Goal: Transaction & Acquisition: Purchase product/service

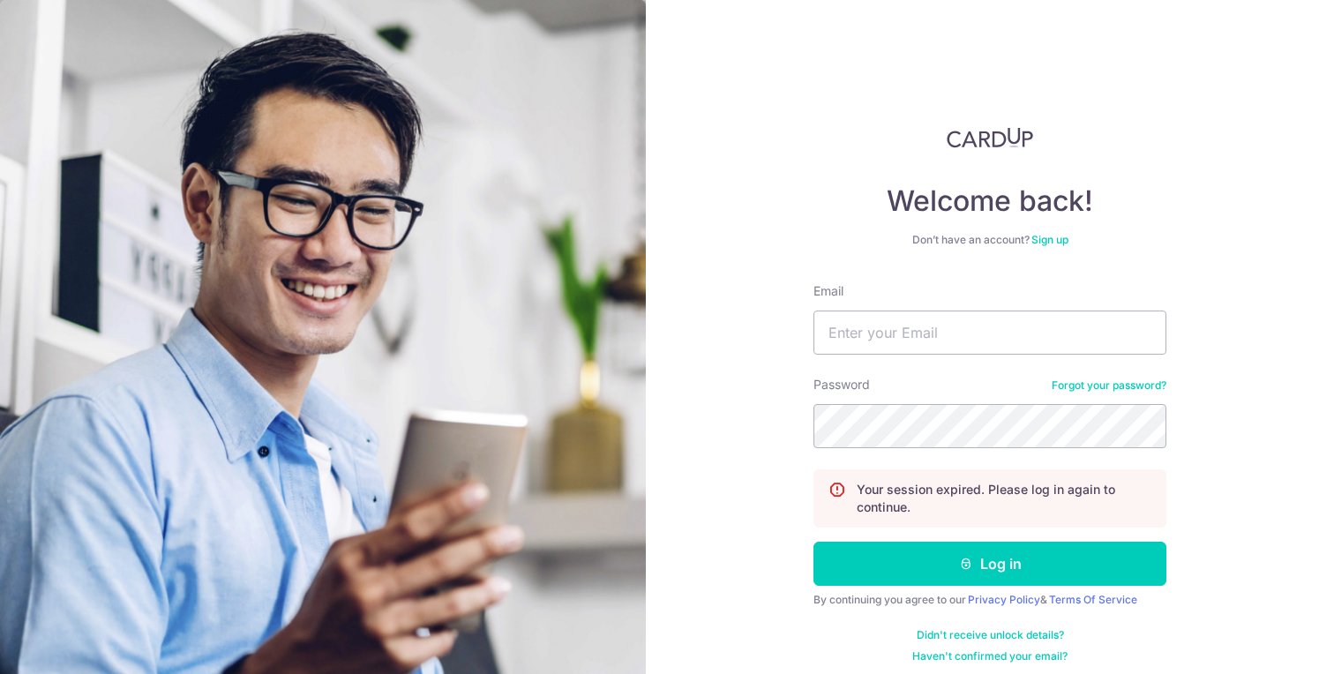
type input "[EMAIL_ADDRESS][DOMAIN_NAME]"
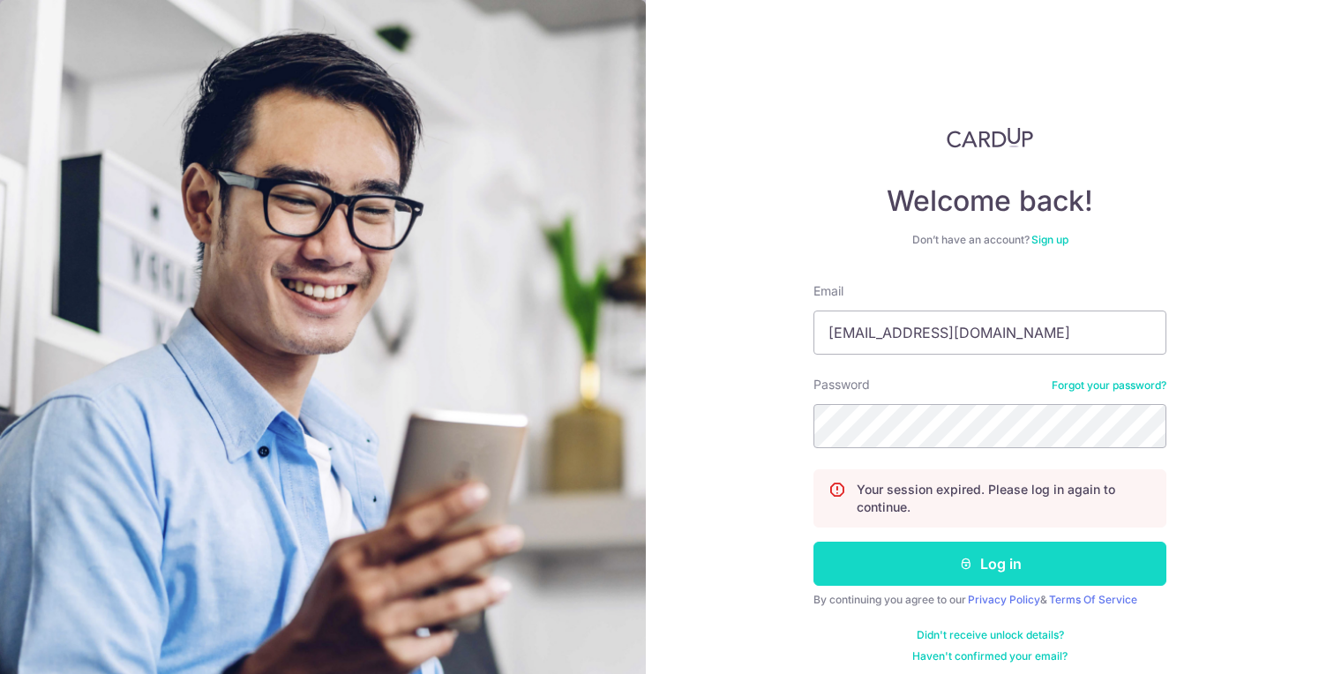
click at [1019, 575] on button "Log in" at bounding box center [990, 564] width 353 height 44
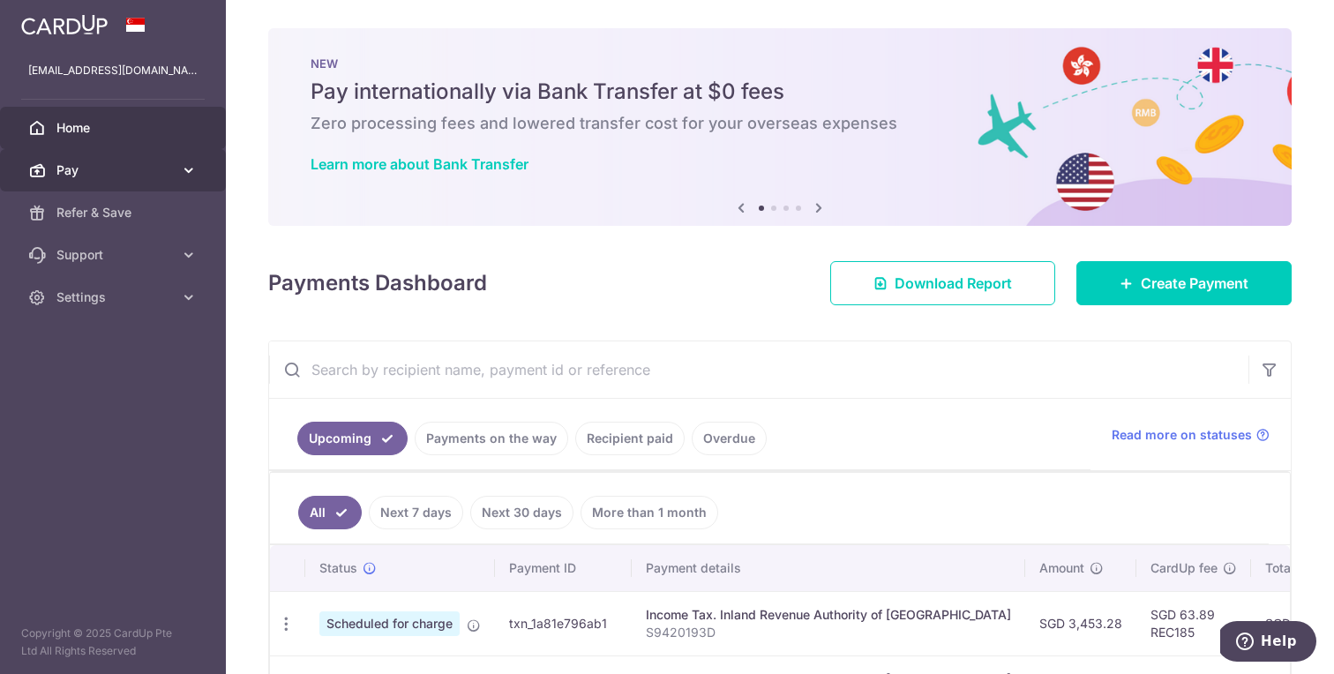
click at [167, 169] on span "Pay" at bounding box center [114, 170] width 116 height 18
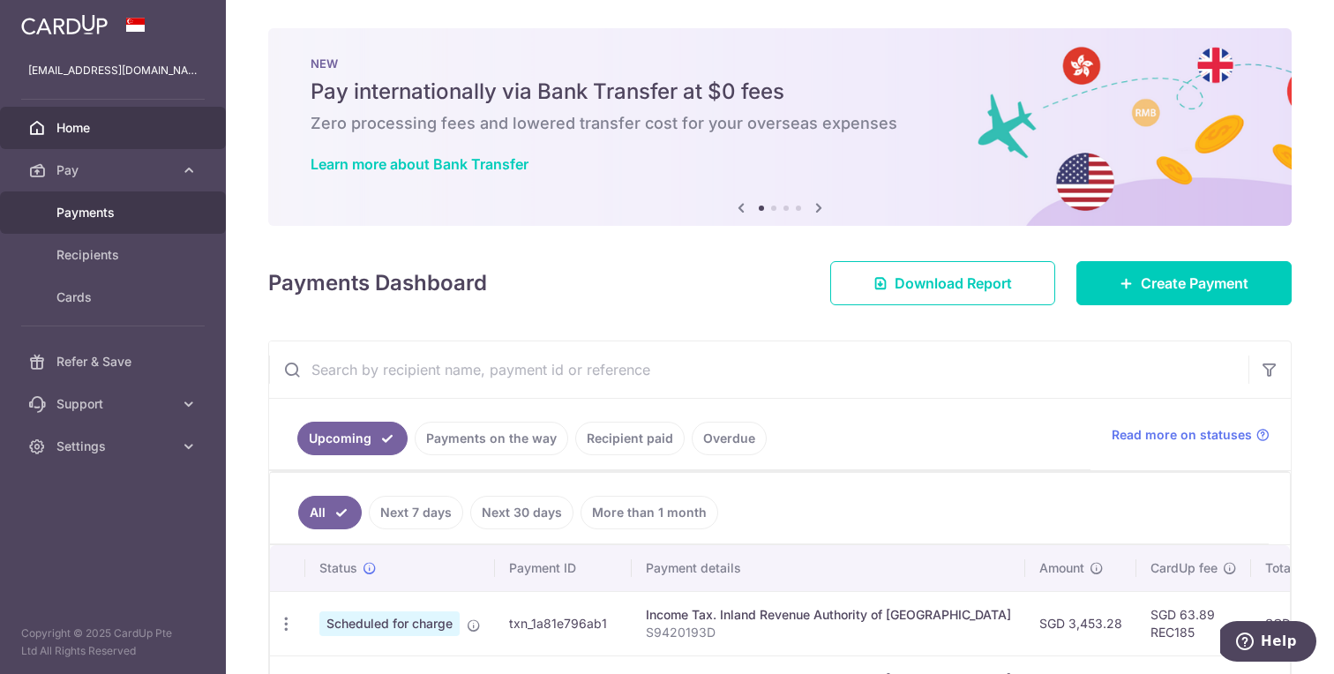
click at [146, 214] on span "Payments" at bounding box center [114, 213] width 116 height 18
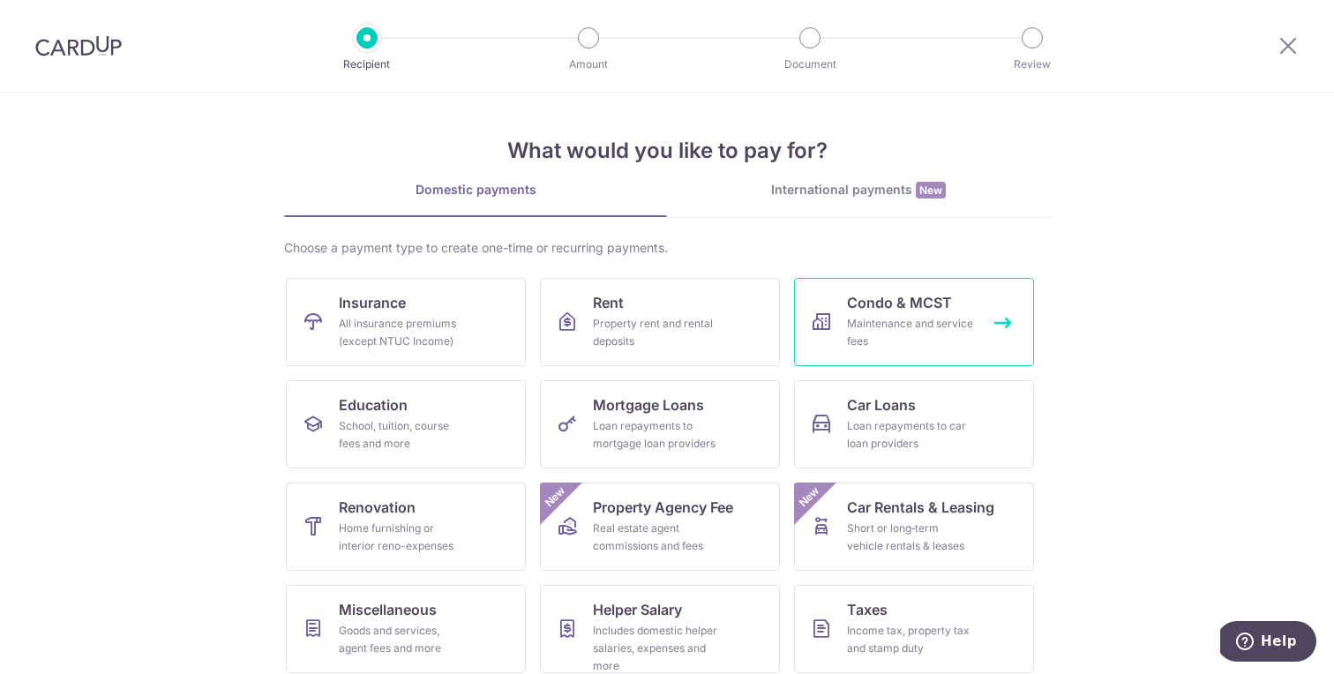
click at [896, 317] on div "Maintenance and service fees" at bounding box center [910, 332] width 127 height 35
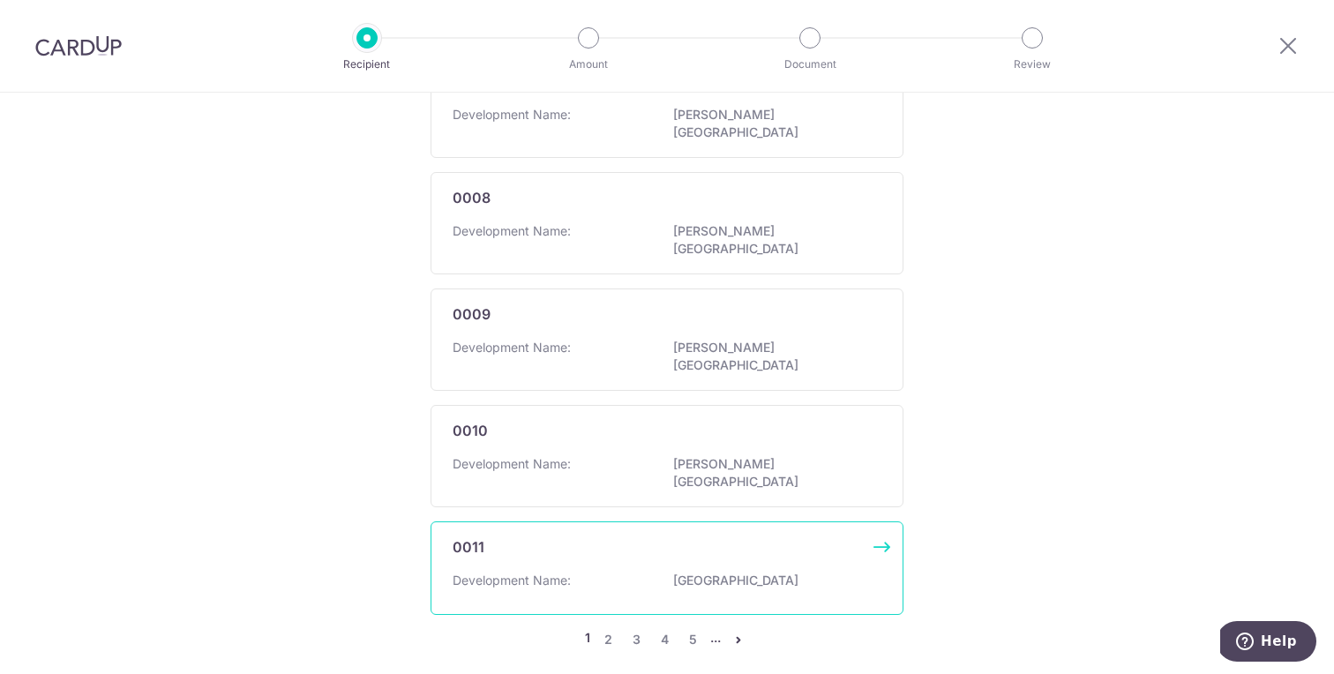
scroll to position [1112, 0]
click at [664, 628] on link "4" at bounding box center [664, 638] width 21 height 21
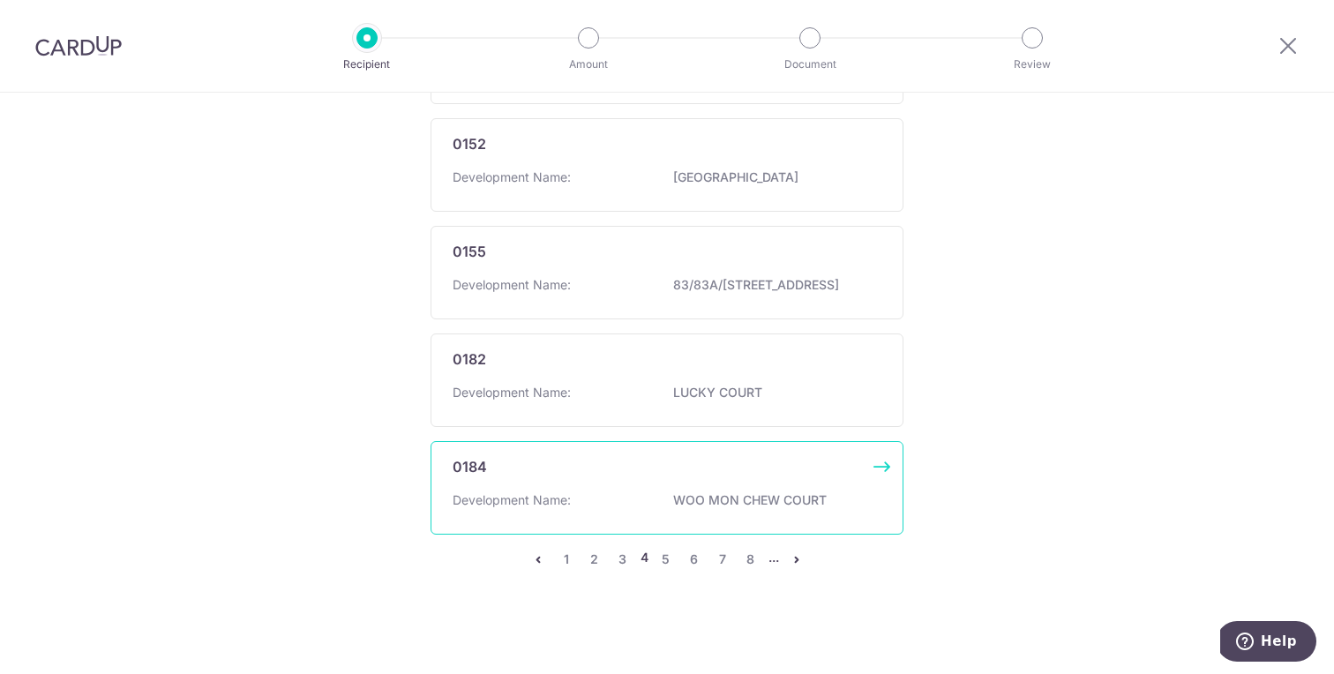
scroll to position [1129, 0]
click at [747, 559] on link "8" at bounding box center [750, 559] width 21 height 21
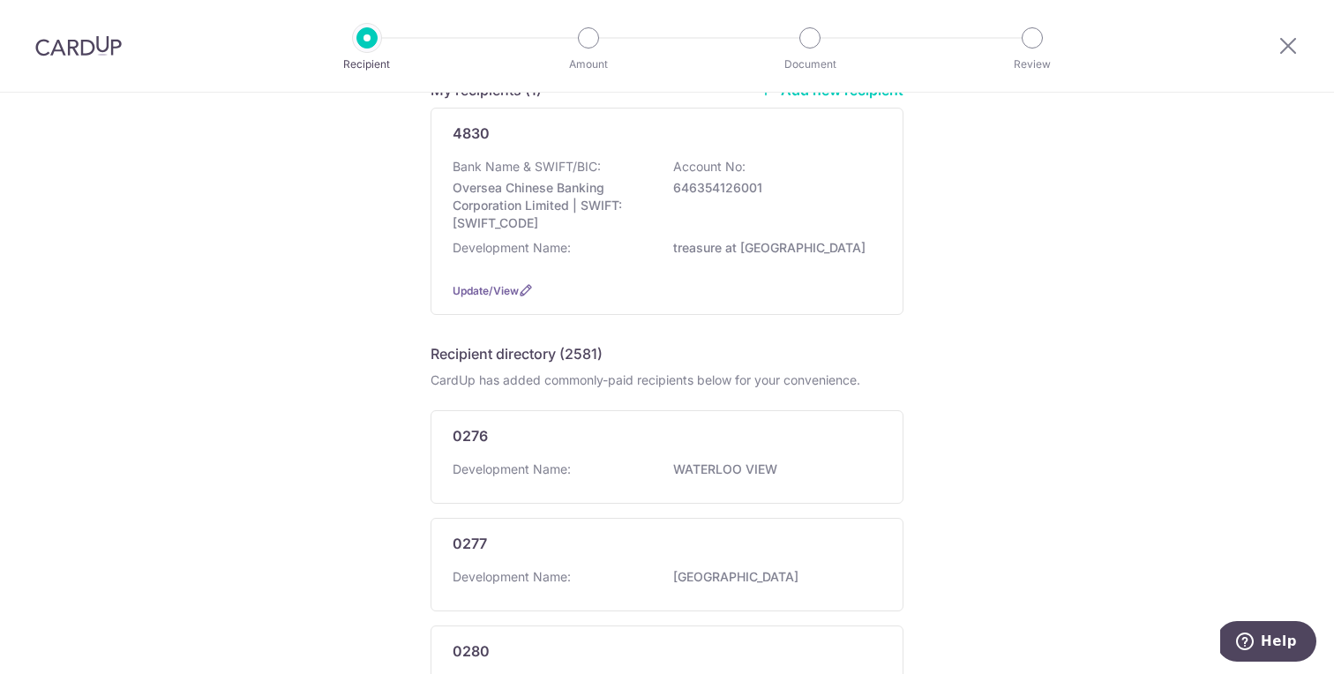
scroll to position [1121, 0]
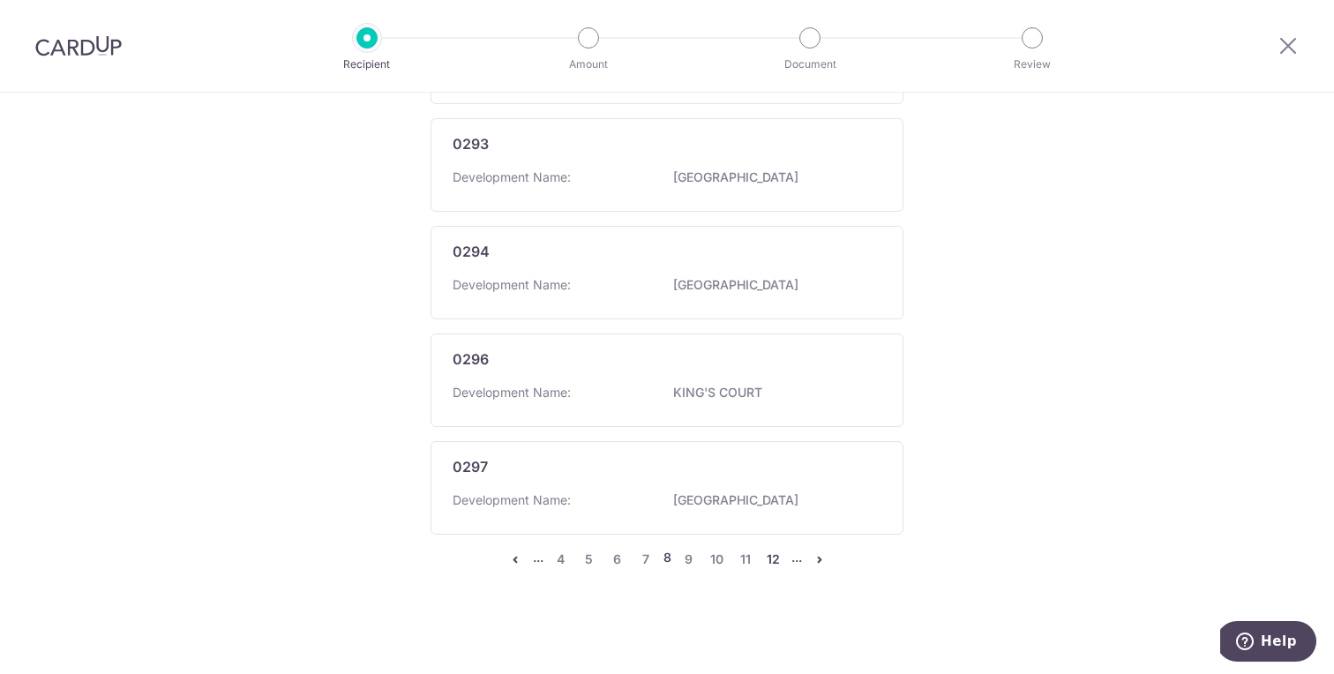
click at [775, 563] on link "12" at bounding box center [773, 559] width 21 height 21
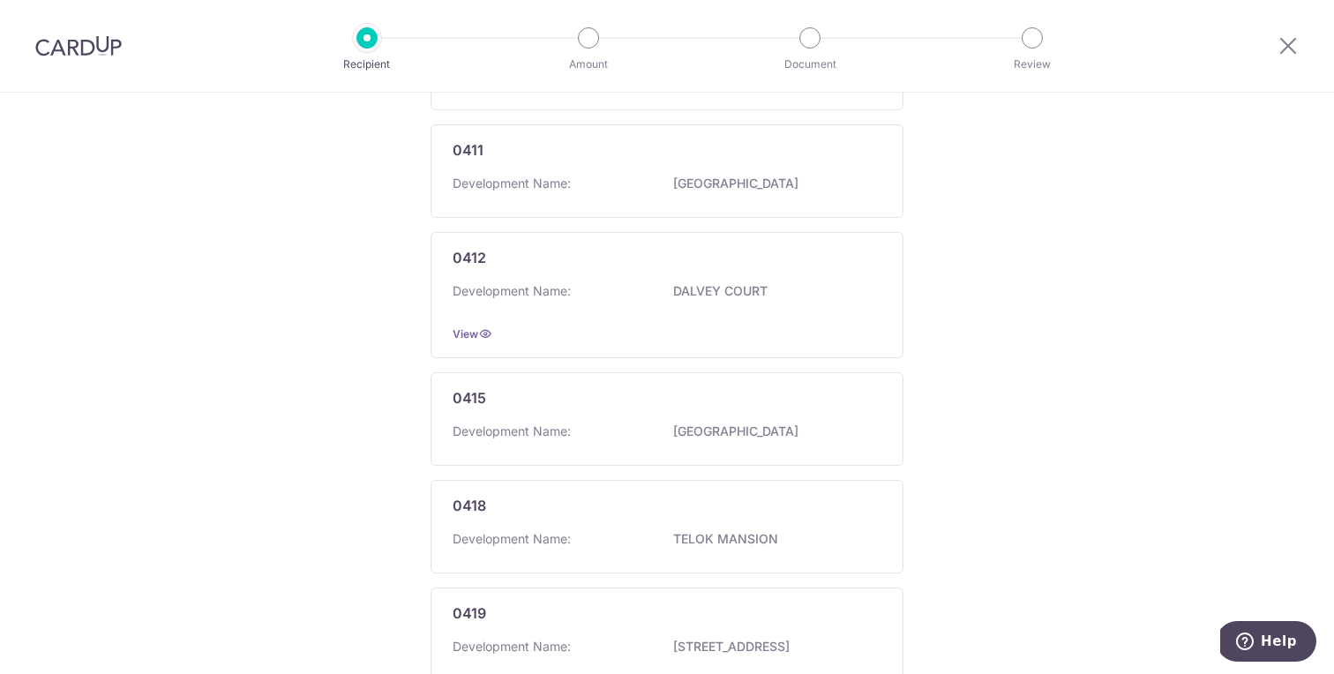
scroll to position [1144, 0]
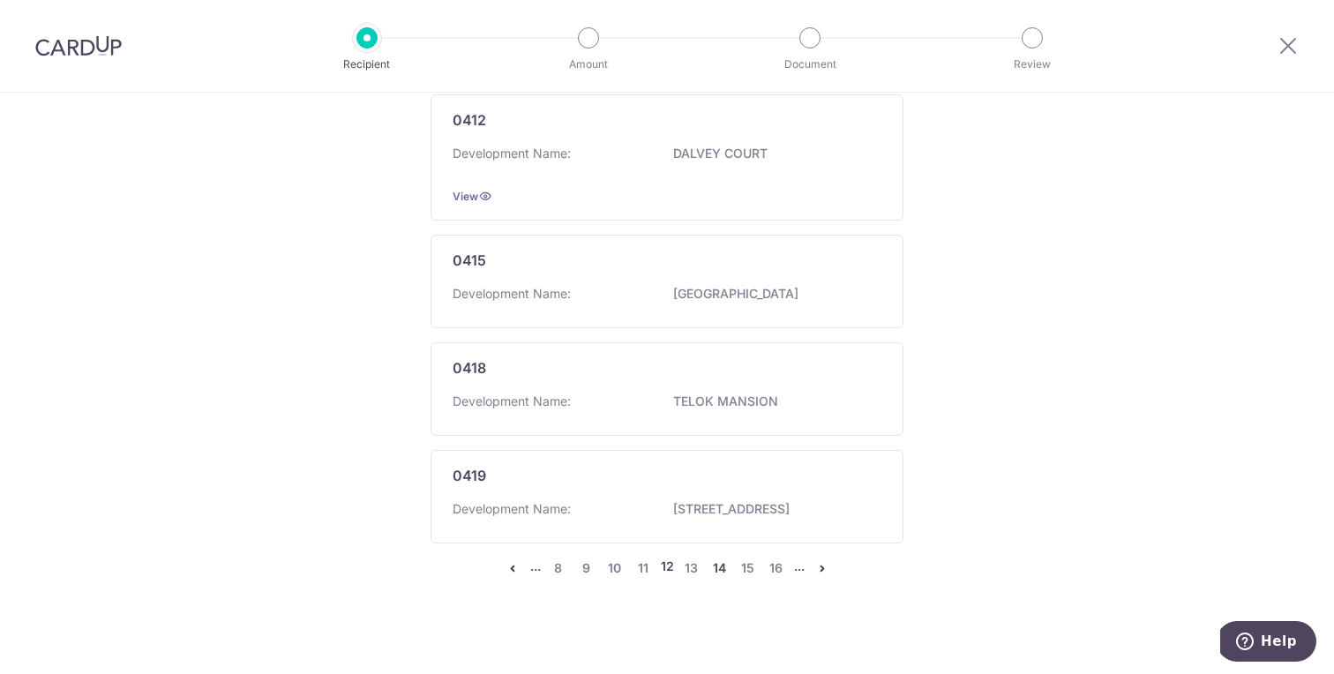
click at [719, 559] on link "14" at bounding box center [719, 568] width 21 height 21
click at [780, 558] on link "18" at bounding box center [776, 568] width 21 height 21
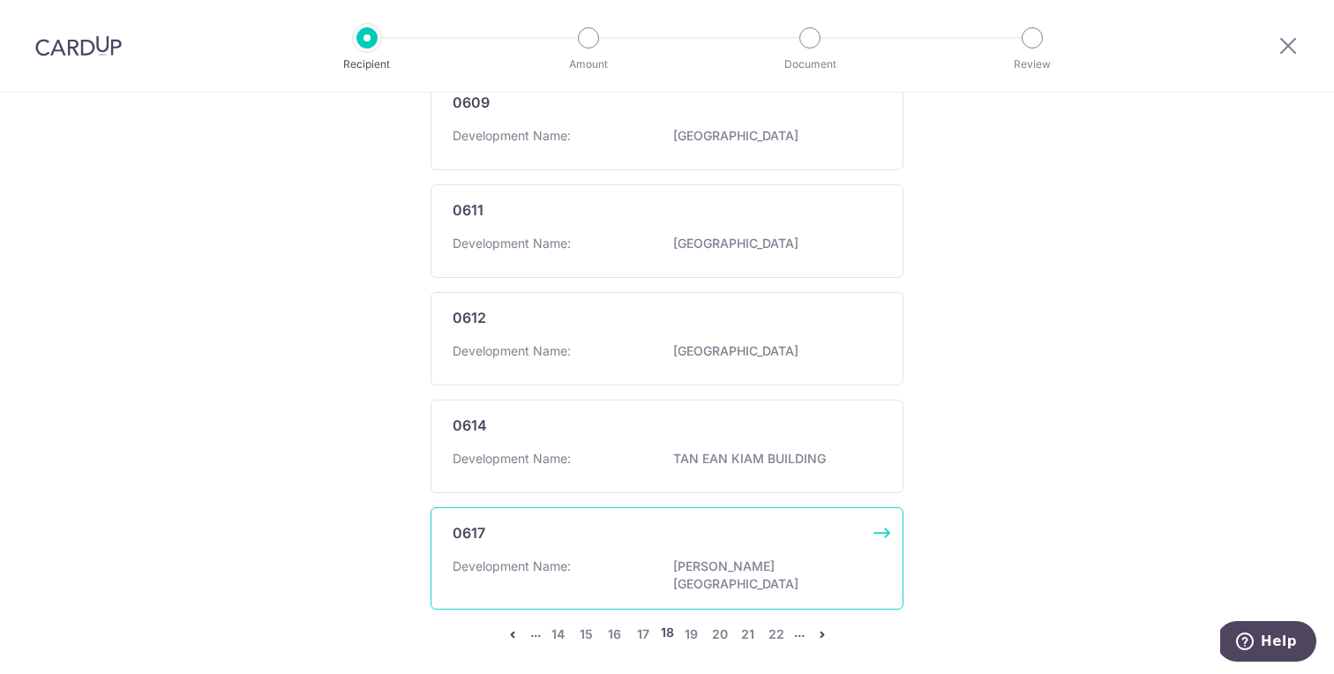
scroll to position [1112, 0]
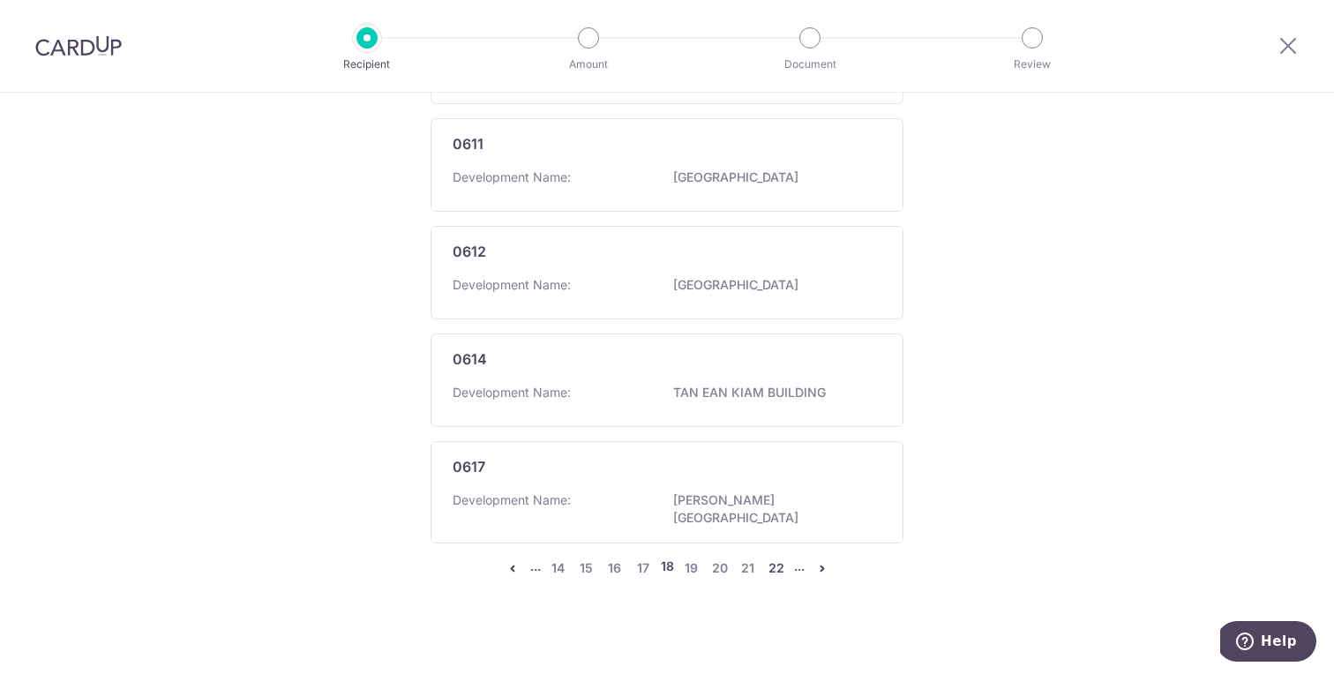
click at [771, 558] on link "22" at bounding box center [776, 568] width 21 height 21
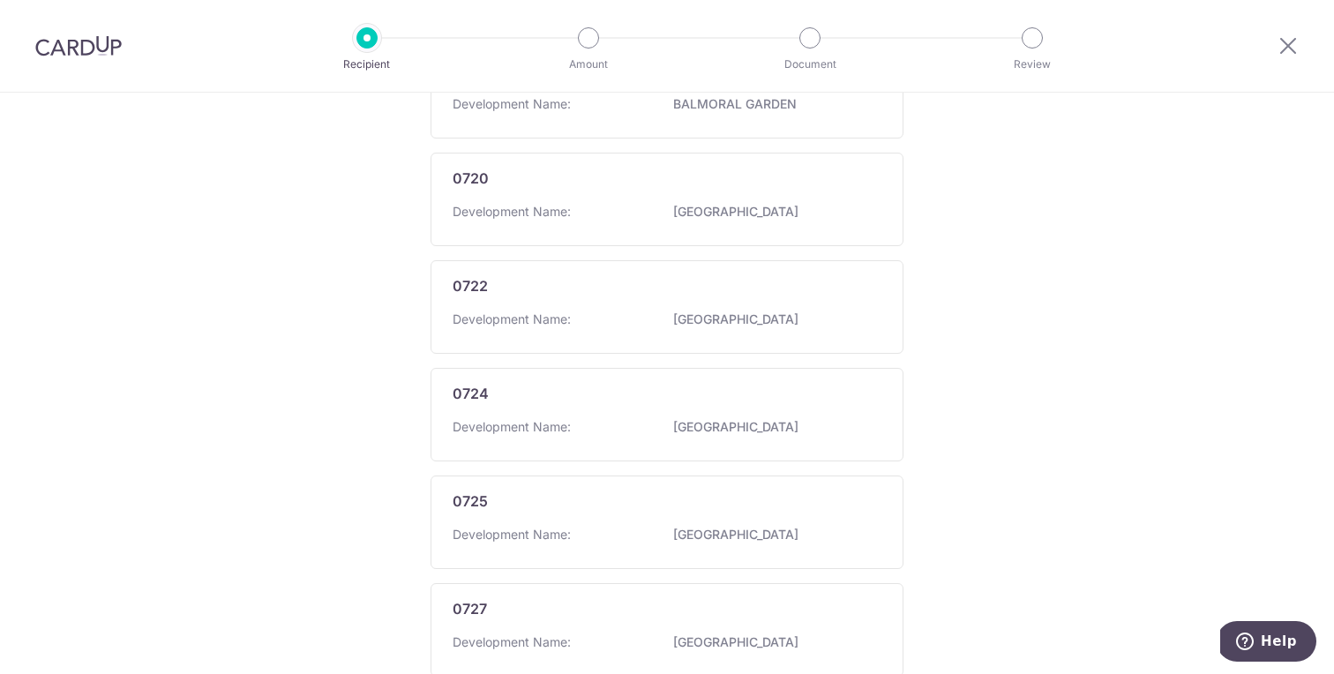
scroll to position [1121, 0]
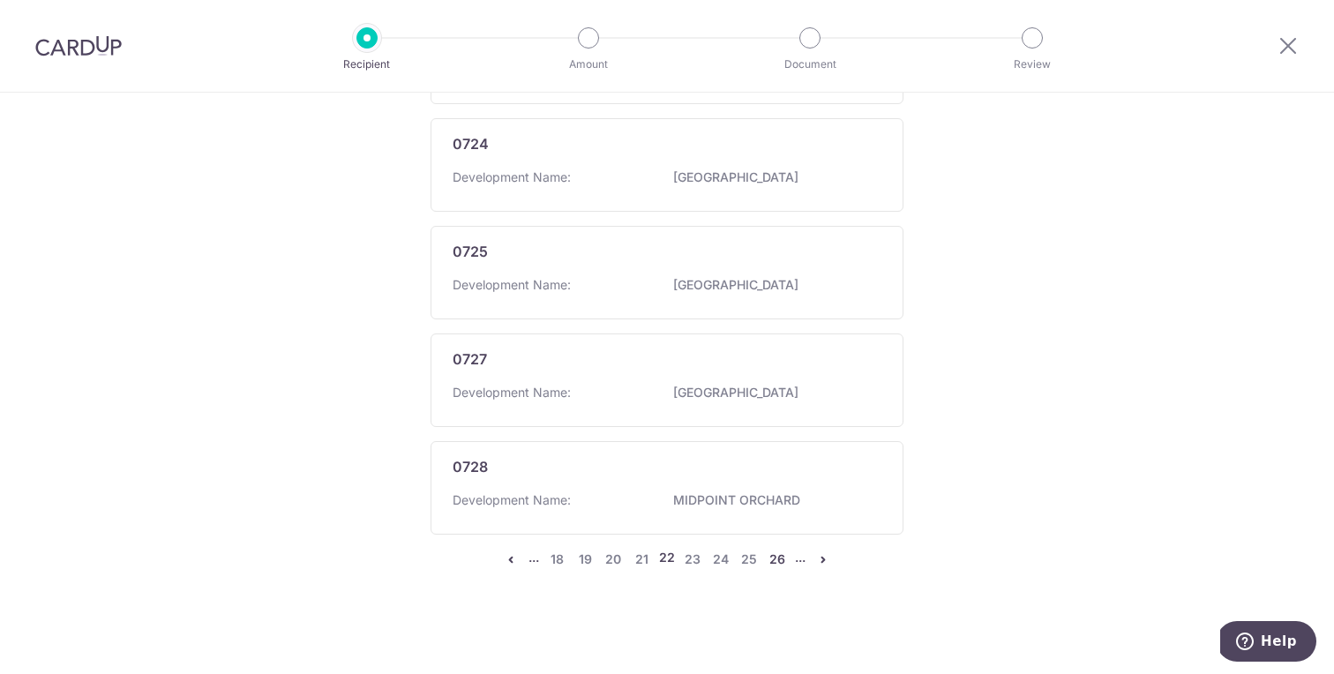
click at [775, 561] on link "26" at bounding box center [777, 559] width 21 height 21
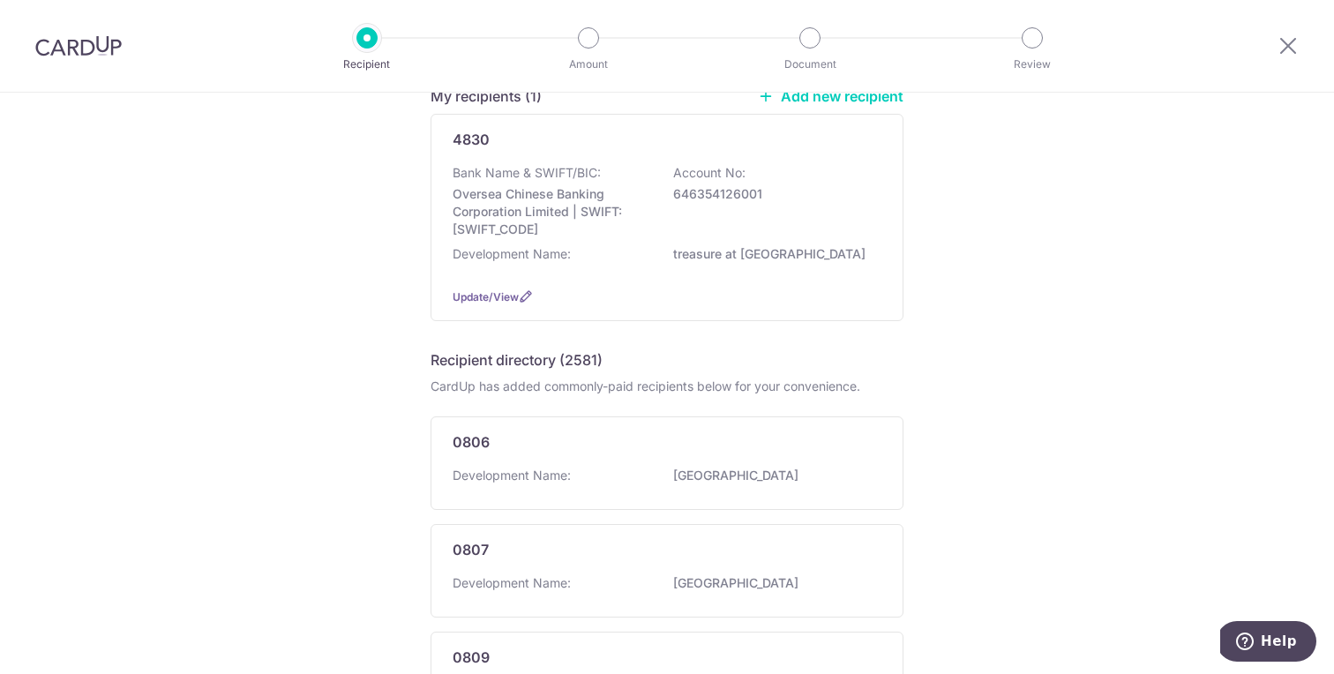
scroll to position [1112, 0]
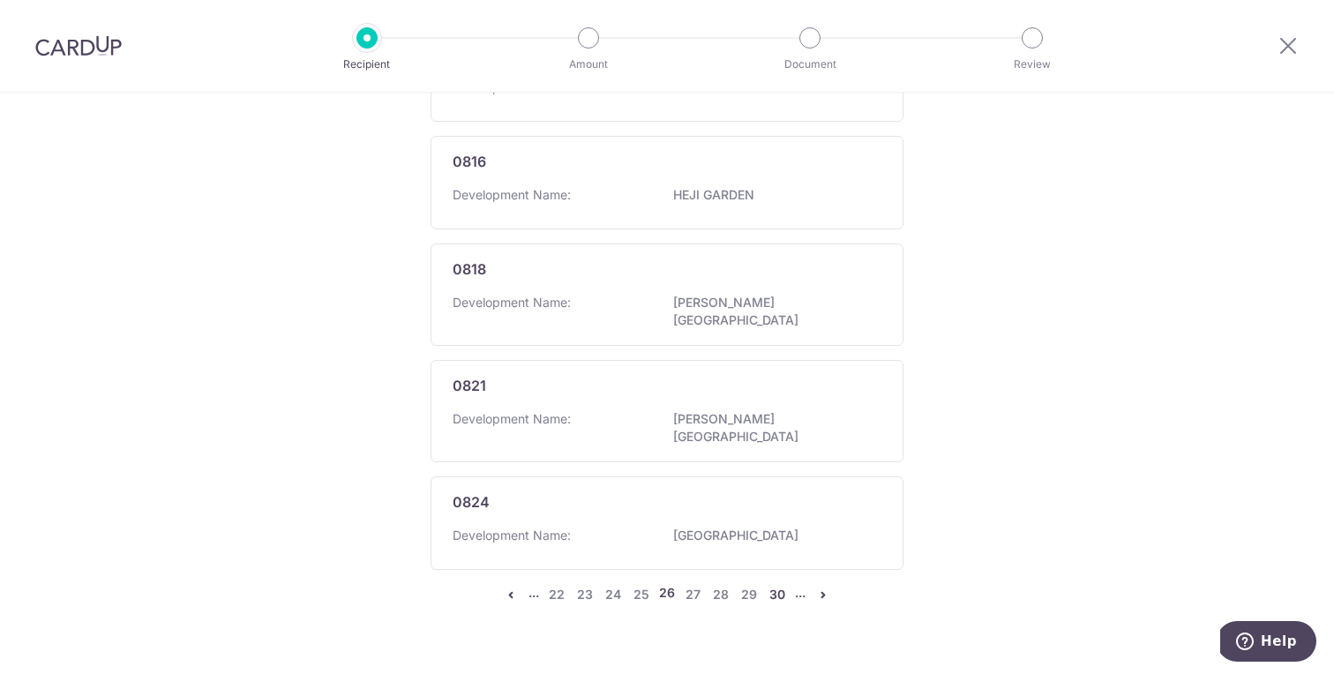
click at [768, 584] on link "30" at bounding box center [777, 594] width 21 height 21
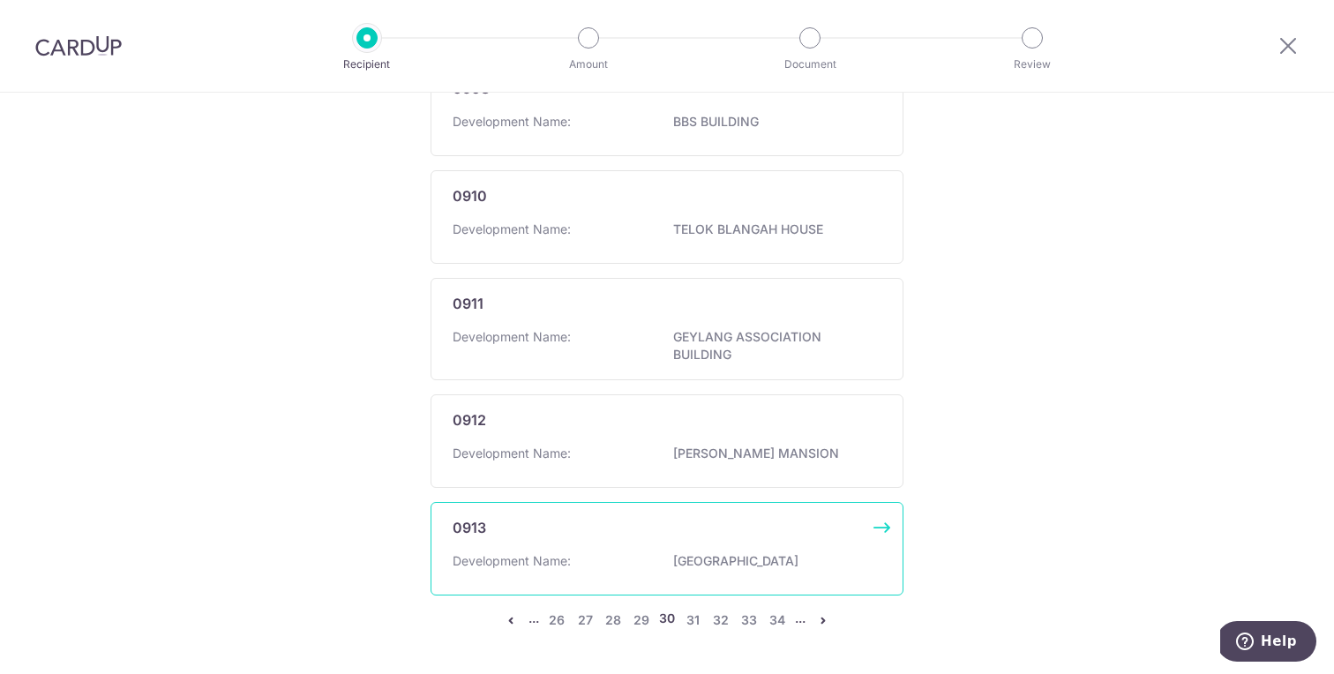
scroll to position [1153, 0]
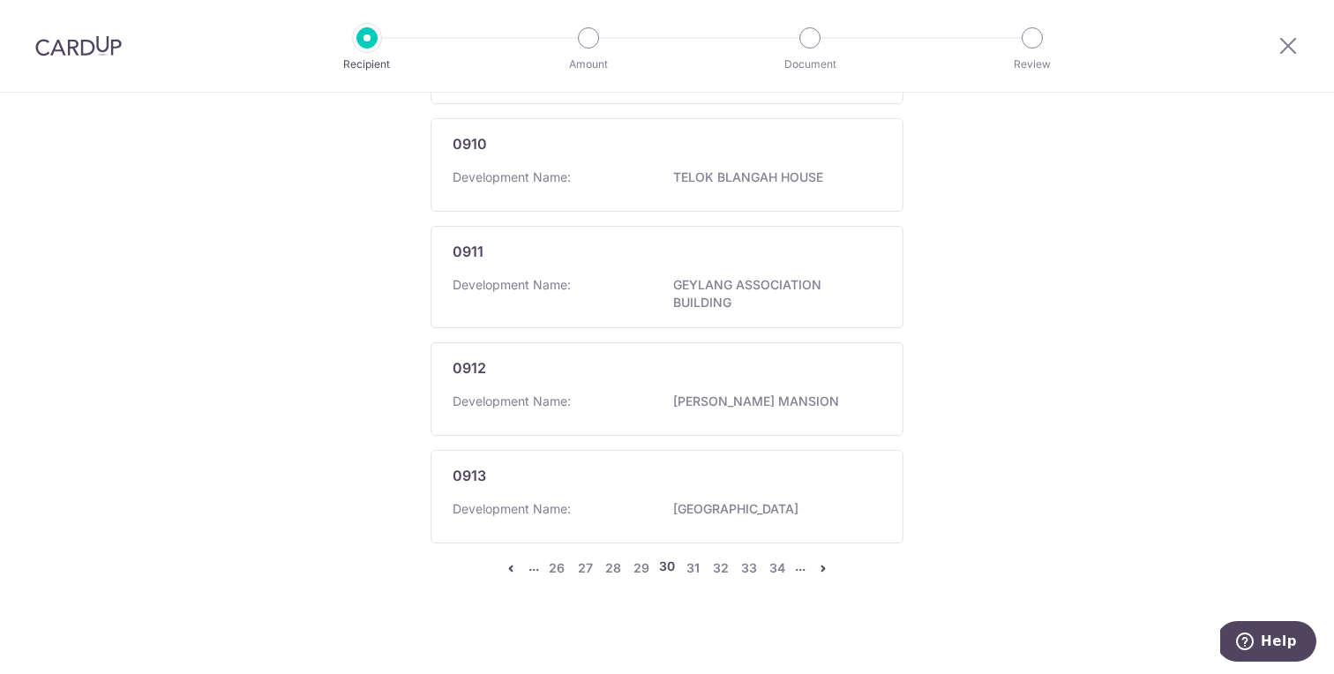
click at [760, 565] on ul "... 26 27 28 29 30 31 32 33 34 ..." at bounding box center [667, 568] width 334 height 21
click at [784, 558] on ul "... 26 27 28 29 30 31 32 33 34 ..." at bounding box center [667, 568] width 334 height 21
click at [780, 559] on link "34" at bounding box center [777, 568] width 21 height 21
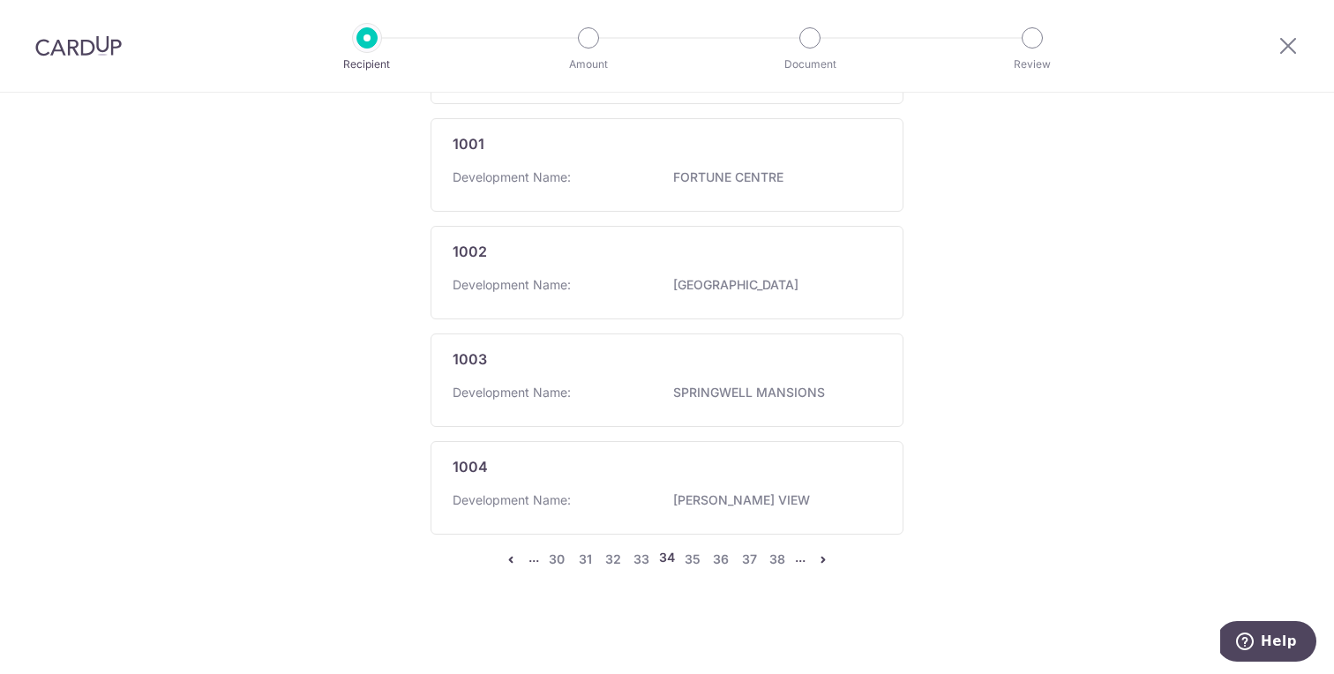
scroll to position [0, 0]
click at [777, 563] on link "38" at bounding box center [777, 559] width 21 height 21
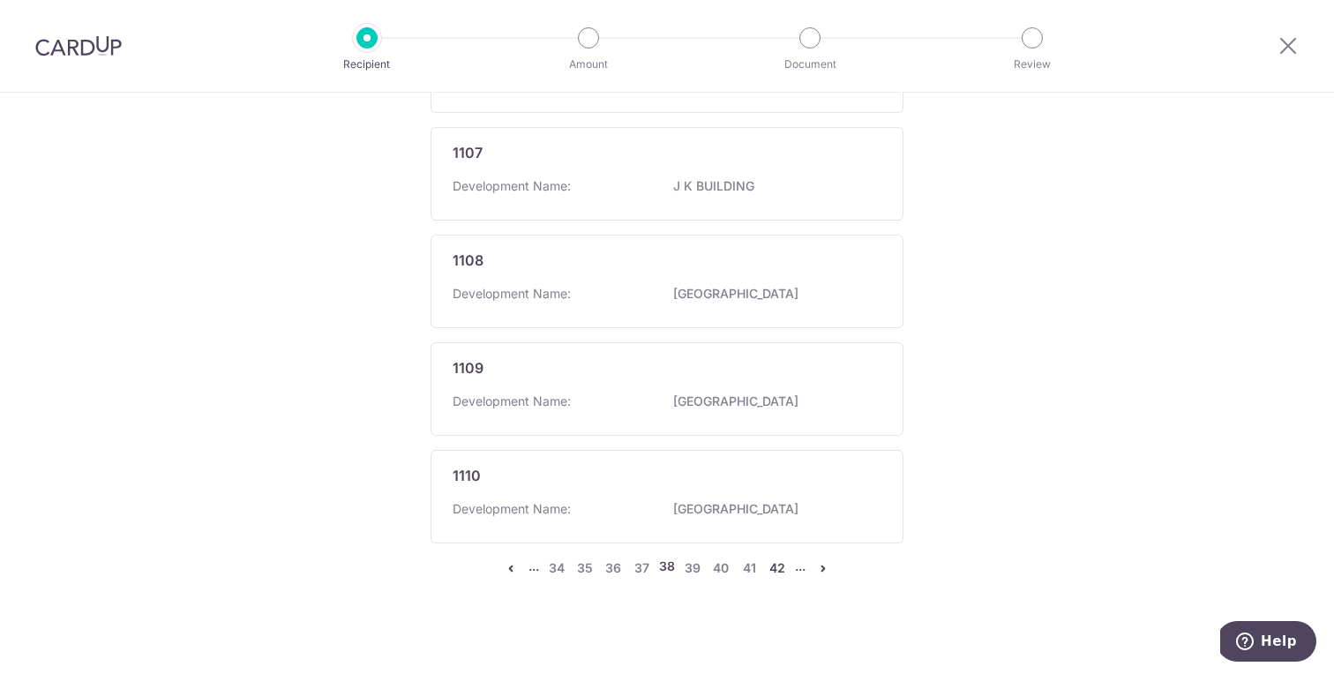
click at [777, 563] on link "42" at bounding box center [777, 568] width 21 height 21
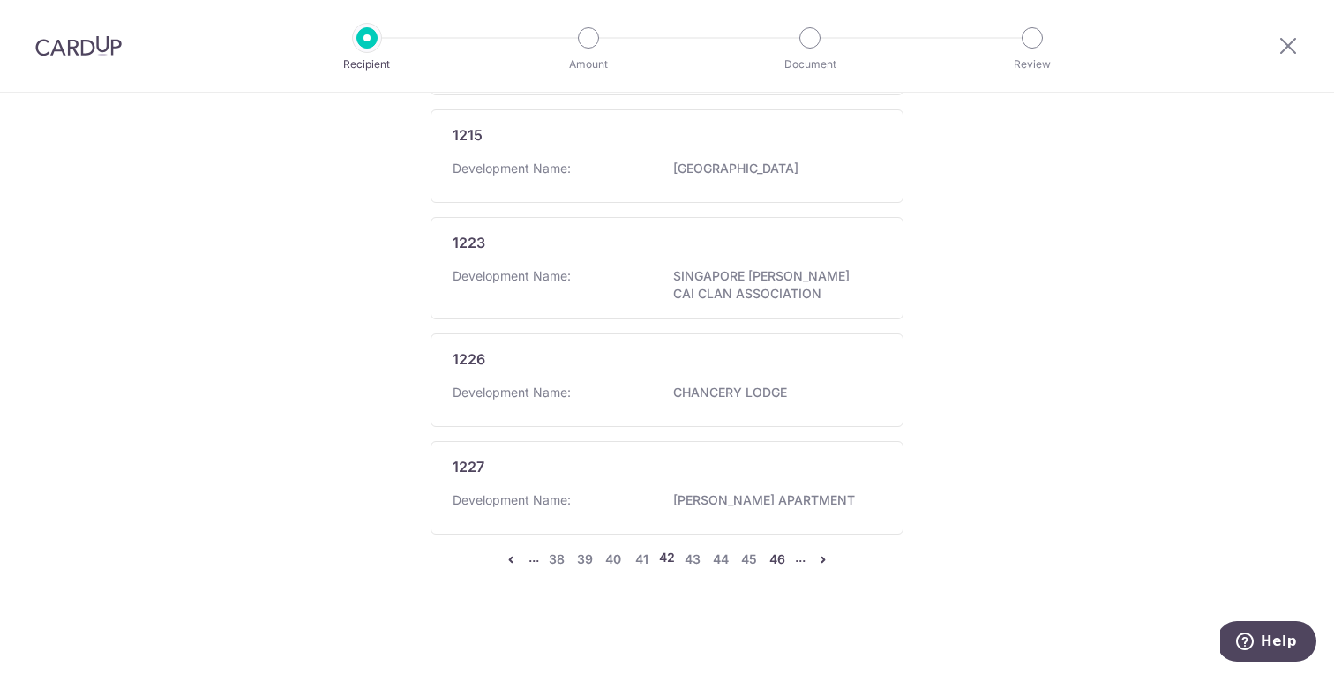
click at [767, 559] on link "46" at bounding box center [777, 559] width 21 height 21
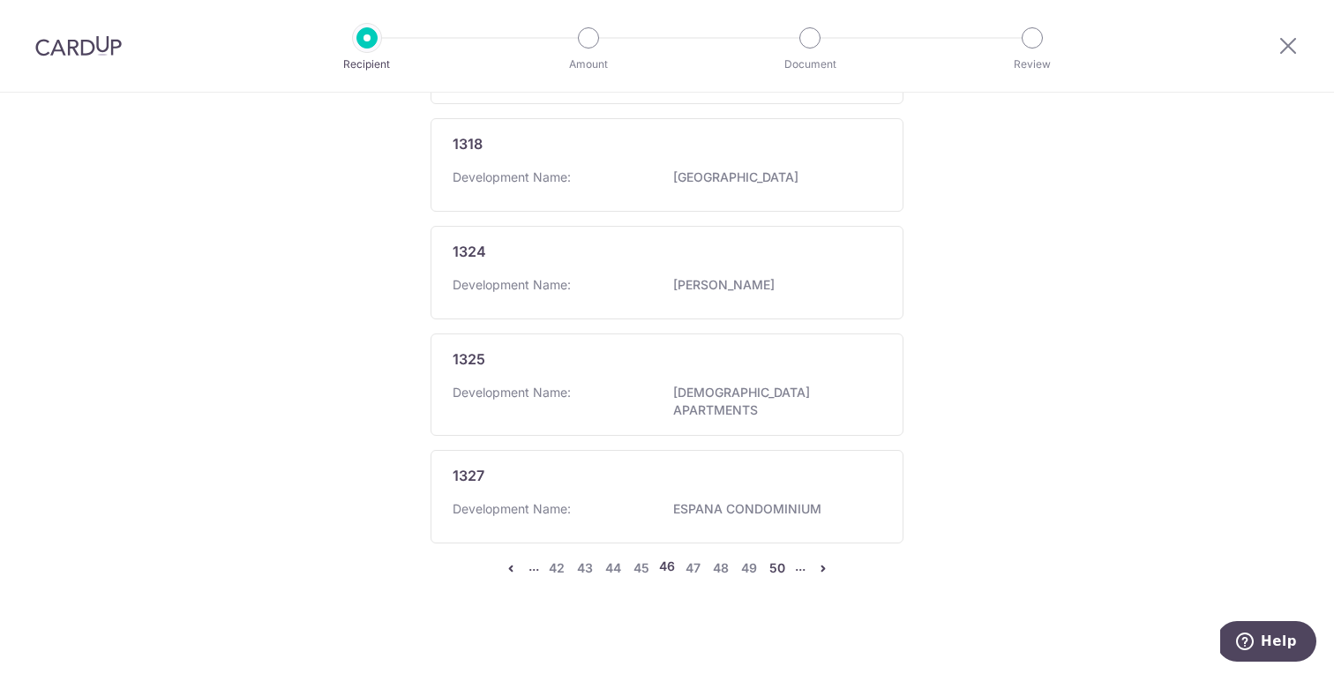
click at [773, 563] on link "50" at bounding box center [777, 568] width 21 height 21
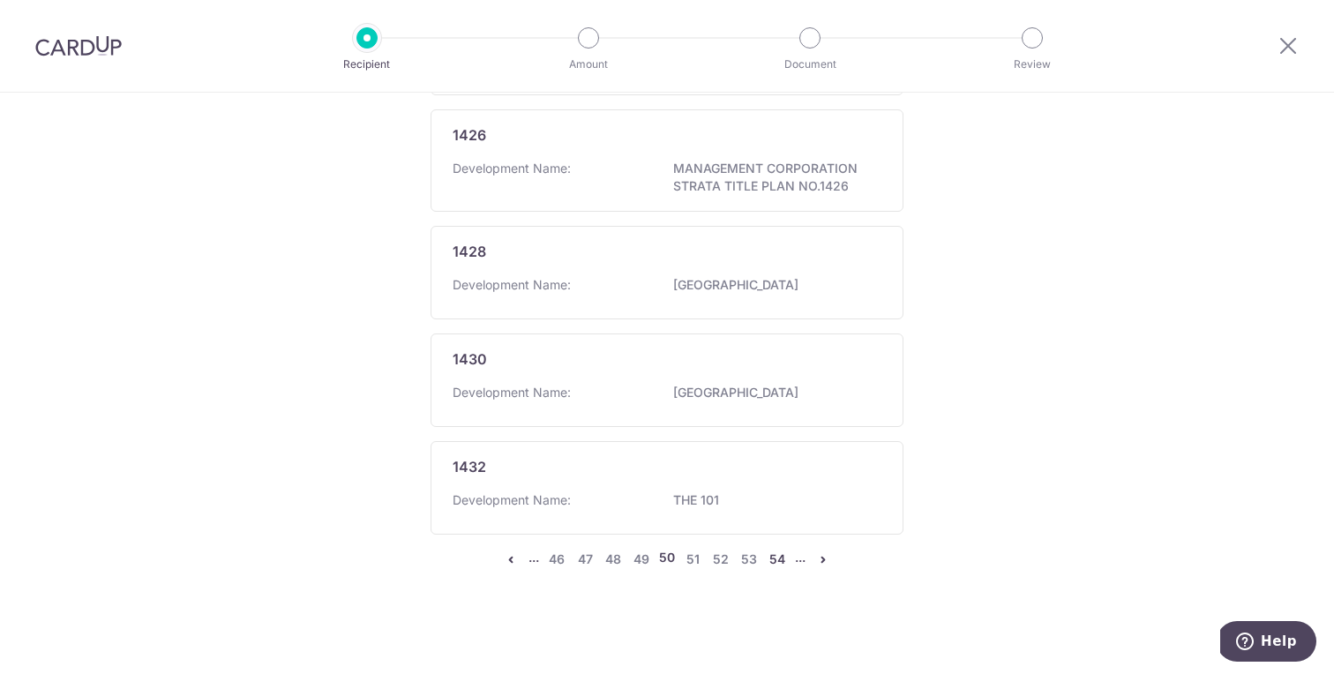
click at [775, 561] on link "54" at bounding box center [777, 559] width 21 height 21
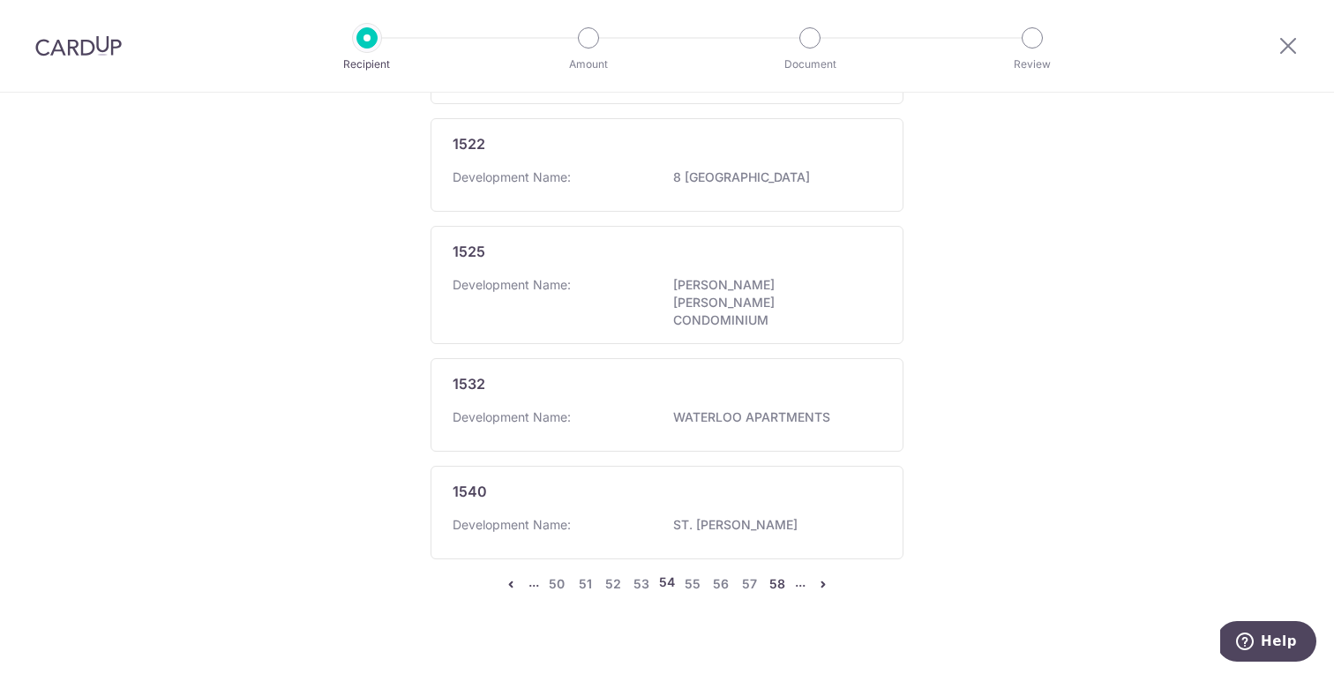
click at [774, 574] on link "58" at bounding box center [777, 584] width 21 height 21
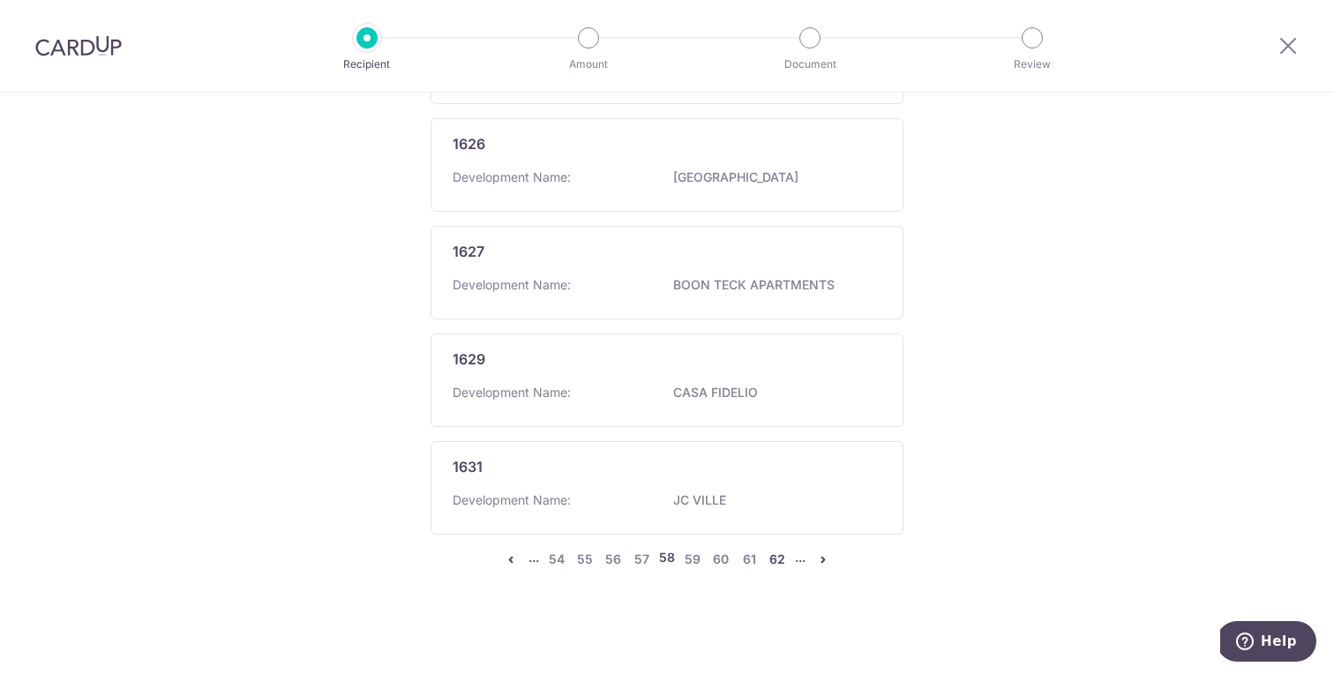
click at [769, 562] on link "62" at bounding box center [777, 559] width 21 height 21
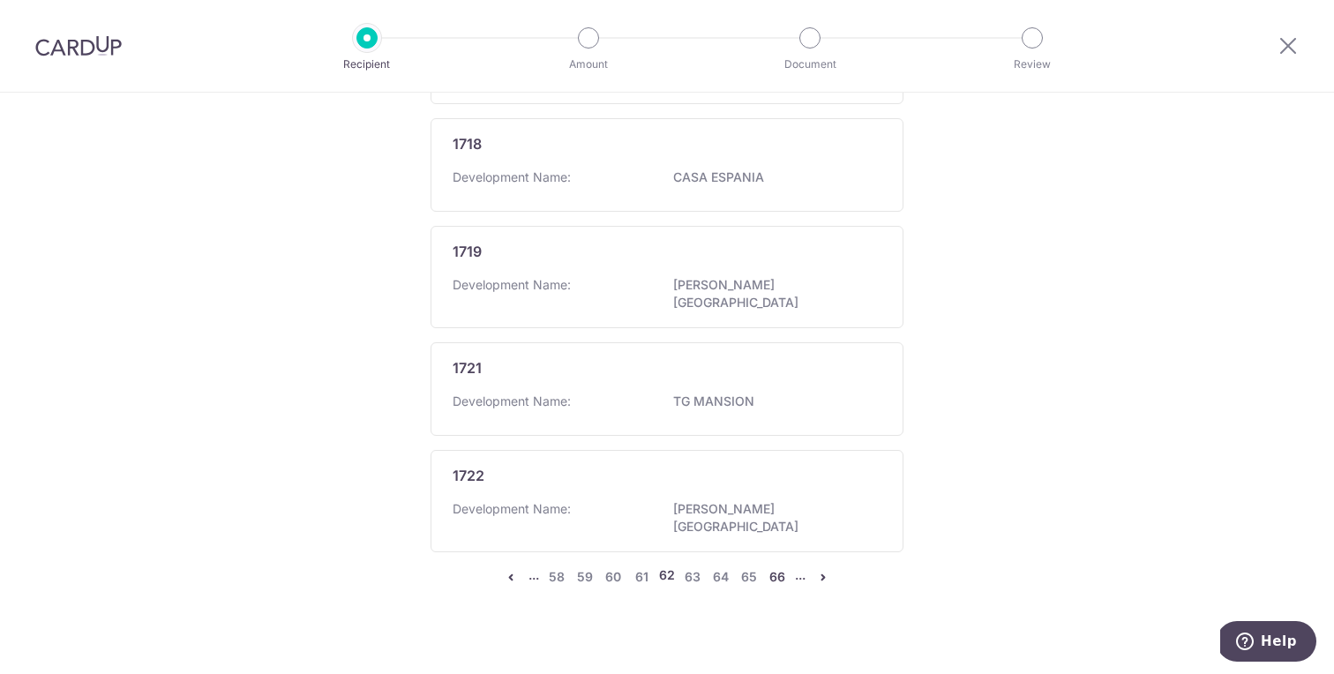
click at [775, 566] on link "66" at bounding box center [777, 576] width 21 height 21
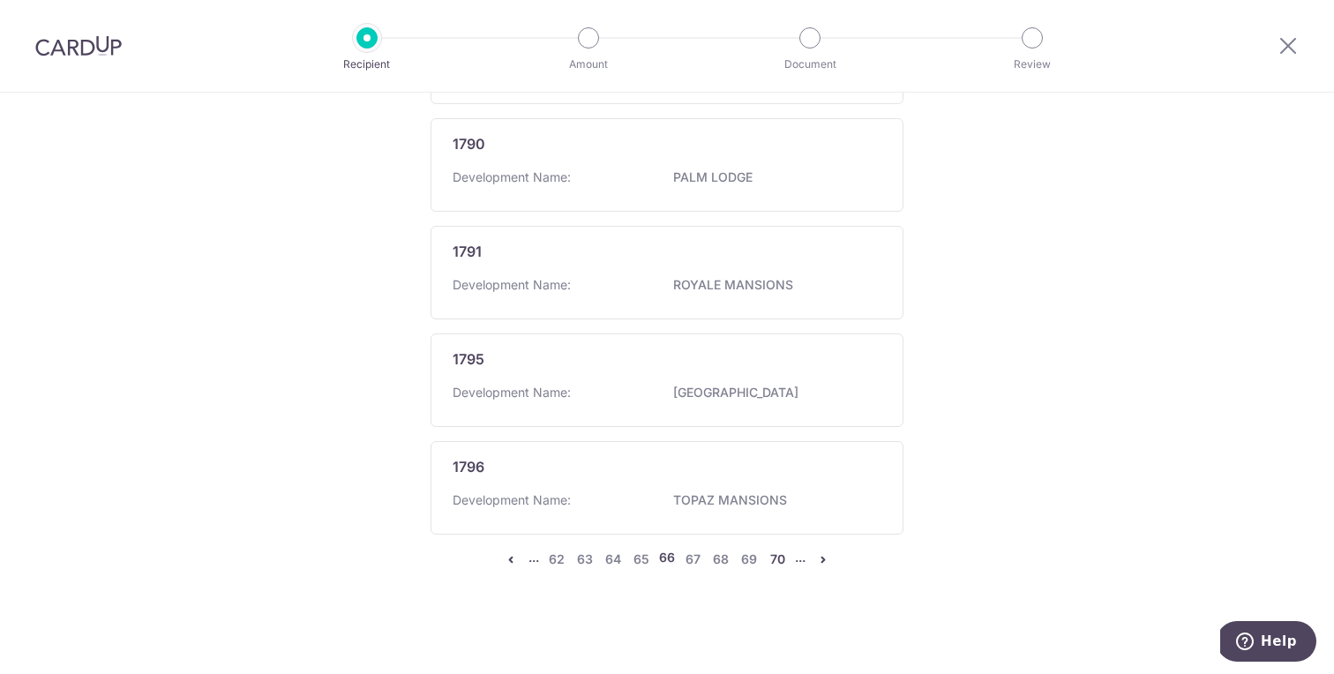
click at [772, 556] on link "70" at bounding box center [777, 559] width 21 height 21
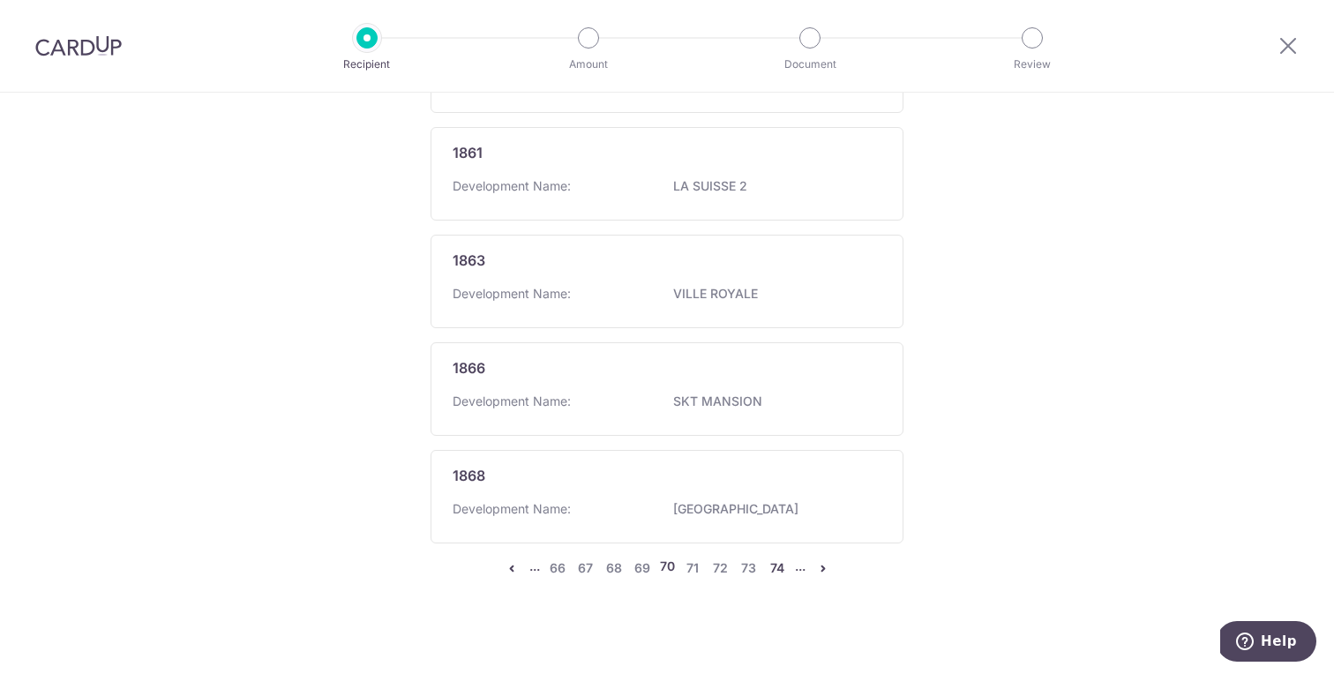
click at [777, 565] on link "74" at bounding box center [777, 568] width 21 height 21
click at [778, 558] on link "78" at bounding box center [776, 568] width 21 height 21
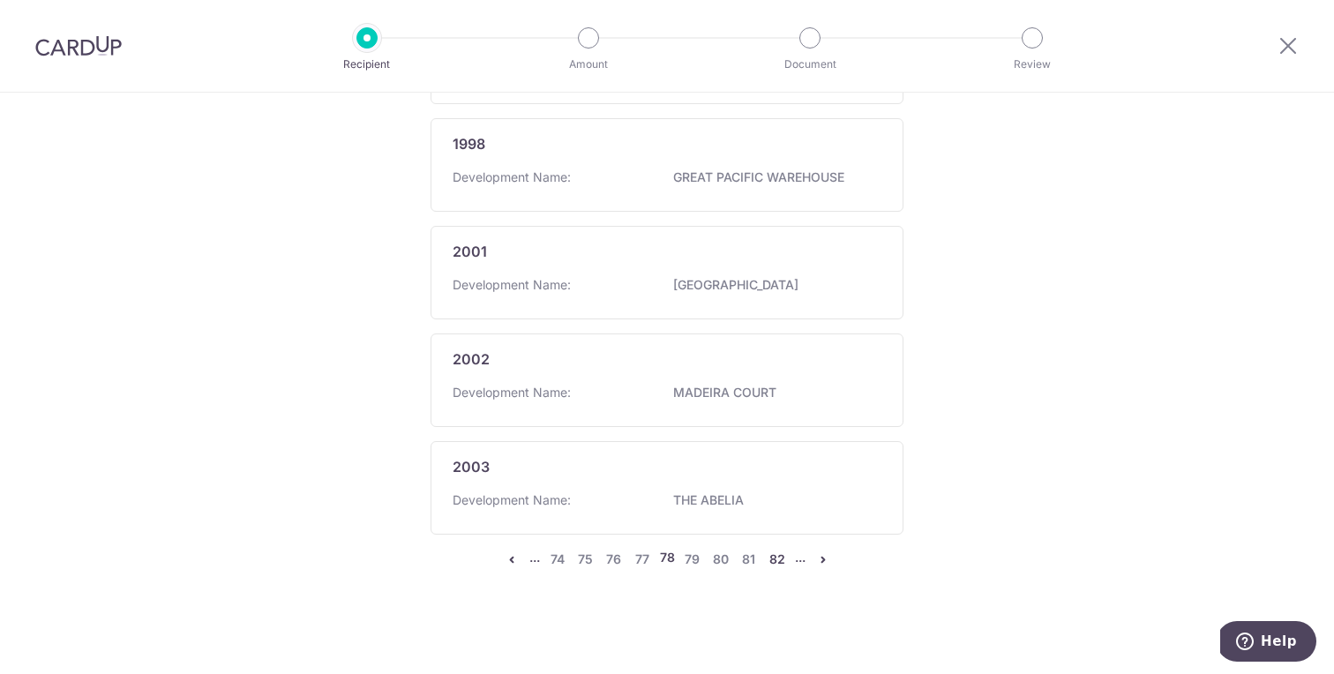
click at [776, 560] on link "82" at bounding box center [777, 559] width 21 height 21
click at [774, 560] on link "86" at bounding box center [777, 559] width 21 height 21
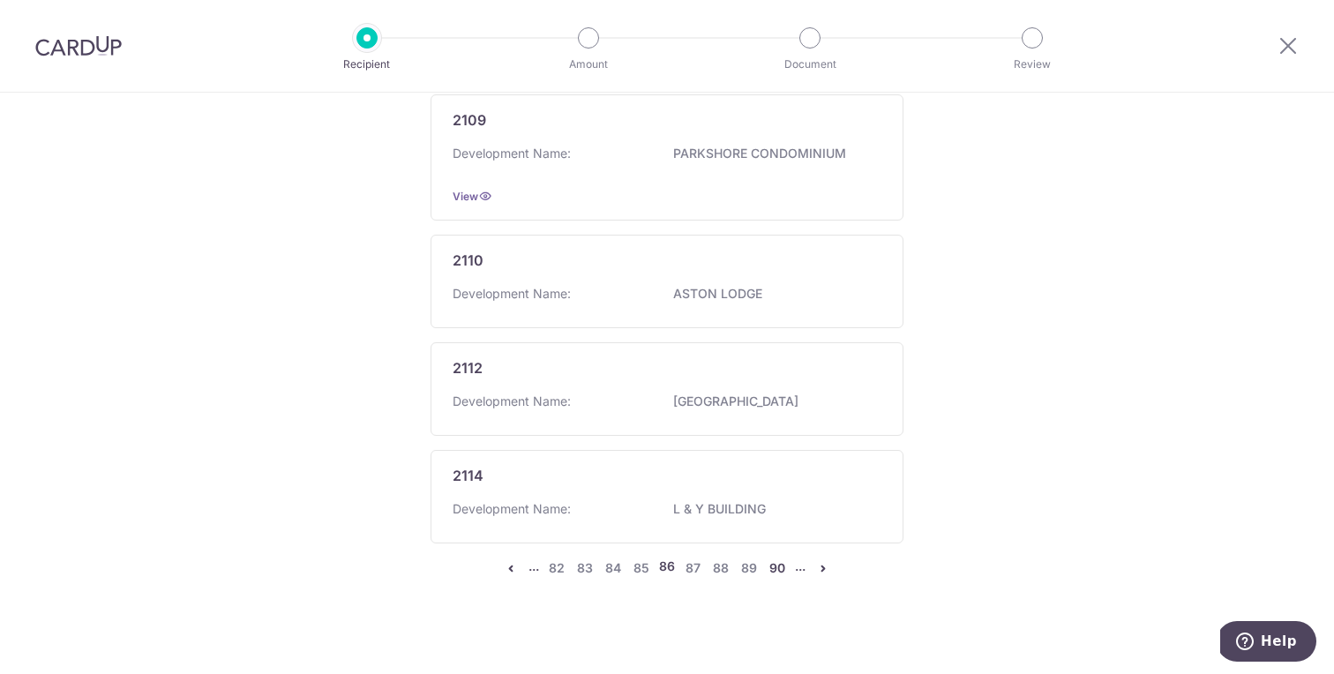
click at [775, 561] on link "90" at bounding box center [777, 568] width 21 height 21
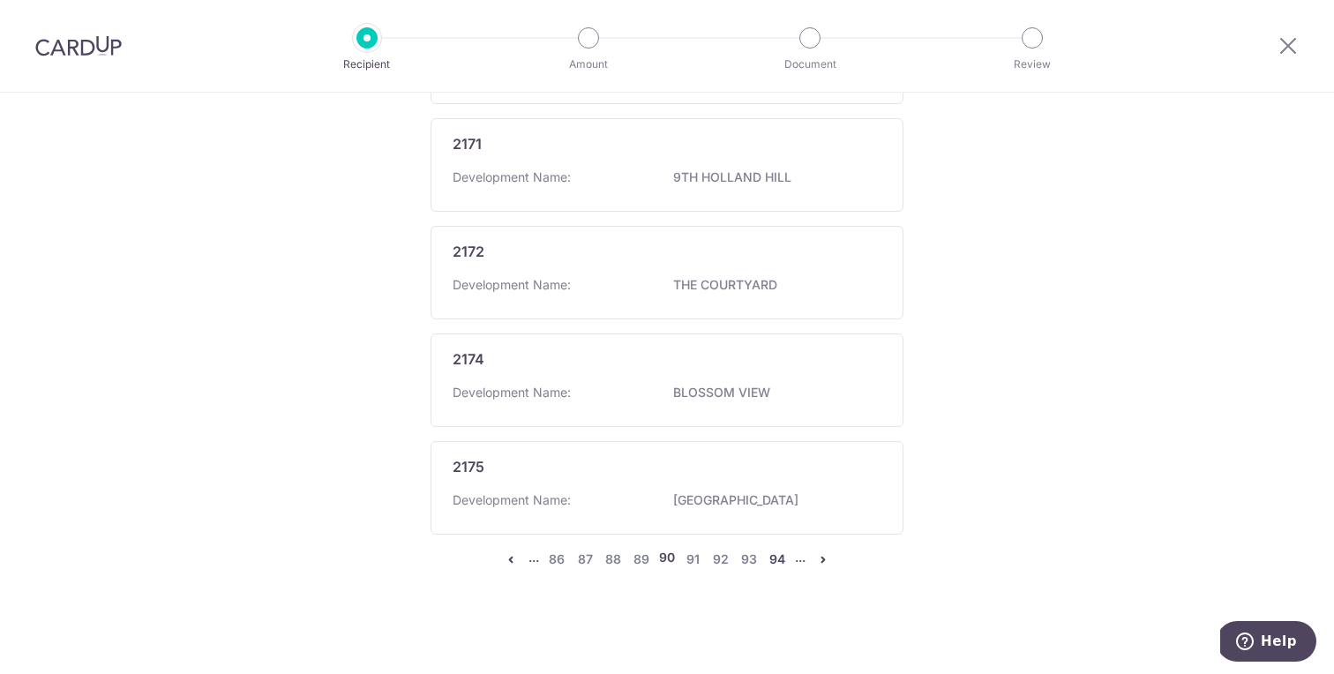
click at [774, 564] on link "94" at bounding box center [777, 559] width 21 height 21
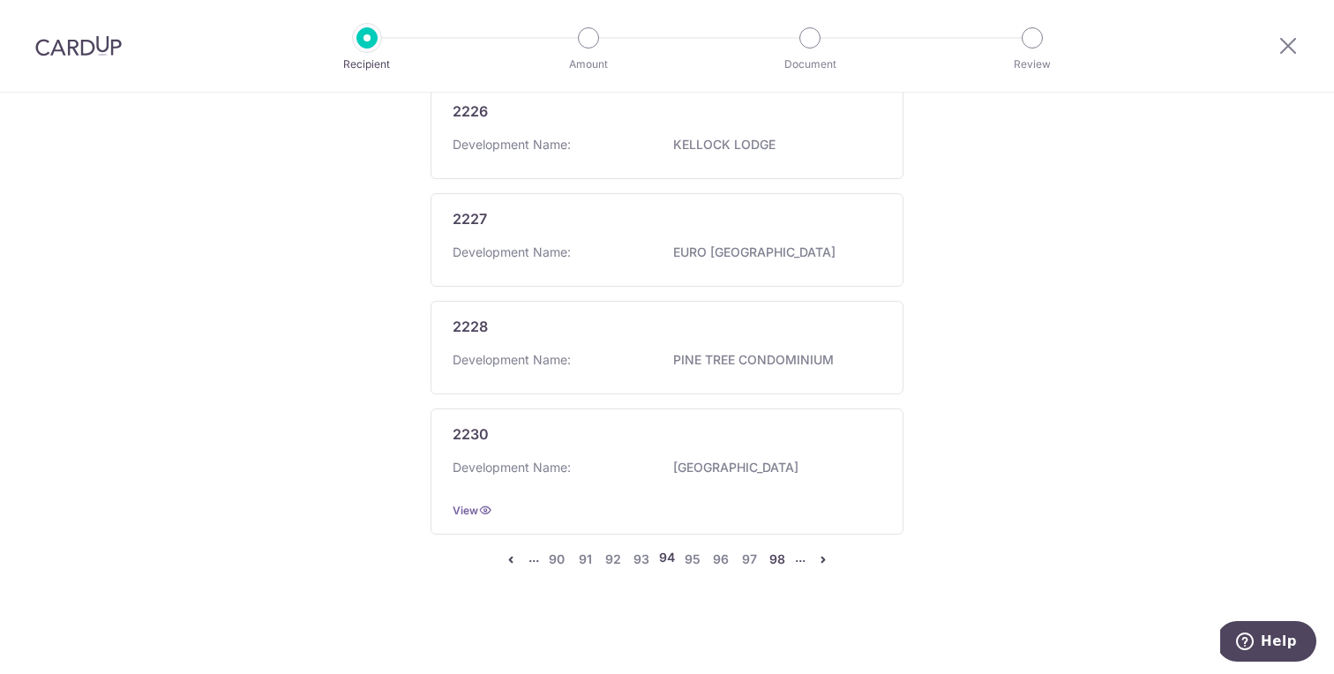
click at [774, 560] on link "98" at bounding box center [777, 559] width 21 height 21
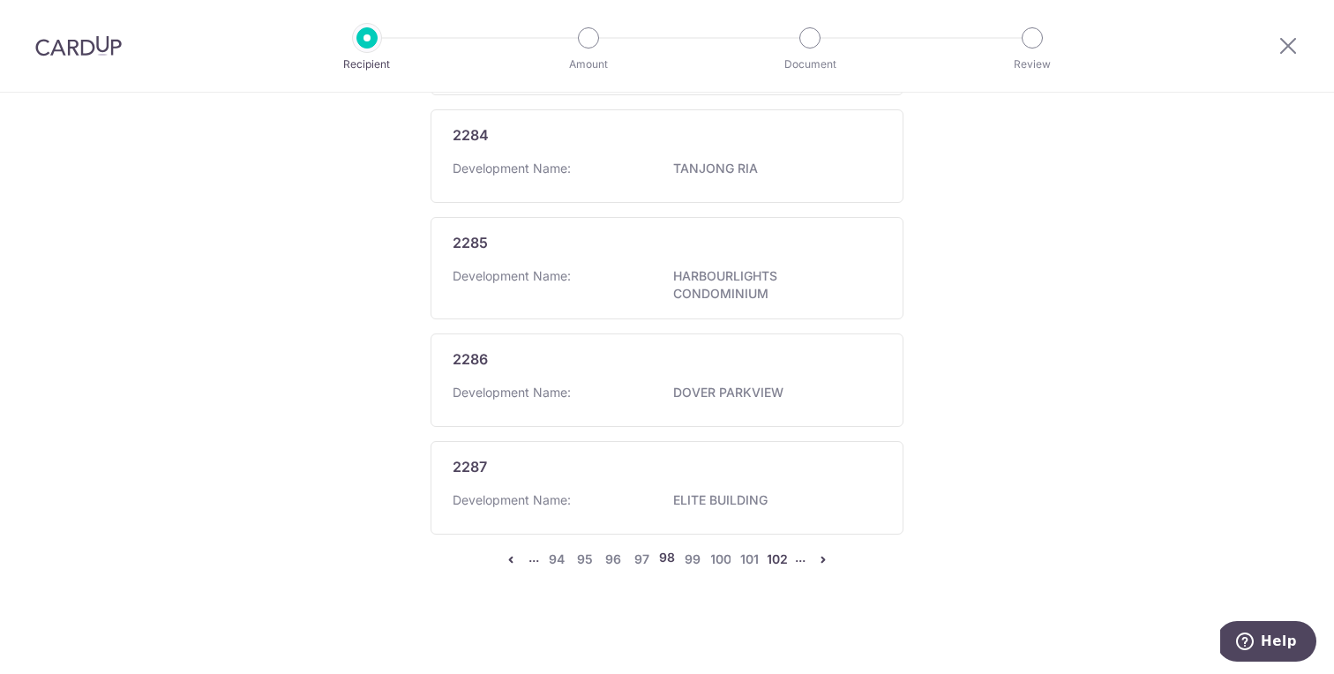
click at [773, 561] on link "102" at bounding box center [777, 559] width 21 height 21
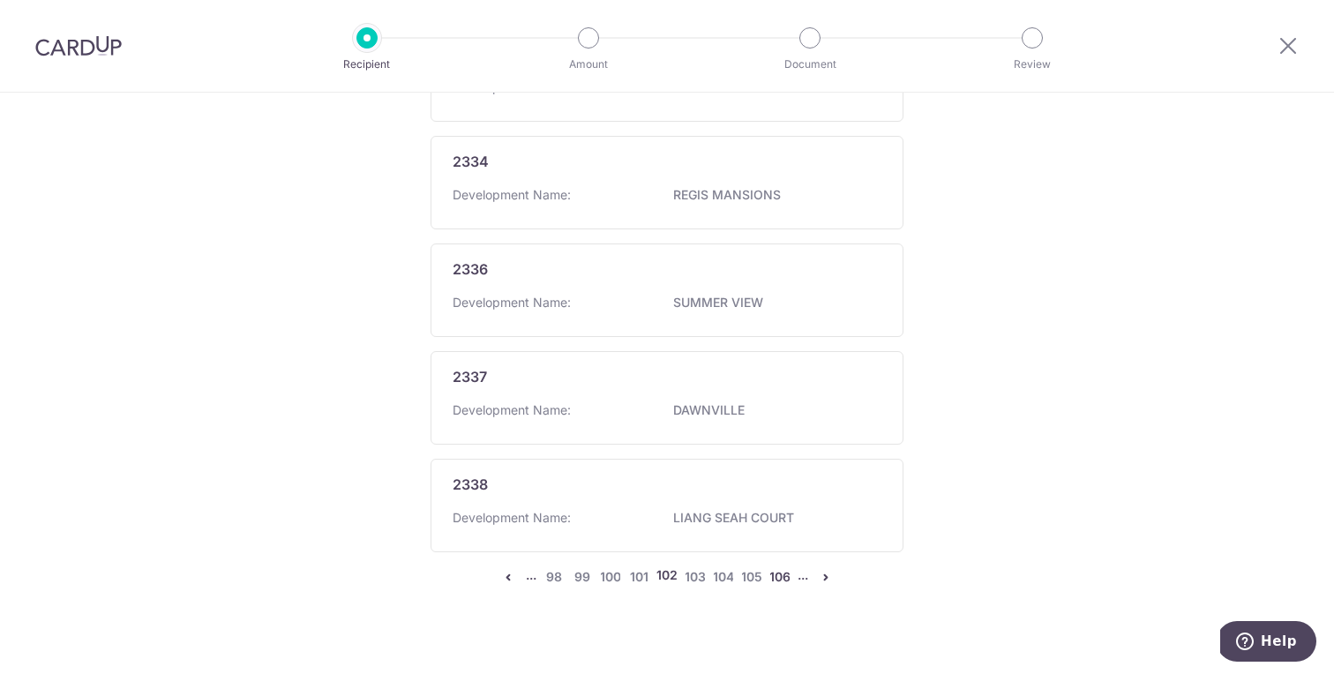
click at [773, 566] on link "106" at bounding box center [779, 576] width 21 height 21
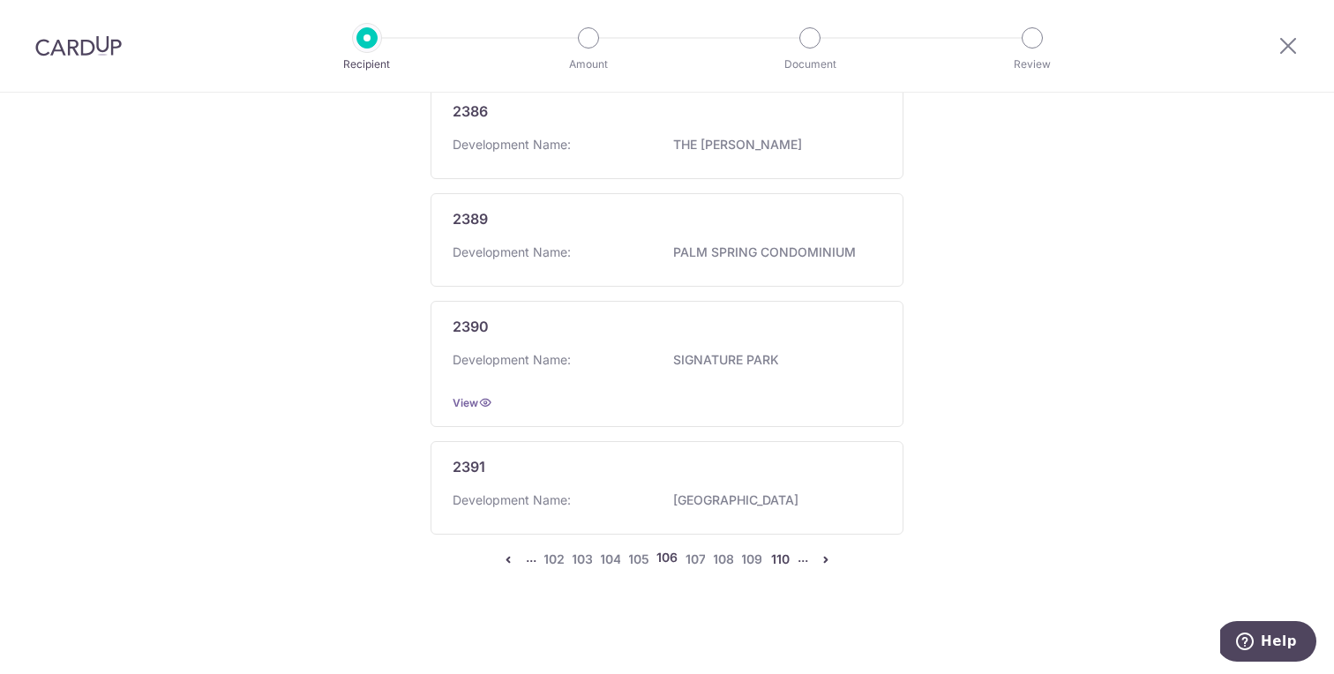
click at [773, 559] on link "110" at bounding box center [779, 559] width 21 height 21
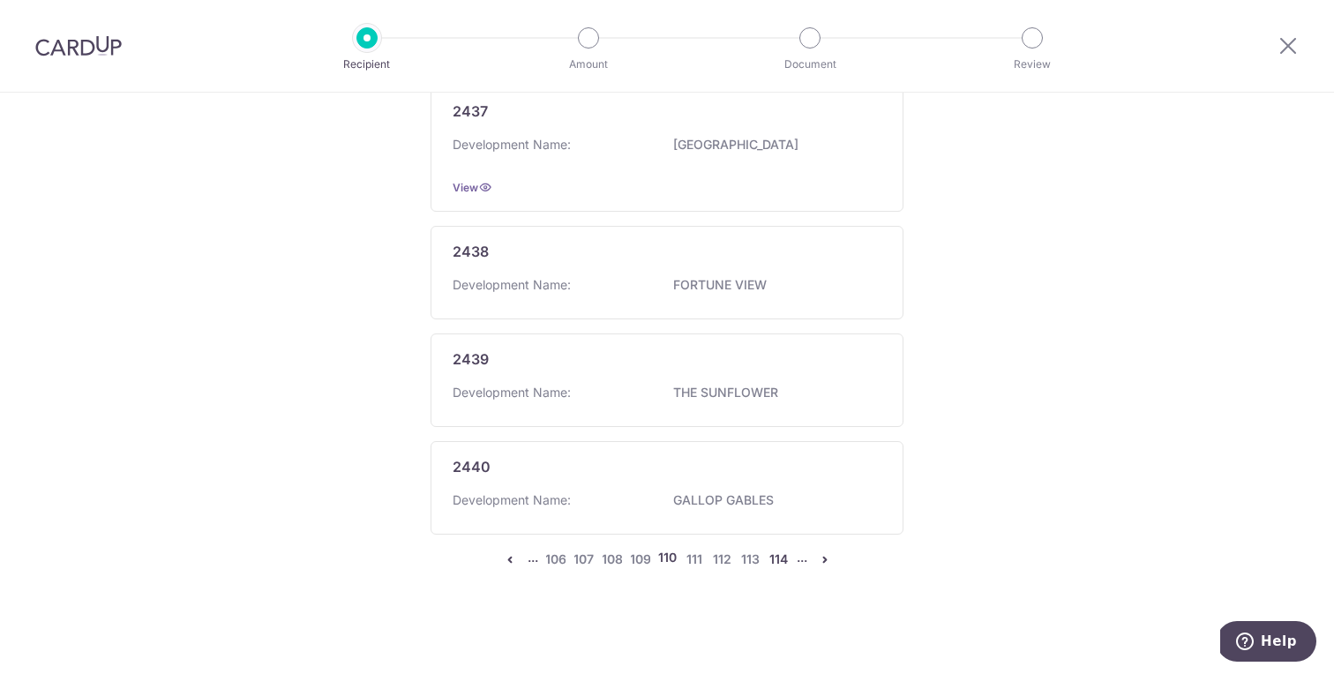
click at [773, 559] on link "114" at bounding box center [779, 559] width 21 height 21
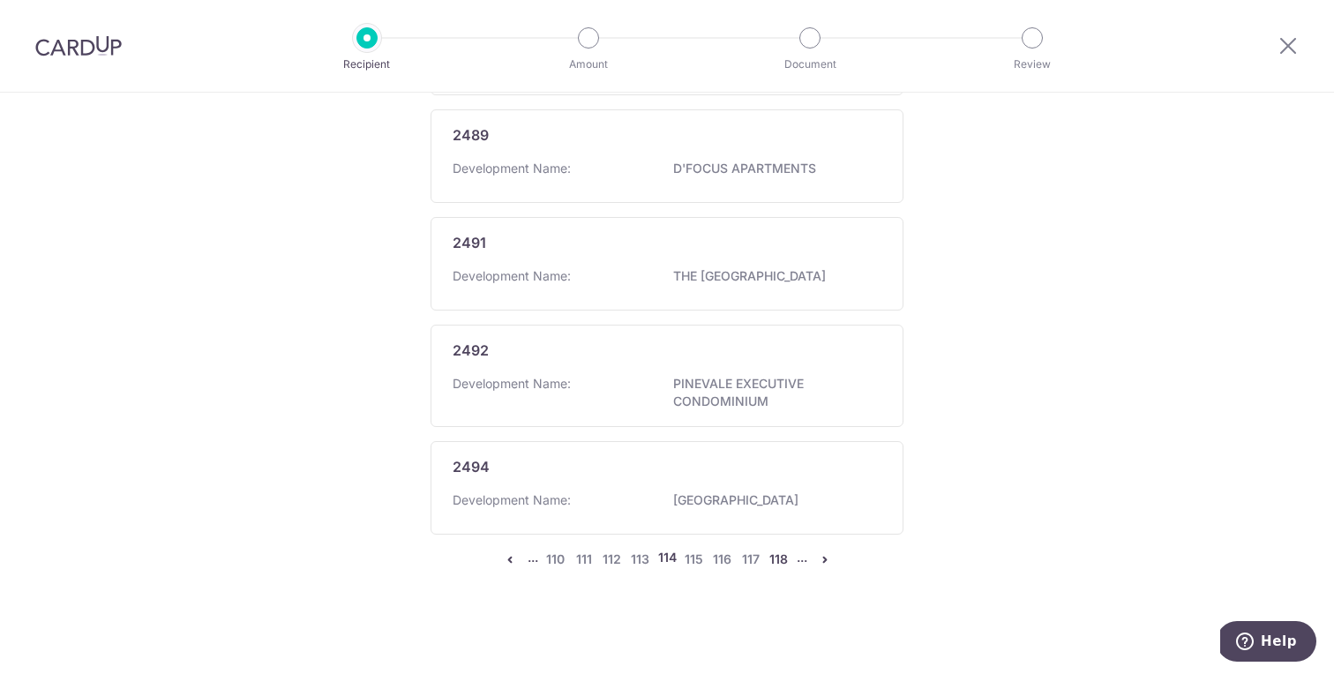
click at [774, 559] on link "118" at bounding box center [779, 559] width 21 height 21
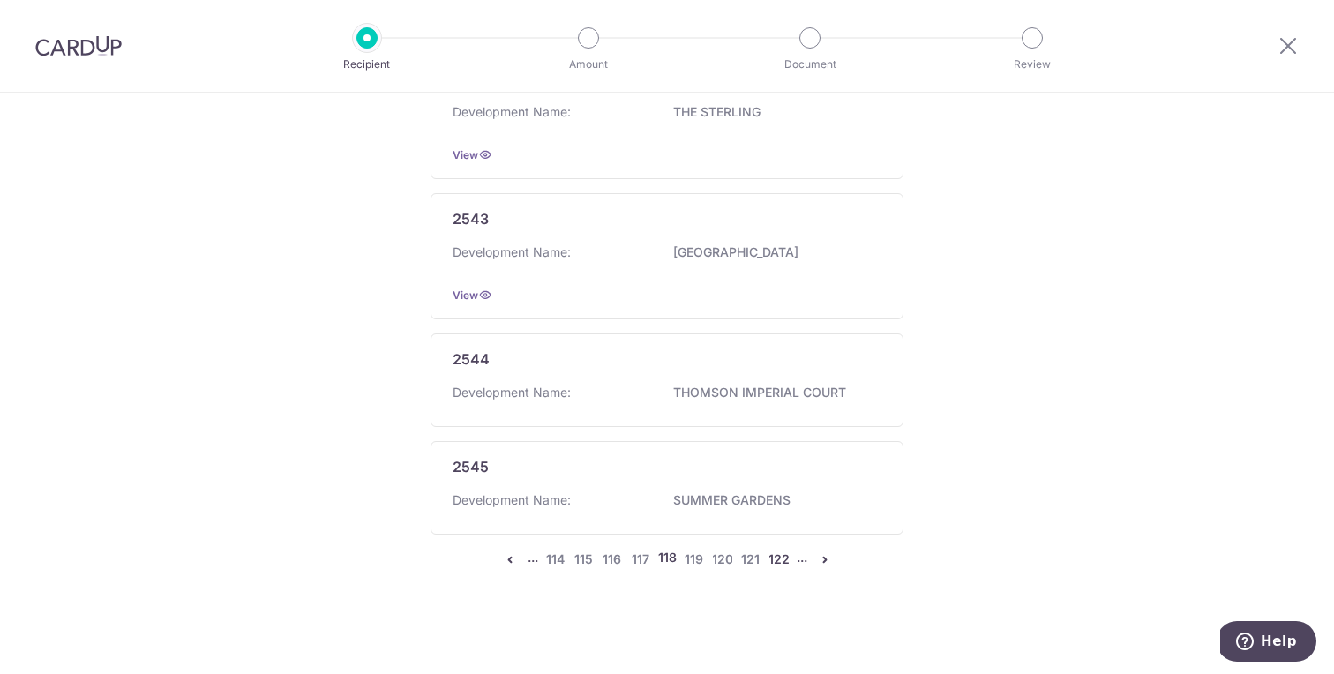
click at [781, 566] on link "122" at bounding box center [779, 559] width 21 height 21
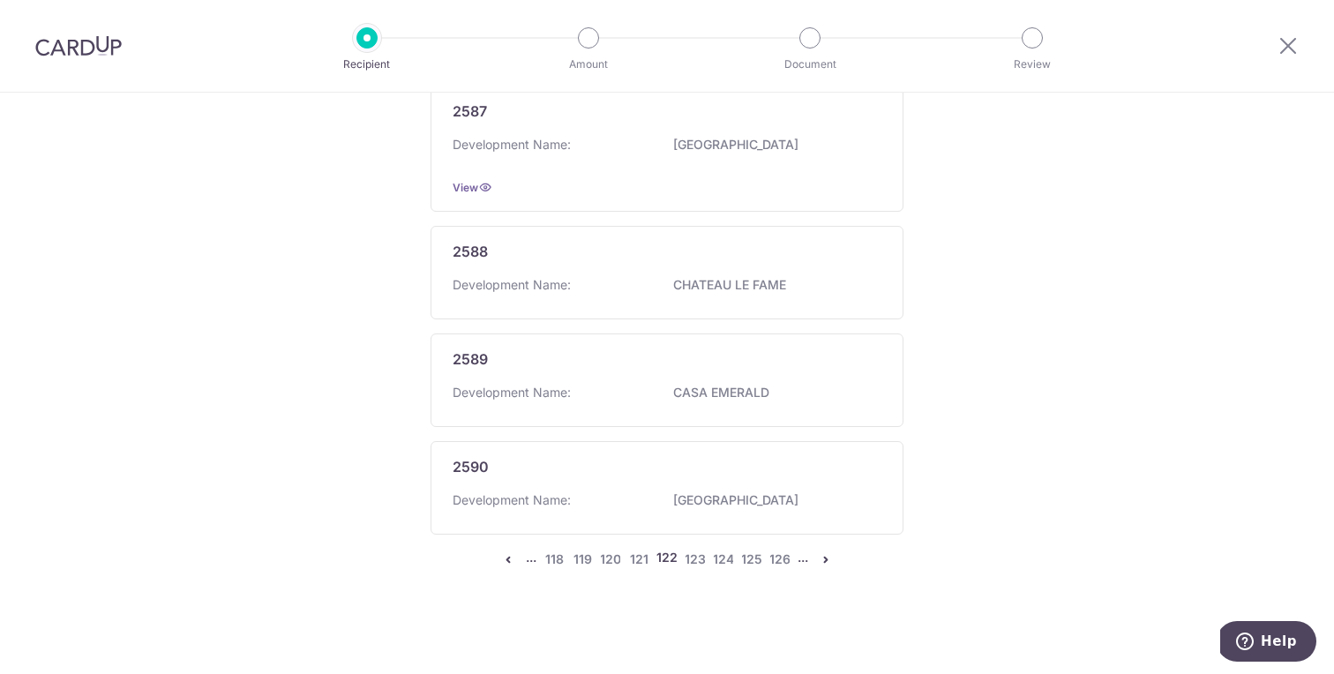
click at [787, 561] on ul "... 118 119 120 121 122 123 124 125 126 ..." at bounding box center [667, 559] width 339 height 21
click at [784, 561] on link "126" at bounding box center [779, 559] width 21 height 21
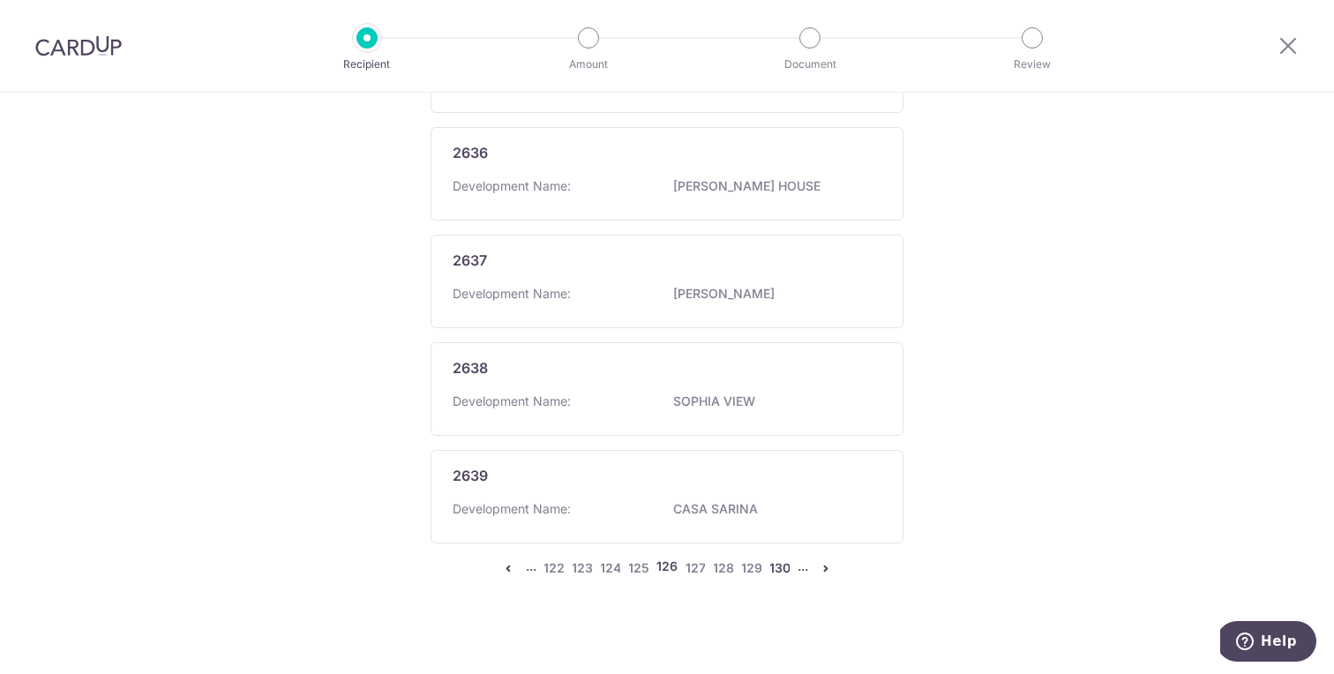
click at [780, 560] on link "130" at bounding box center [779, 568] width 21 height 21
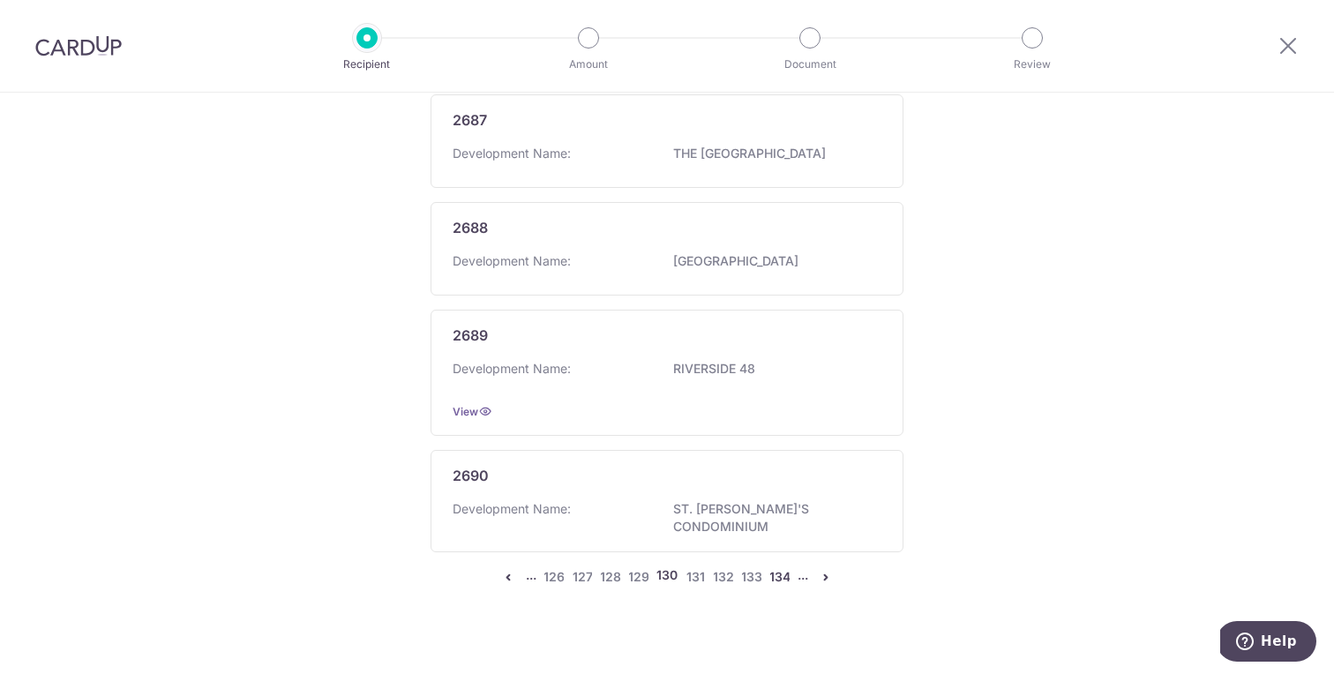
click at [779, 566] on link "134" at bounding box center [779, 576] width 21 height 21
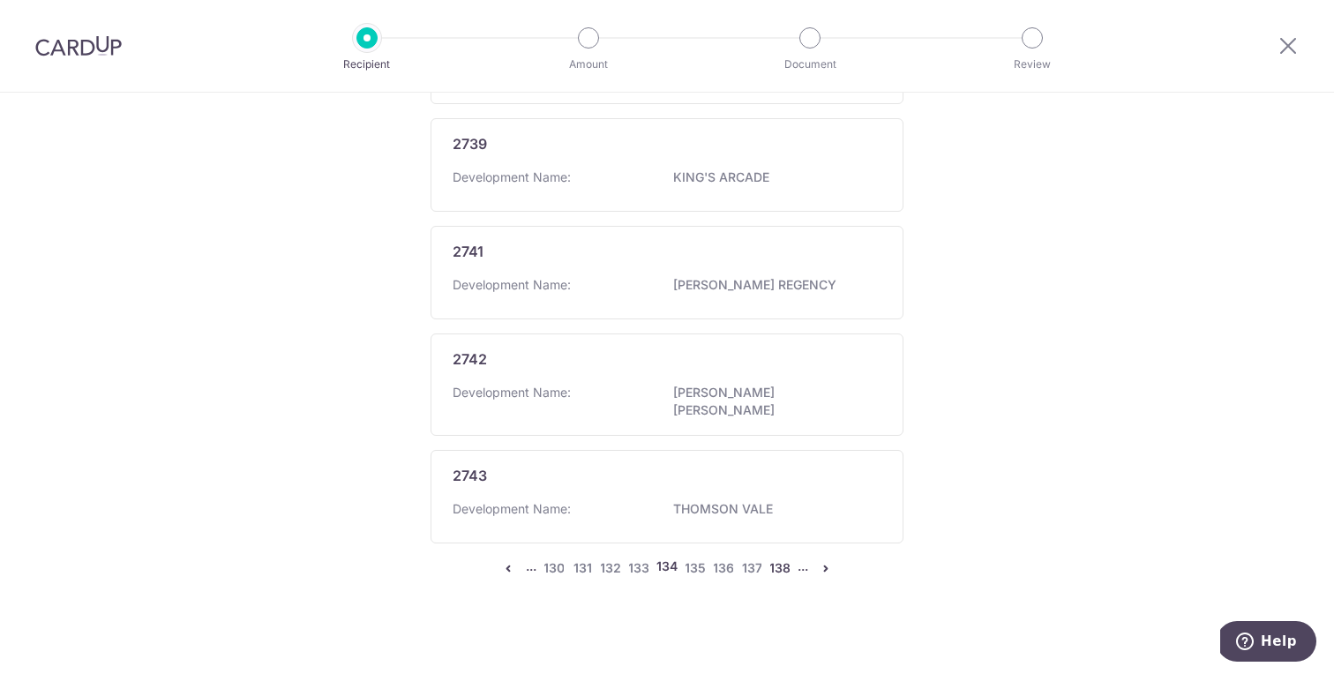
click at [770, 561] on link "138" at bounding box center [779, 568] width 21 height 21
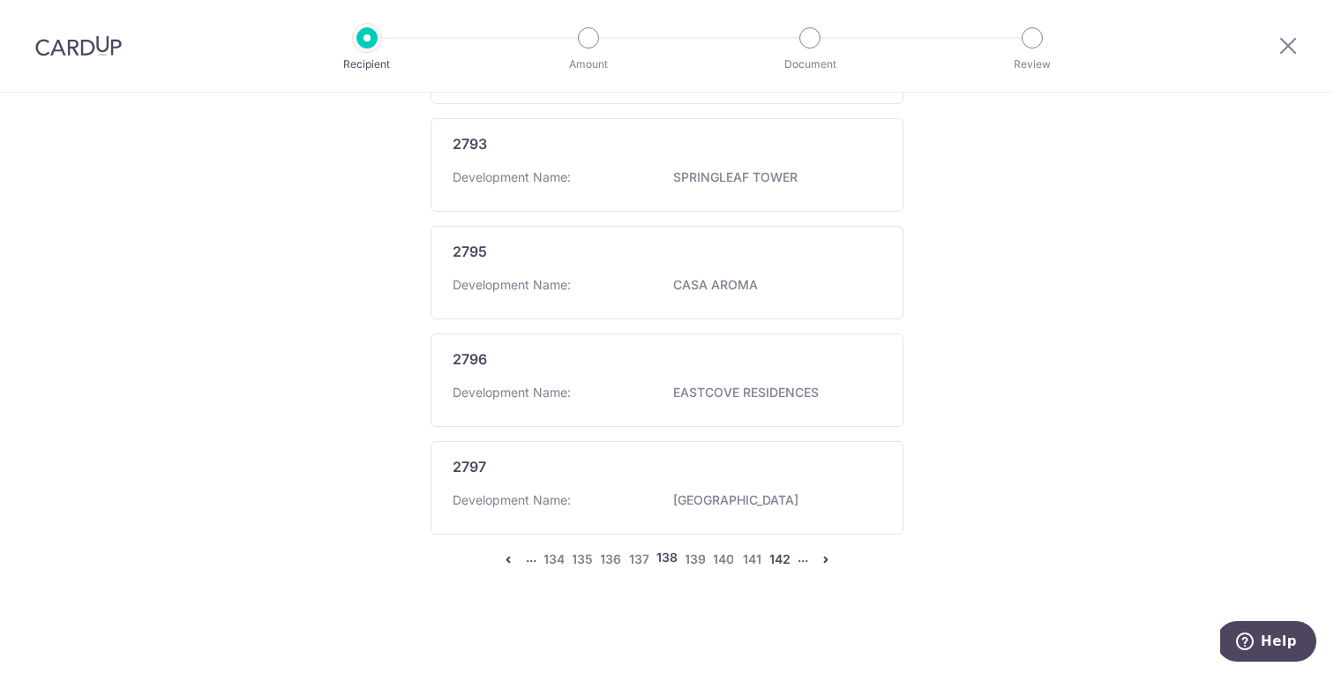
click at [769, 557] on link "142" at bounding box center [779, 559] width 21 height 21
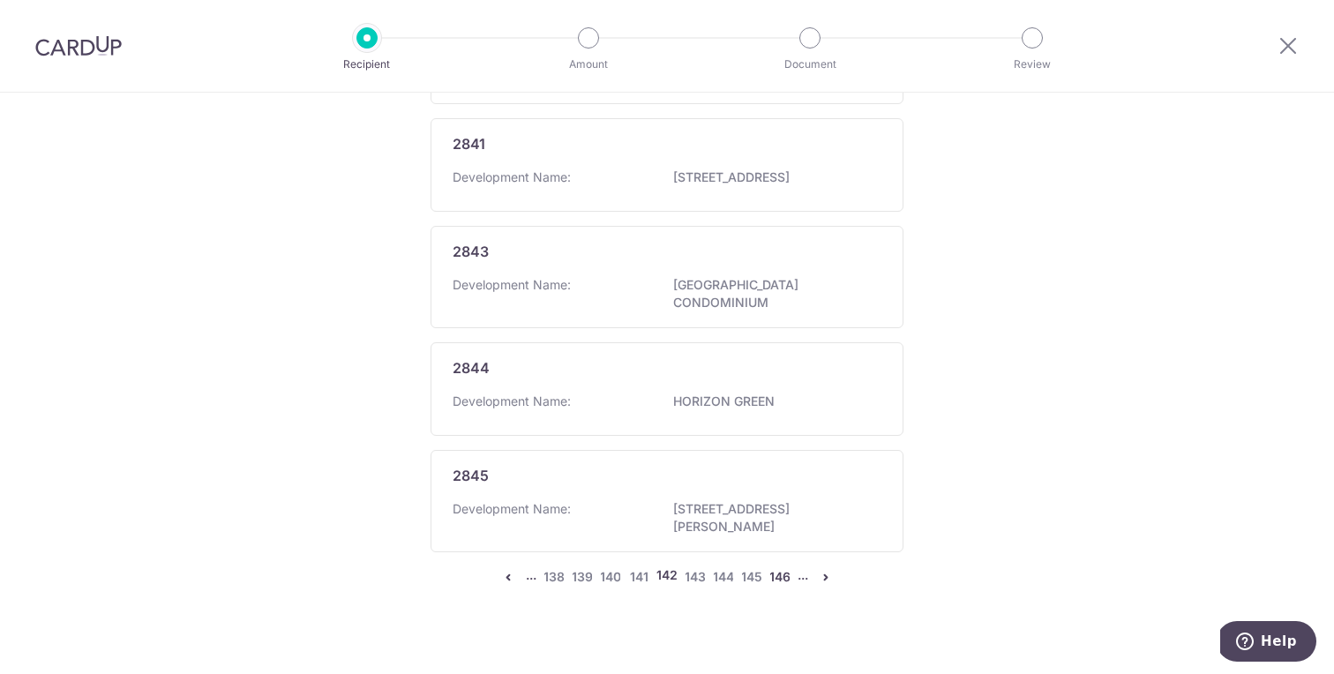
click at [769, 566] on link "146" at bounding box center [779, 576] width 21 height 21
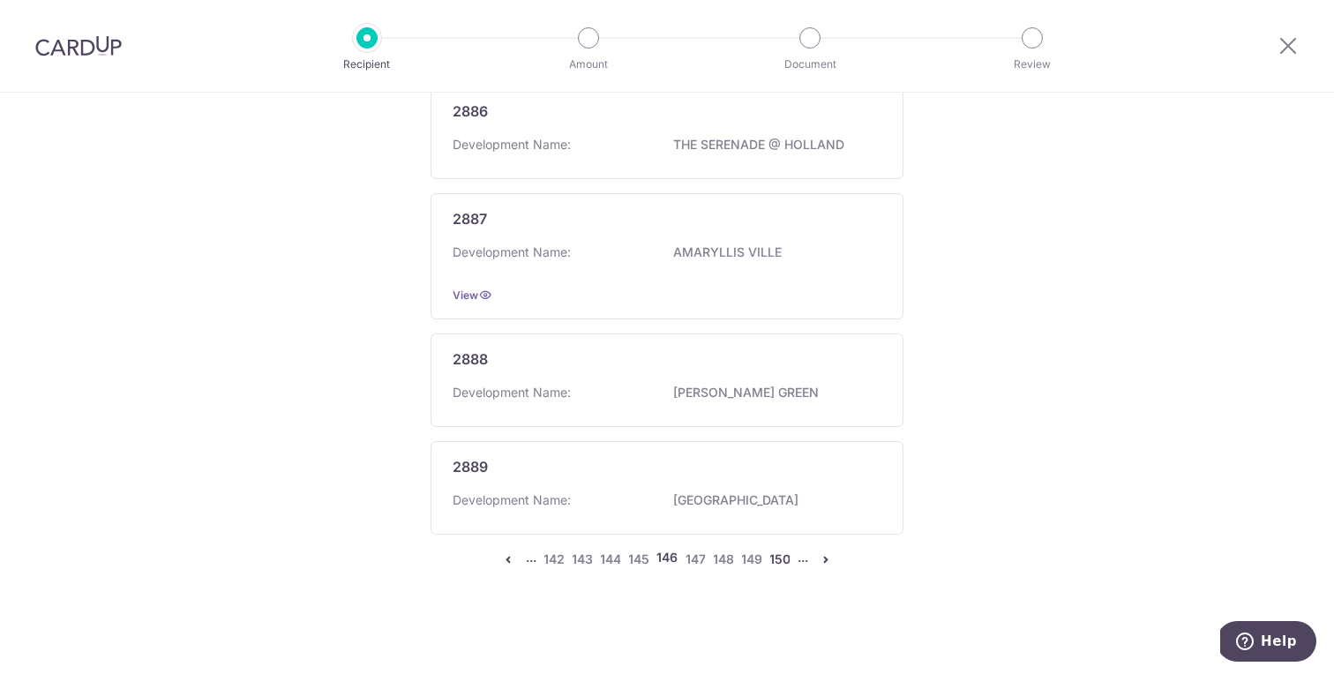
click at [772, 564] on link "150" at bounding box center [779, 559] width 21 height 21
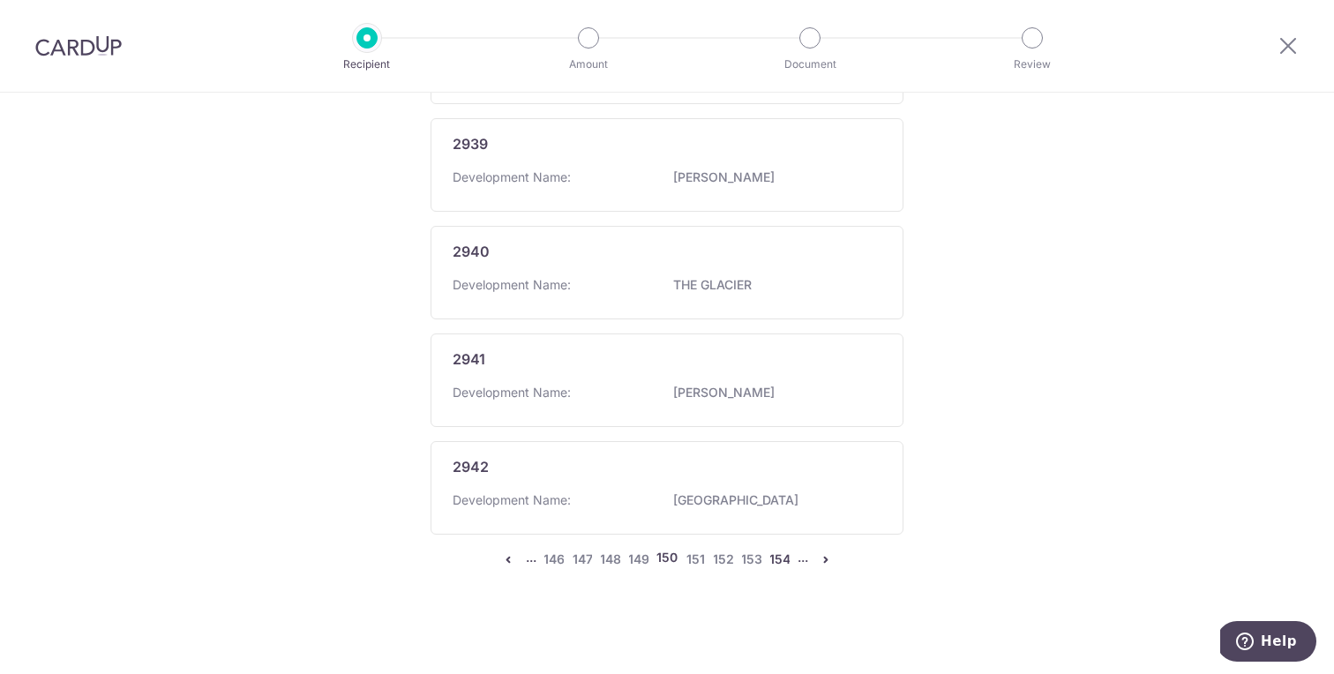
click at [774, 560] on link "154" at bounding box center [779, 559] width 21 height 21
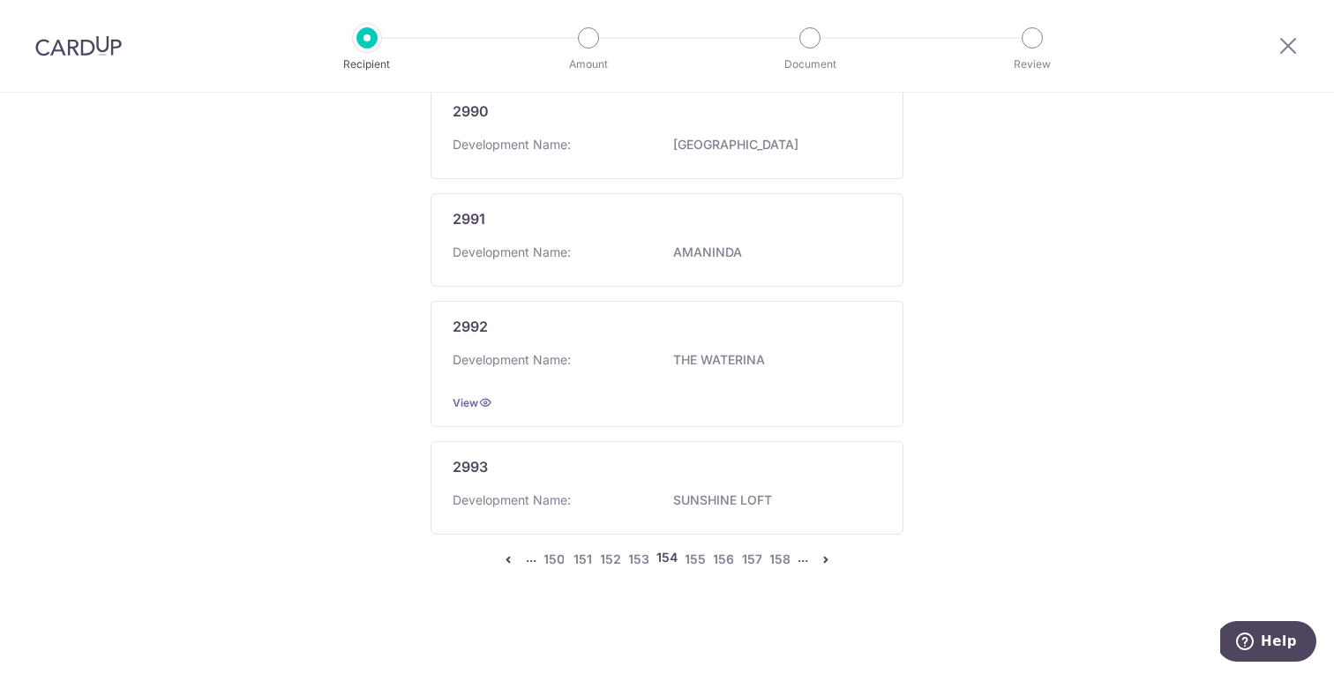
click at [798, 561] on li "..." at bounding box center [803, 559] width 11 height 21
click at [821, 561] on icon "pager" at bounding box center [826, 559] width 14 height 14
click at [777, 566] on link "159" at bounding box center [779, 559] width 21 height 21
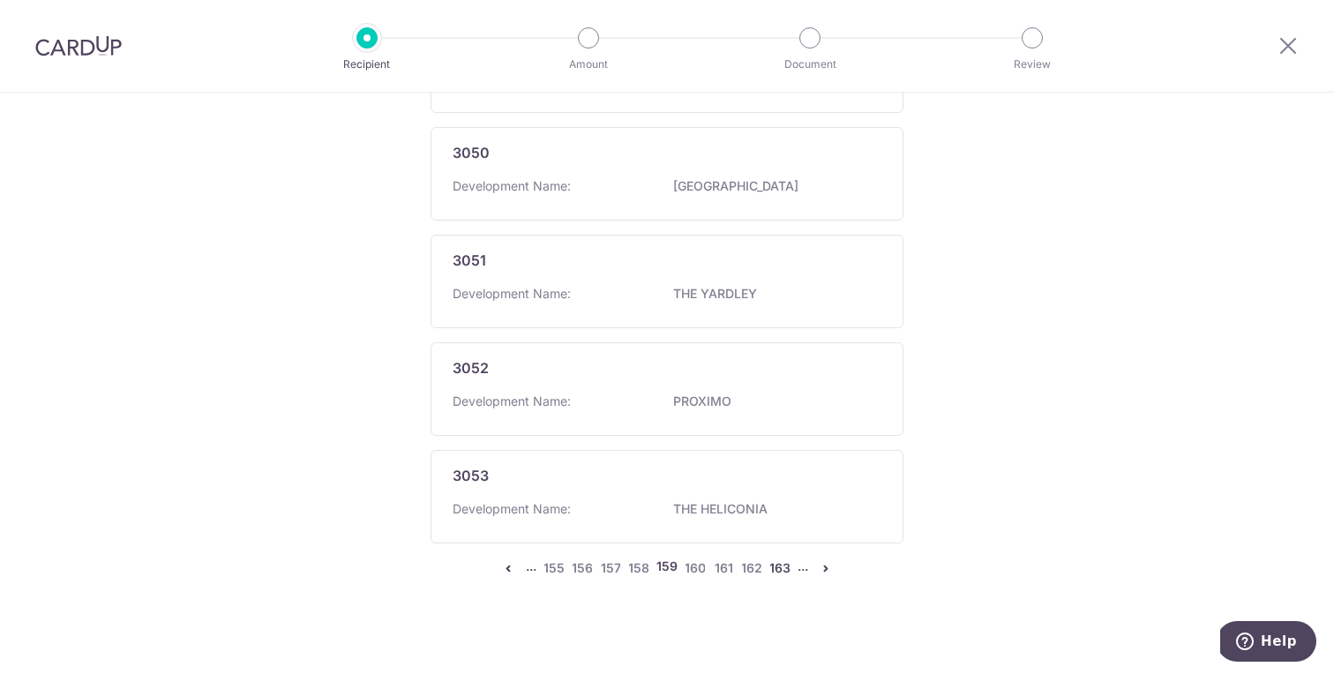
click at [775, 562] on link "163" at bounding box center [779, 568] width 21 height 21
click at [779, 559] on link "167" at bounding box center [779, 568] width 21 height 21
click at [770, 563] on link "171" at bounding box center [779, 568] width 21 height 21
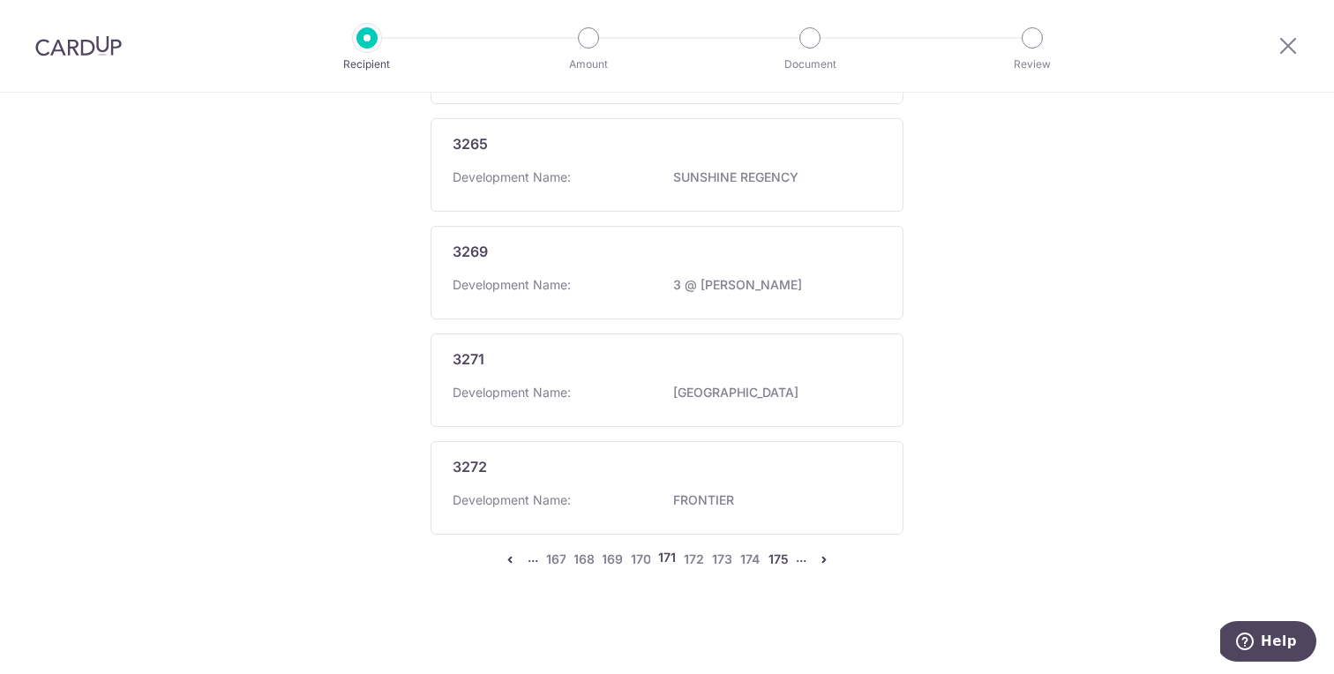
click at [776, 554] on link "175" at bounding box center [778, 559] width 21 height 21
click at [771, 569] on link "179" at bounding box center [779, 559] width 21 height 21
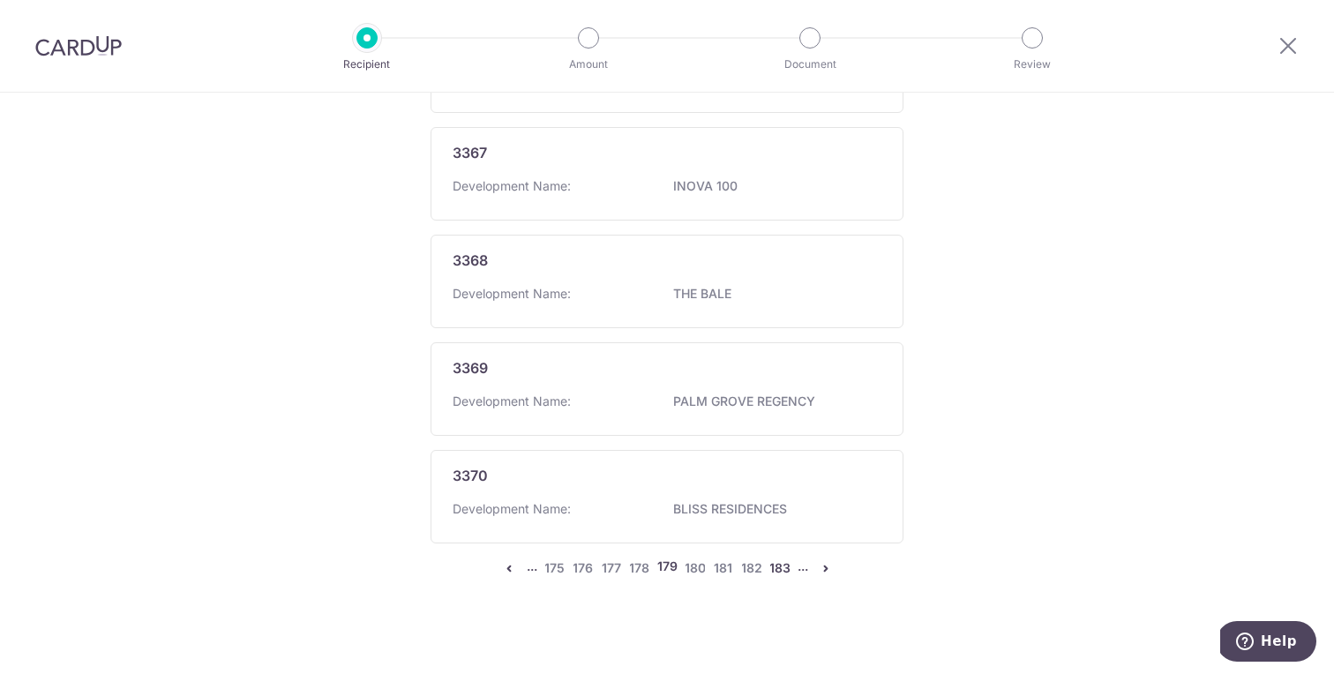
click at [777, 558] on link "183" at bounding box center [779, 568] width 21 height 21
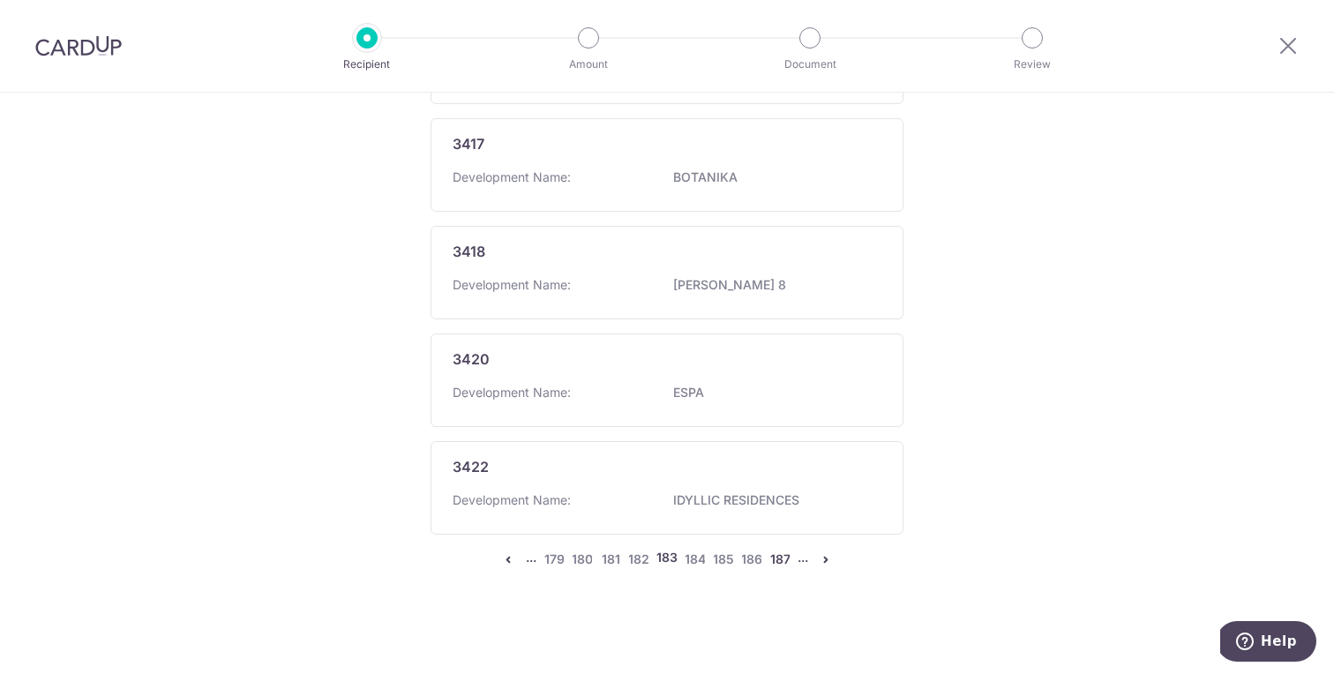
click at [775, 567] on link "187" at bounding box center [779, 559] width 21 height 21
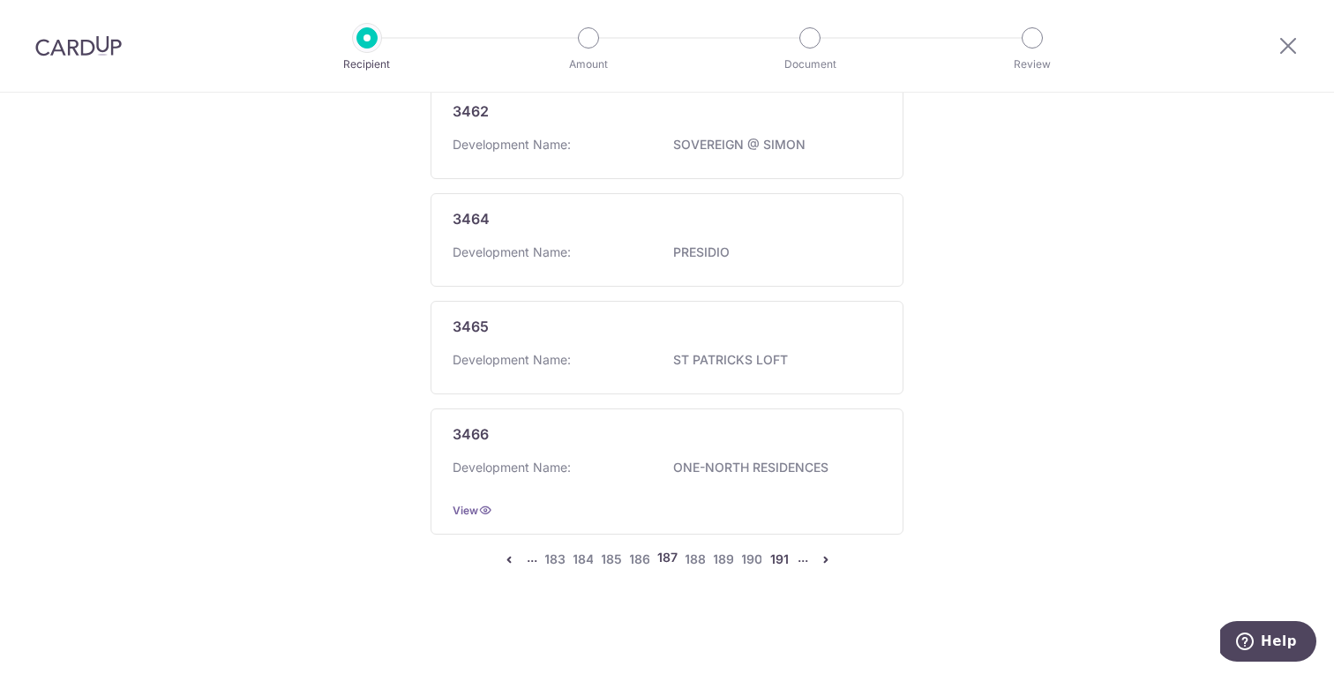
click at [777, 561] on link "191" at bounding box center [779, 559] width 21 height 21
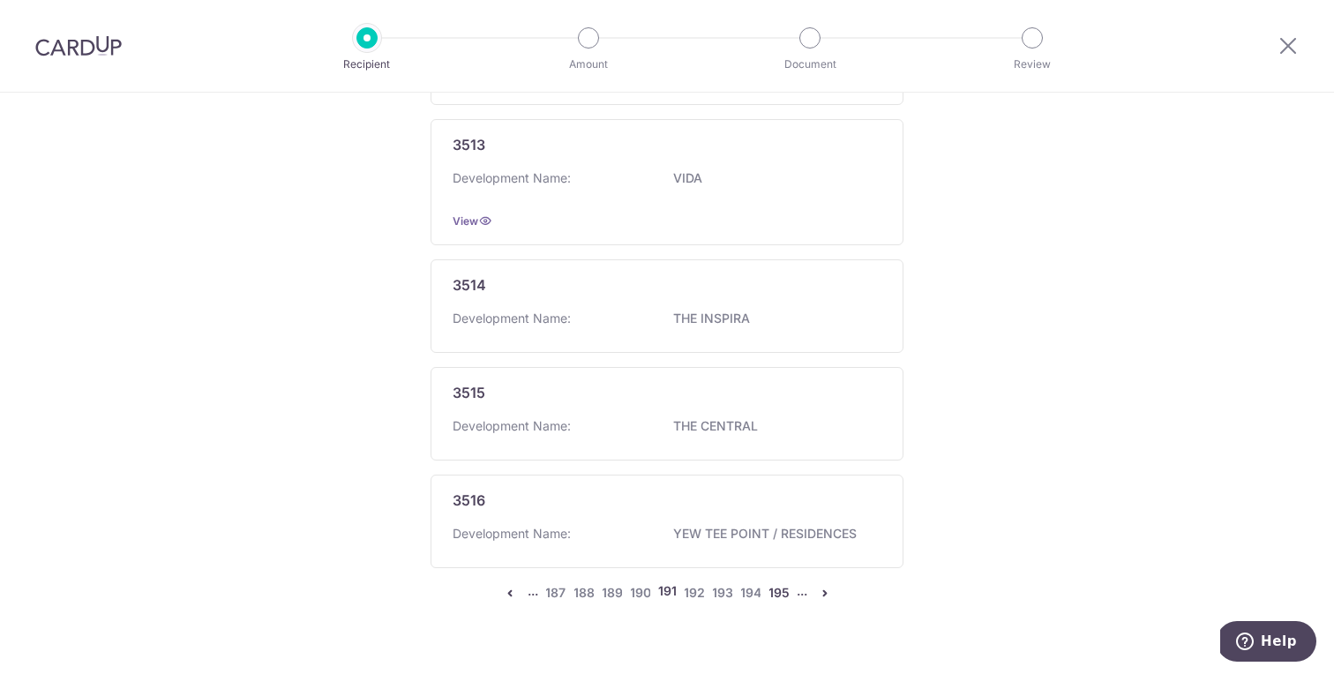
click at [777, 582] on link "195" at bounding box center [779, 592] width 21 height 21
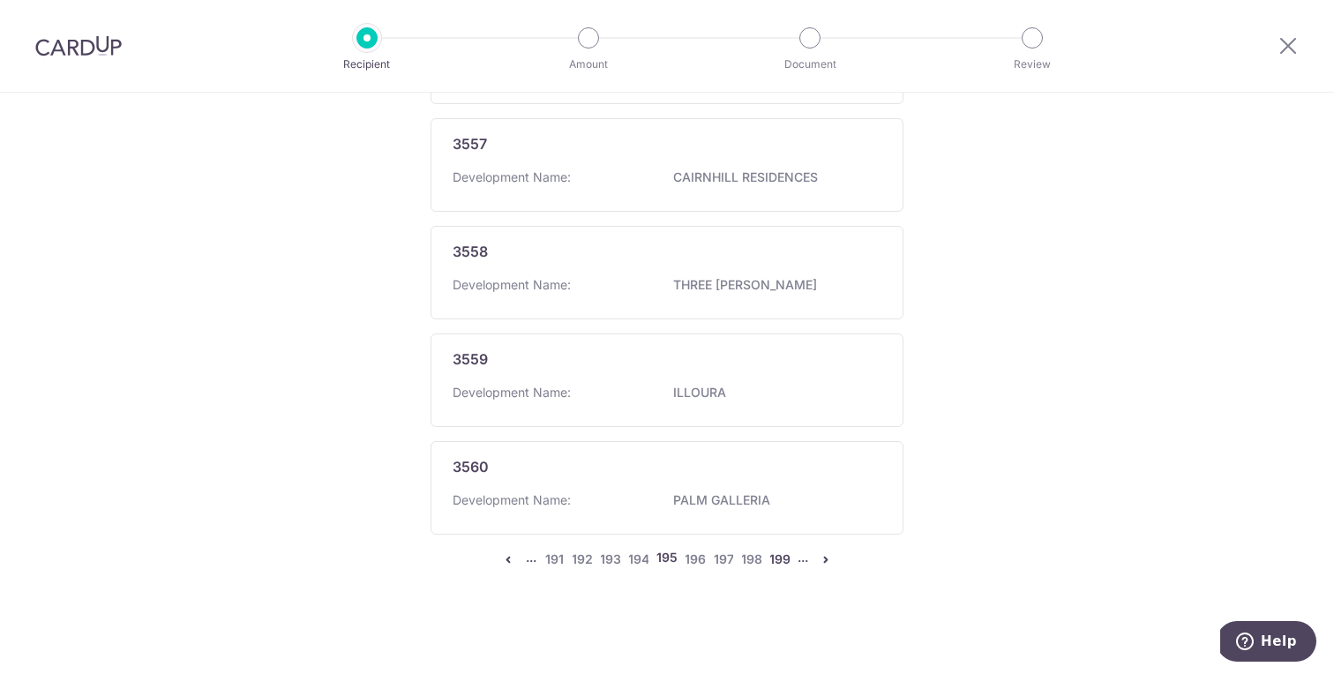
click at [775, 565] on link "199" at bounding box center [779, 559] width 21 height 21
click at [776, 566] on link "203" at bounding box center [779, 559] width 21 height 21
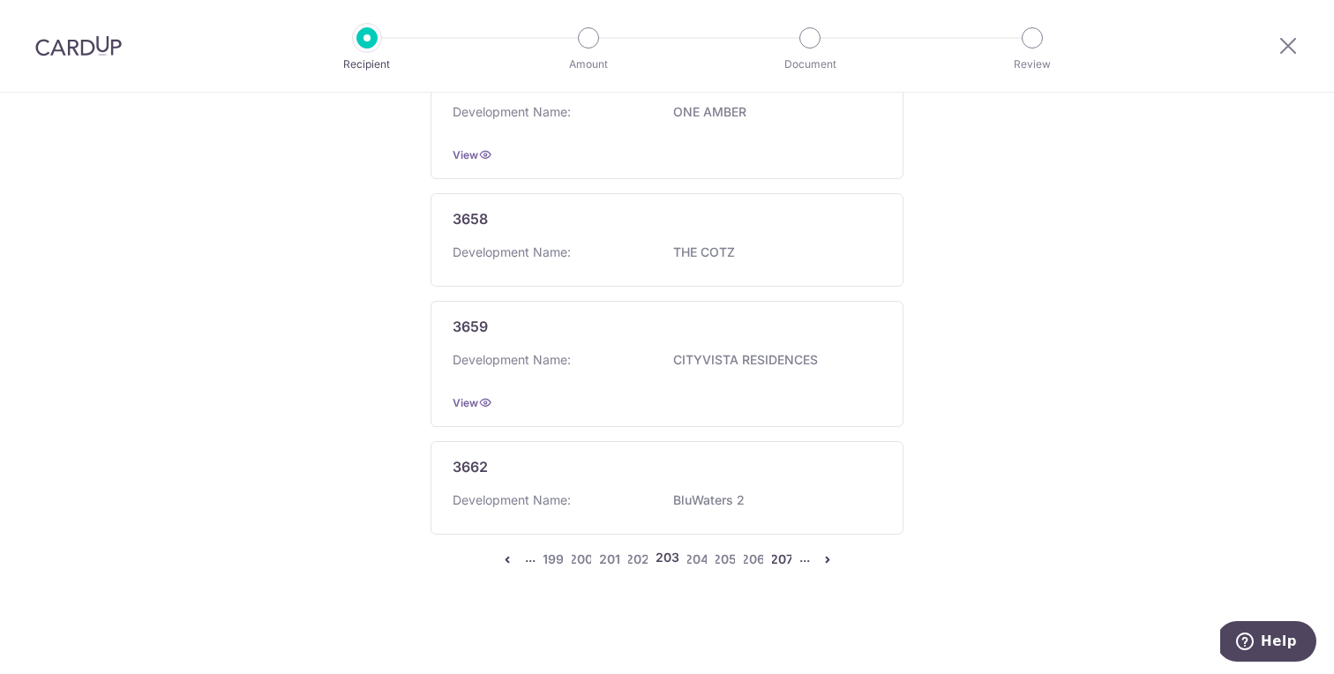
click at [777, 563] on link "207" at bounding box center [781, 559] width 21 height 21
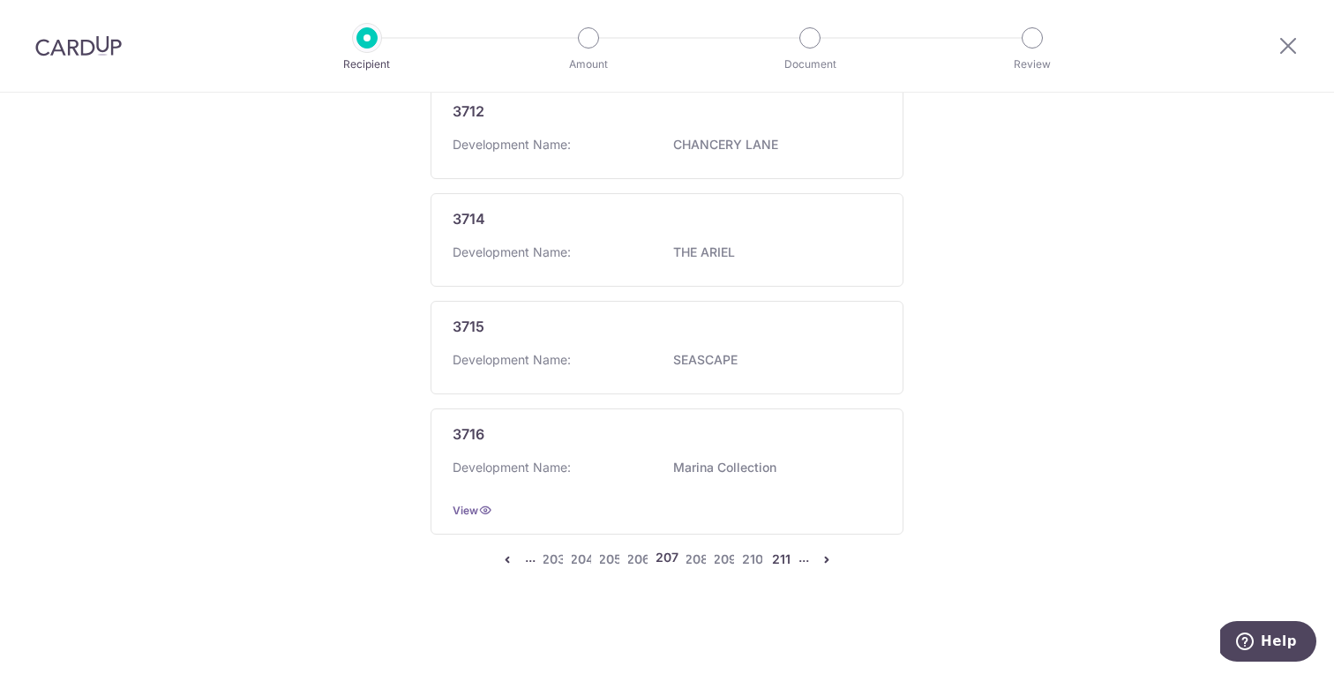
click at [777, 563] on link "211" at bounding box center [780, 559] width 21 height 21
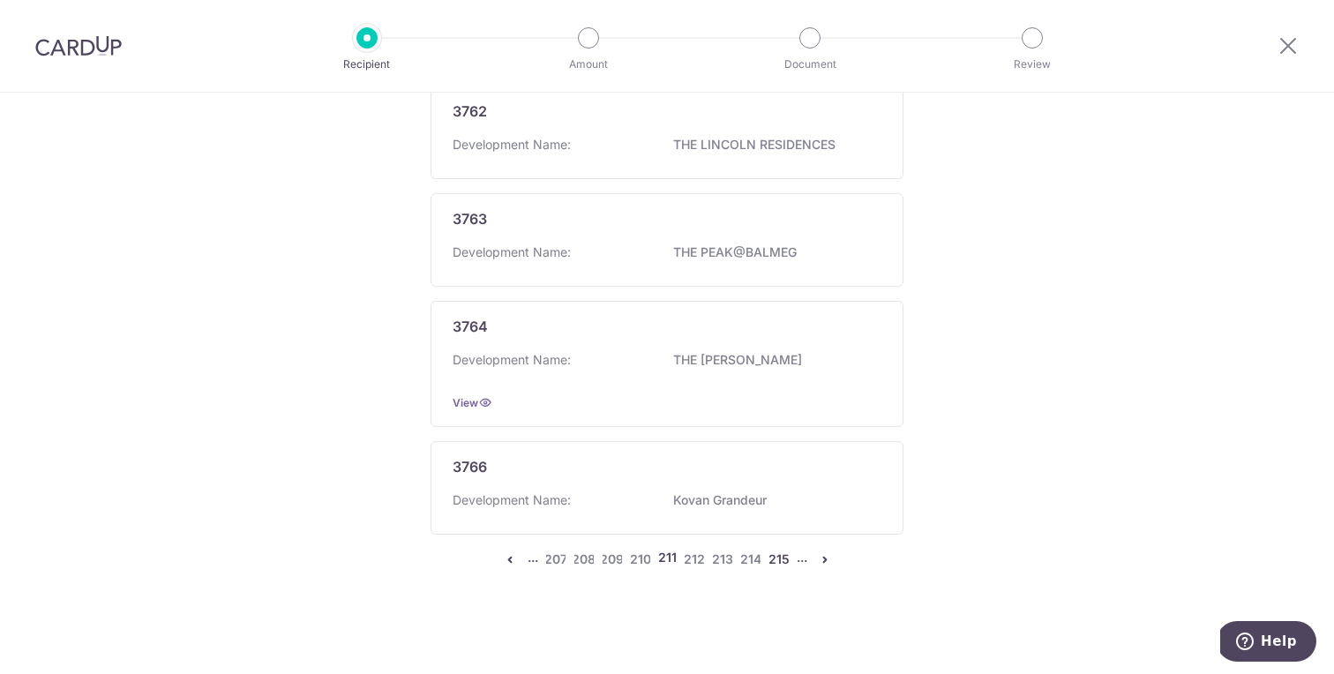
click at [777, 562] on link "215" at bounding box center [779, 559] width 21 height 21
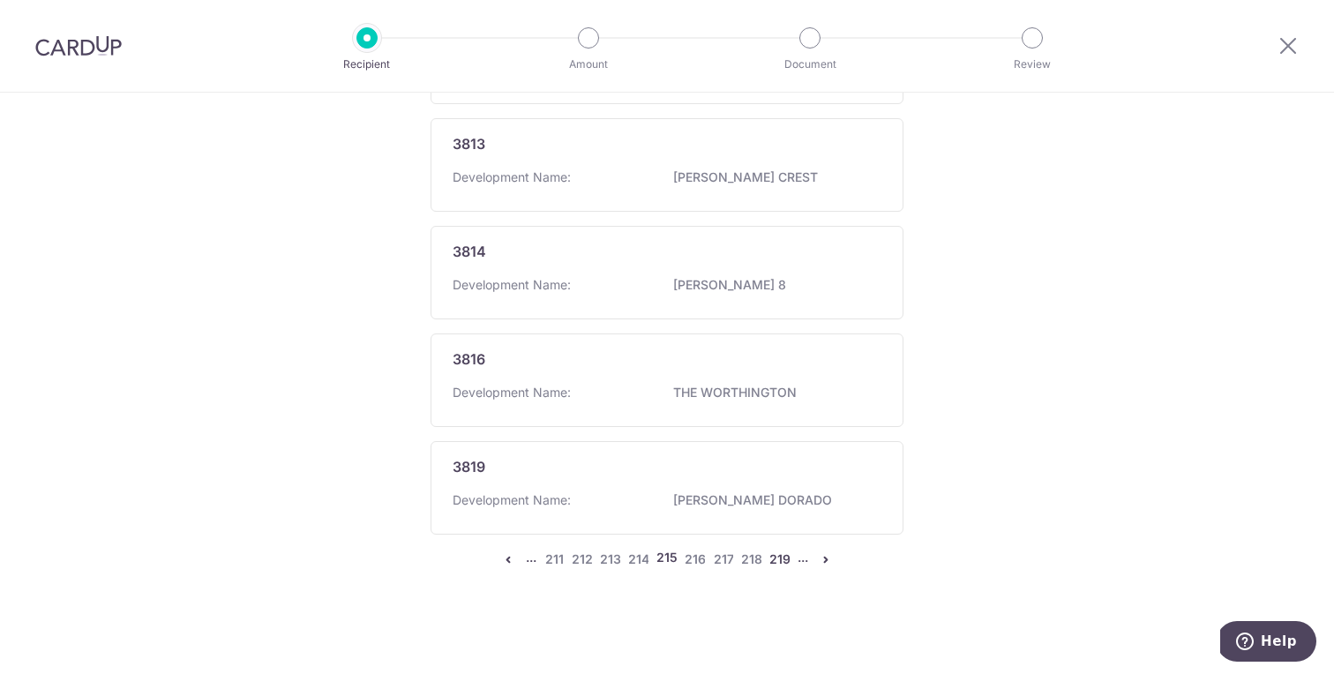
click at [776, 562] on link "219" at bounding box center [779, 559] width 21 height 21
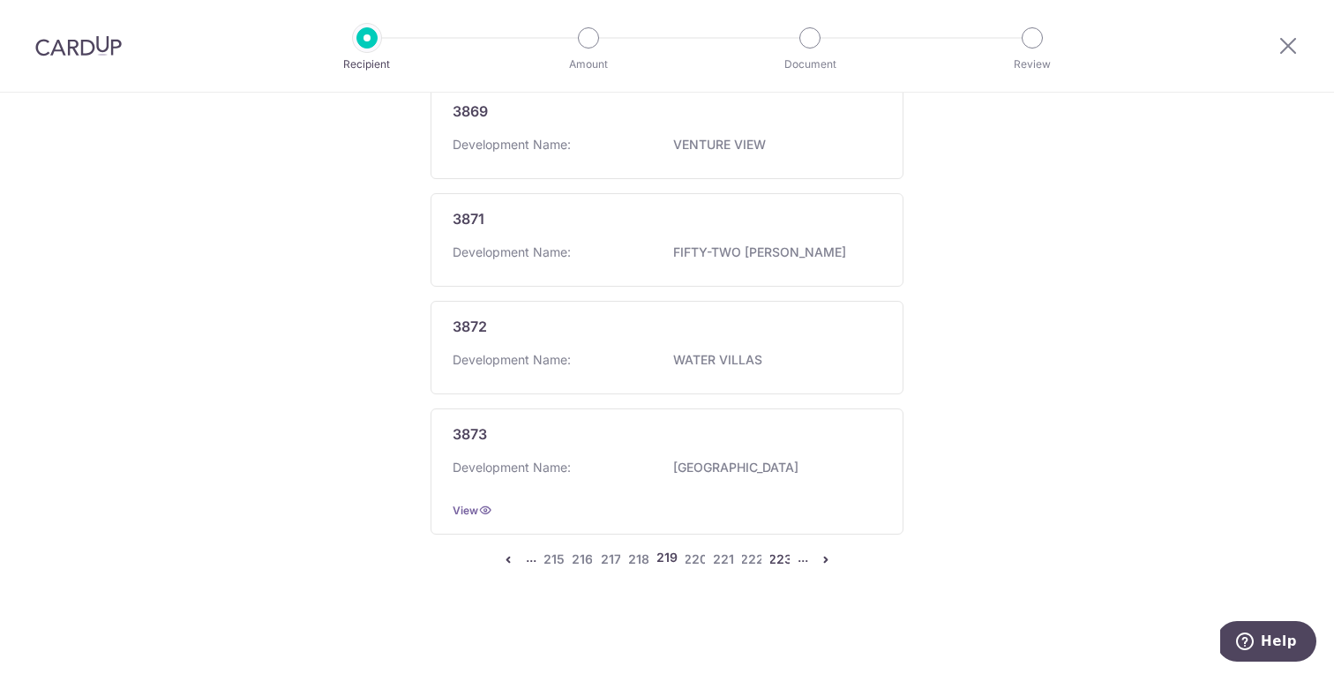
click at [775, 563] on link "223" at bounding box center [779, 559] width 21 height 21
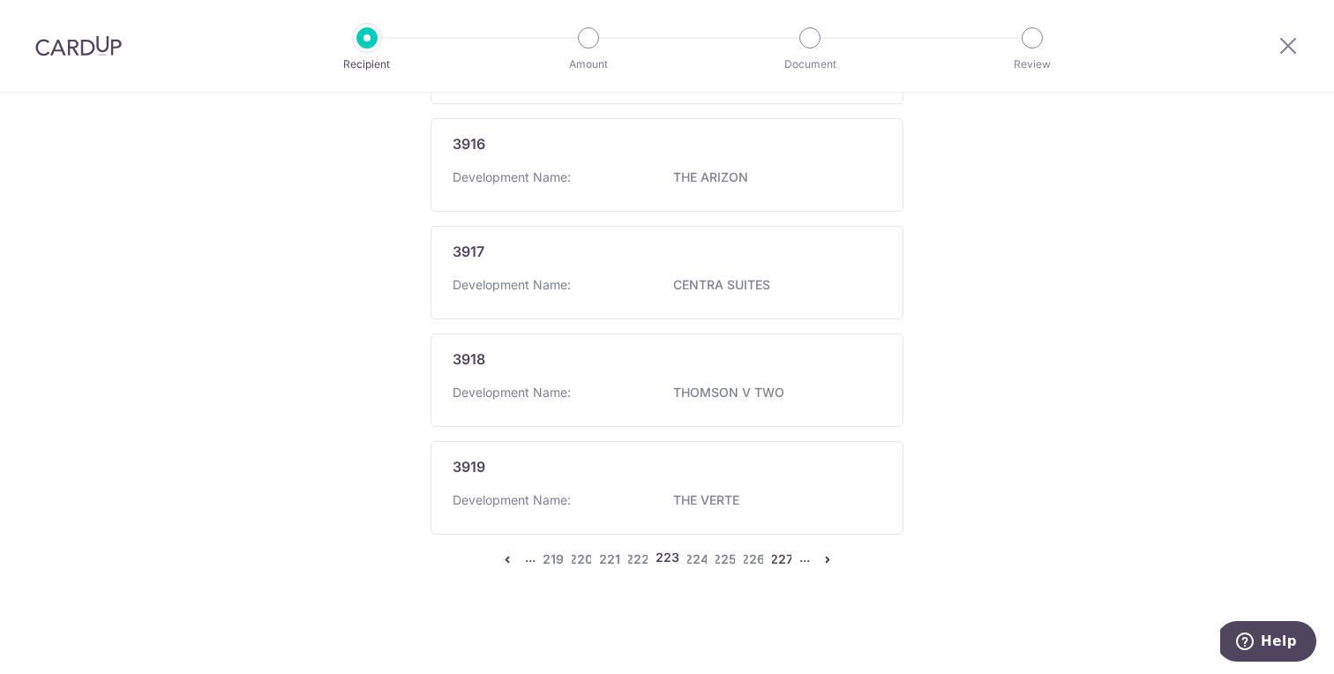
click at [777, 560] on link "227" at bounding box center [781, 559] width 21 height 21
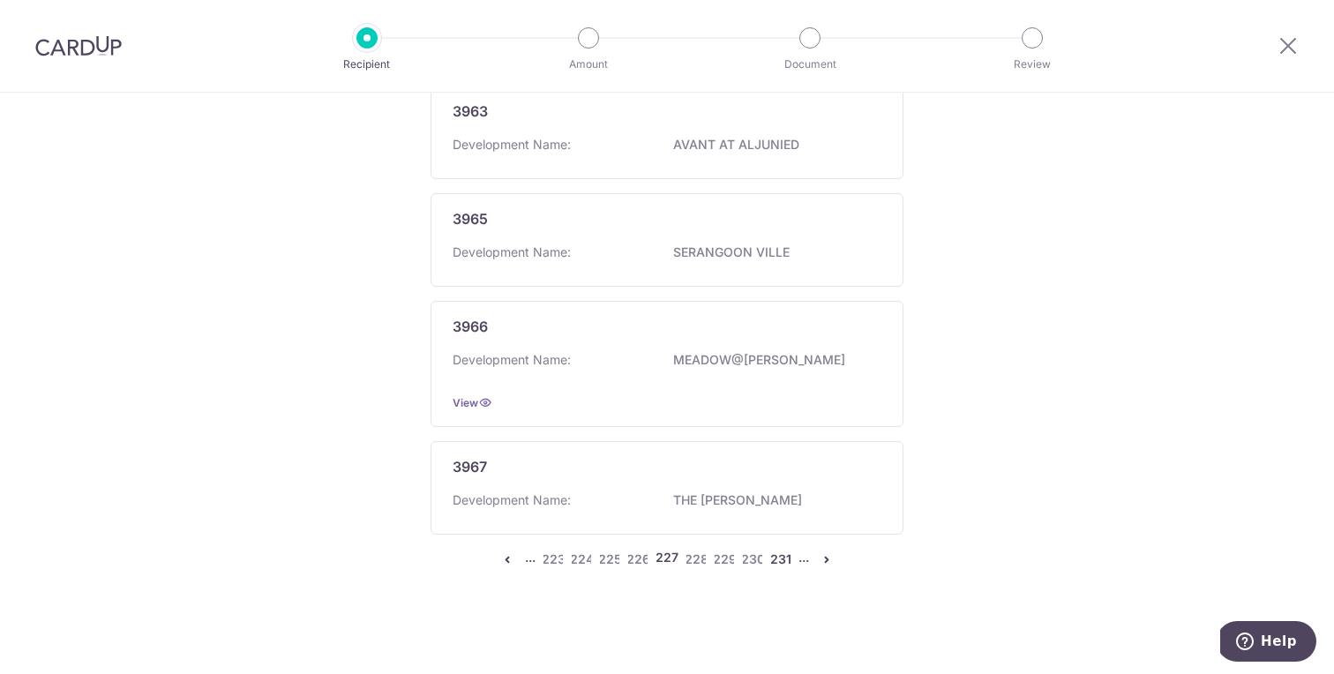
click at [777, 559] on link "231" at bounding box center [780, 559] width 21 height 21
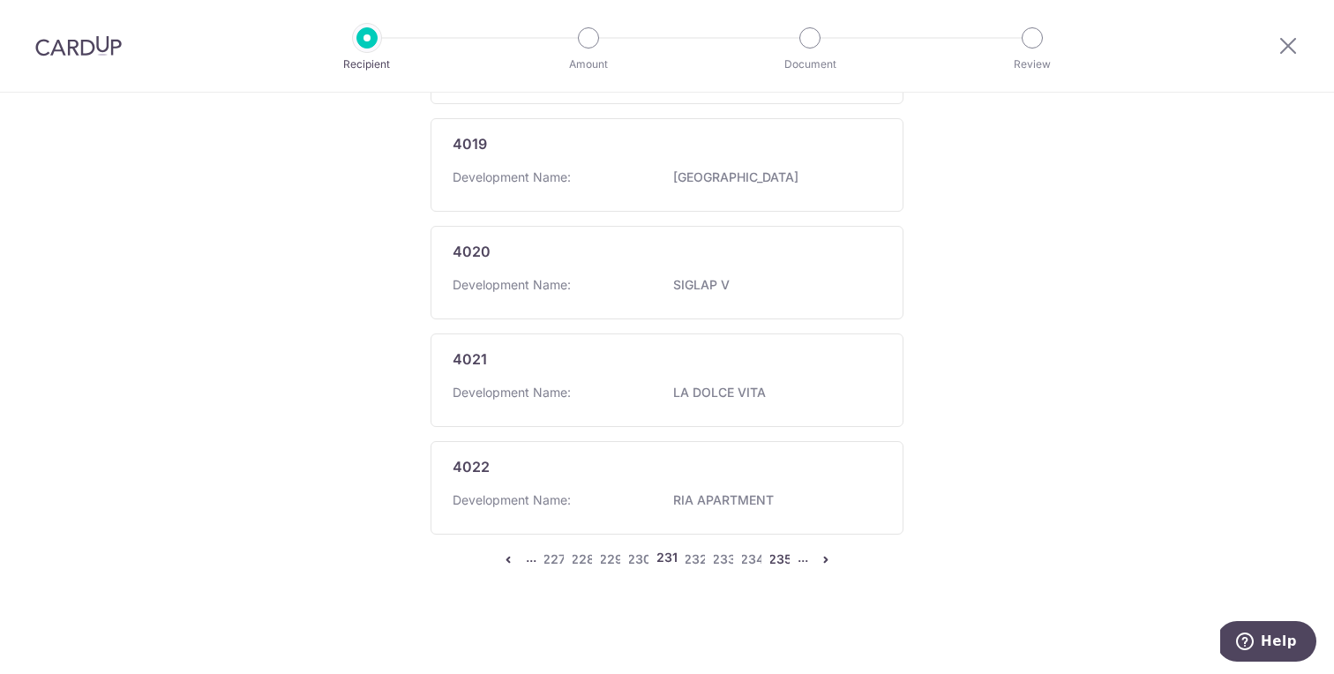
click at [776, 558] on link "235" at bounding box center [779, 559] width 21 height 21
click at [777, 559] on link "239" at bounding box center [781, 559] width 21 height 21
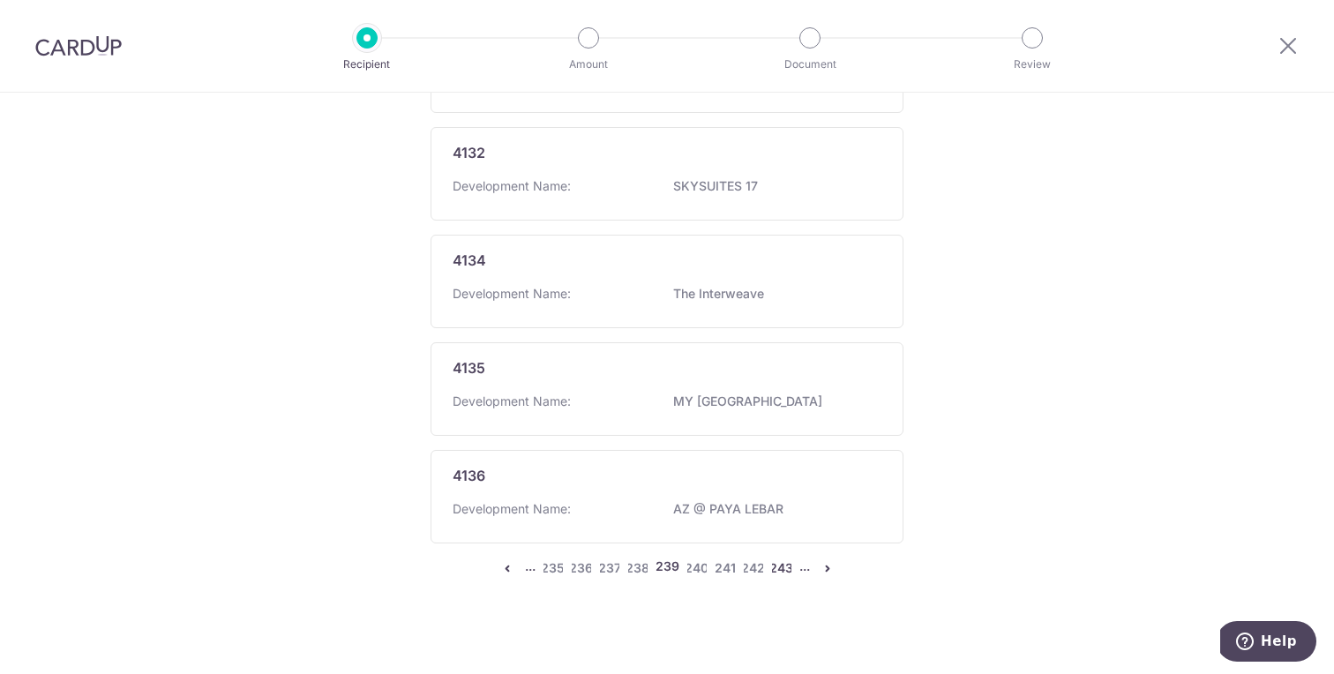
click at [777, 559] on link "243" at bounding box center [781, 568] width 21 height 21
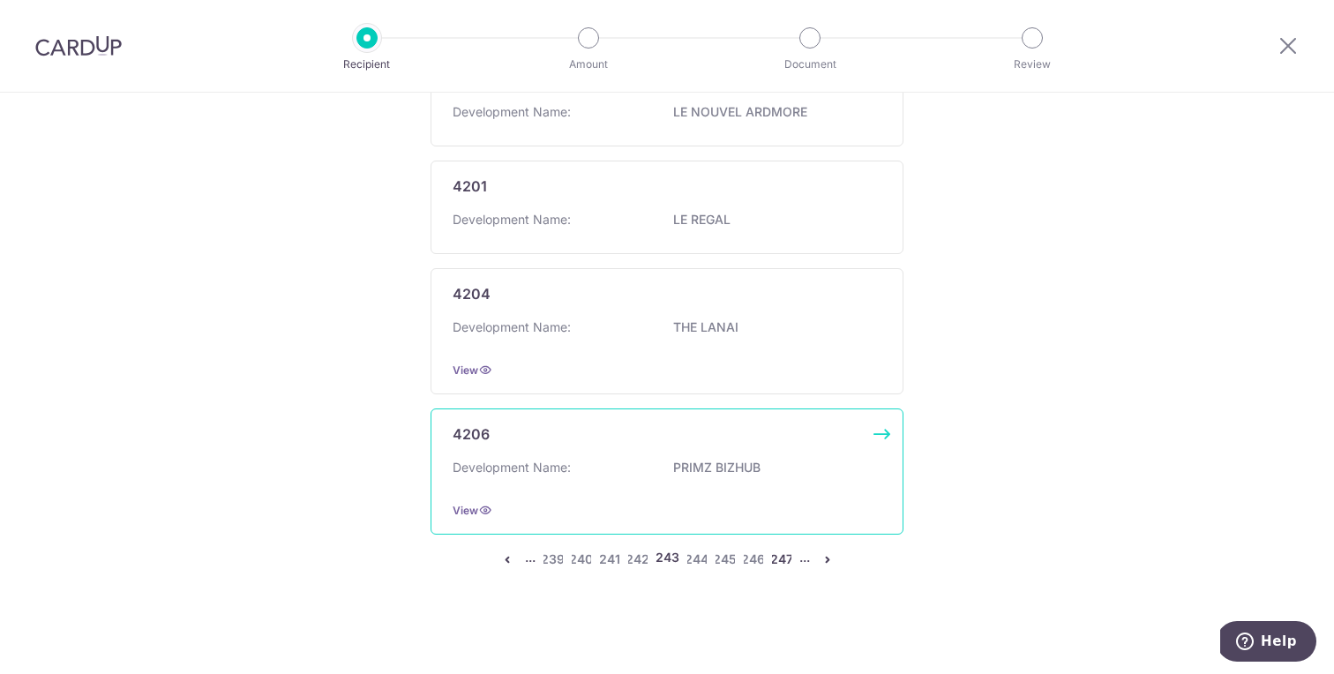
click at [777, 559] on link "247" at bounding box center [781, 559] width 21 height 21
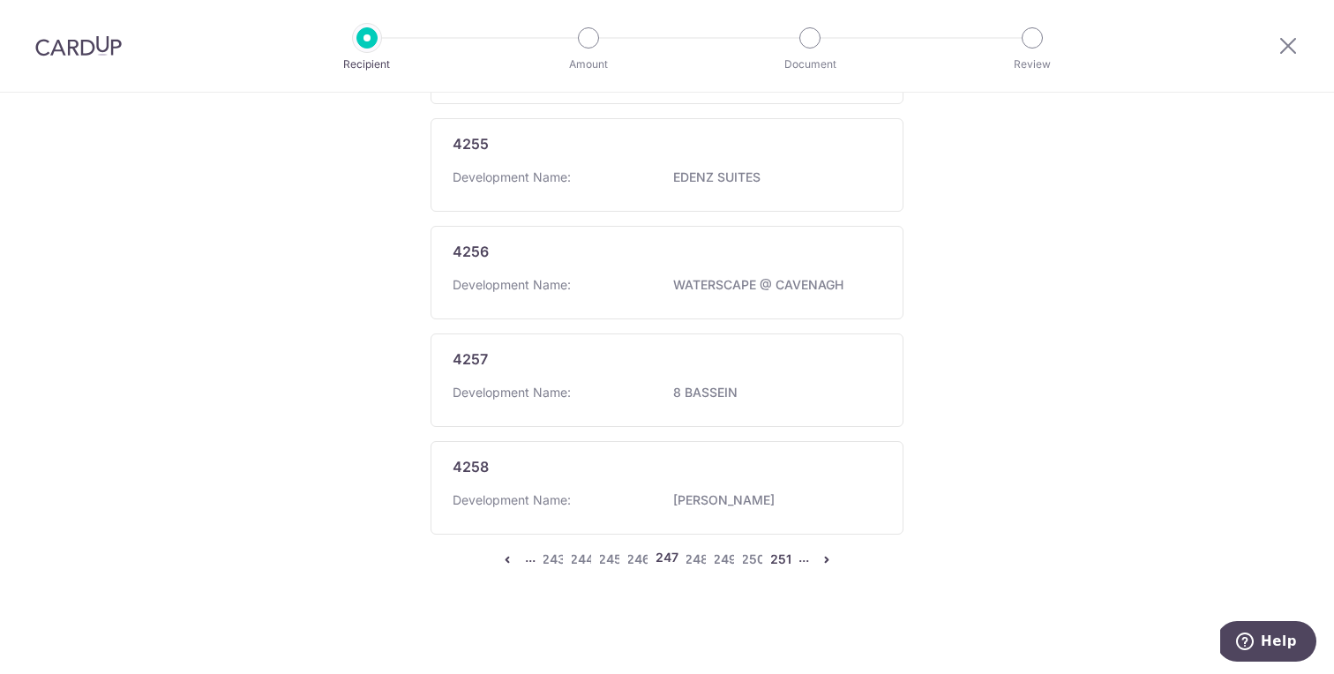
click at [779, 564] on link "251" at bounding box center [780, 559] width 21 height 21
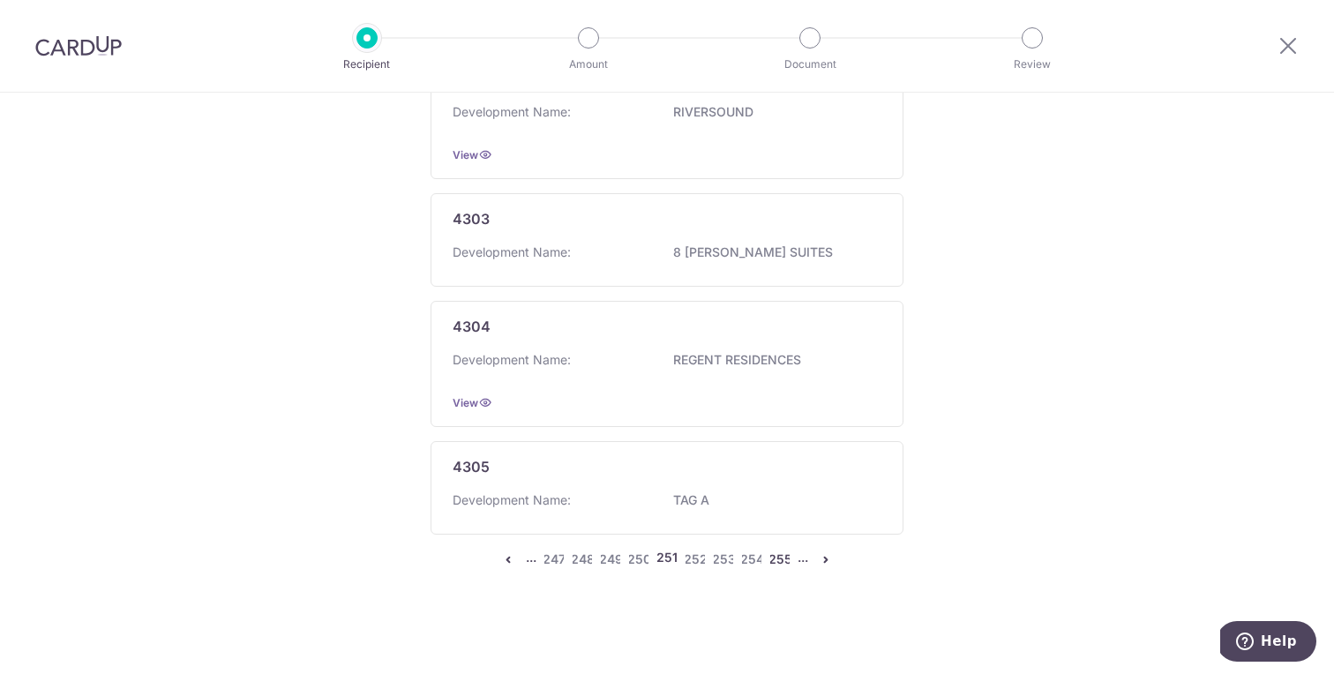
click at [778, 565] on link "255" at bounding box center [779, 559] width 21 height 21
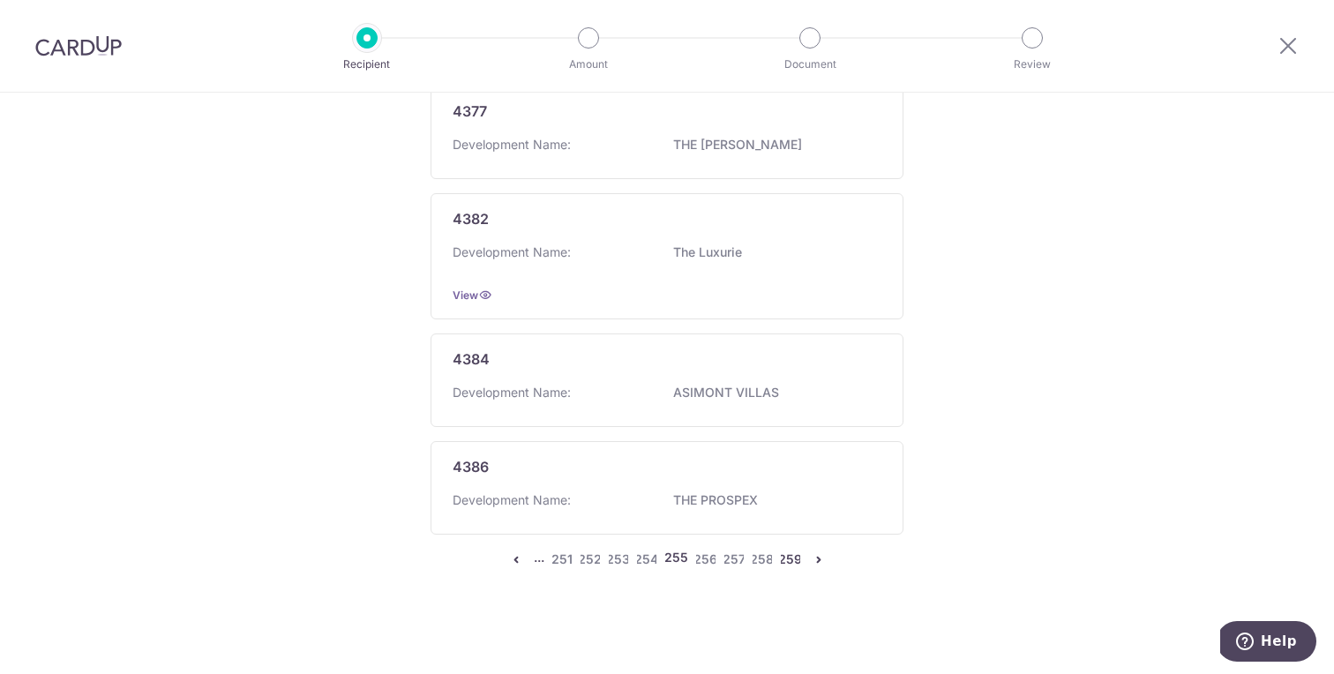
click at [780, 564] on link "259" at bounding box center [790, 559] width 21 height 21
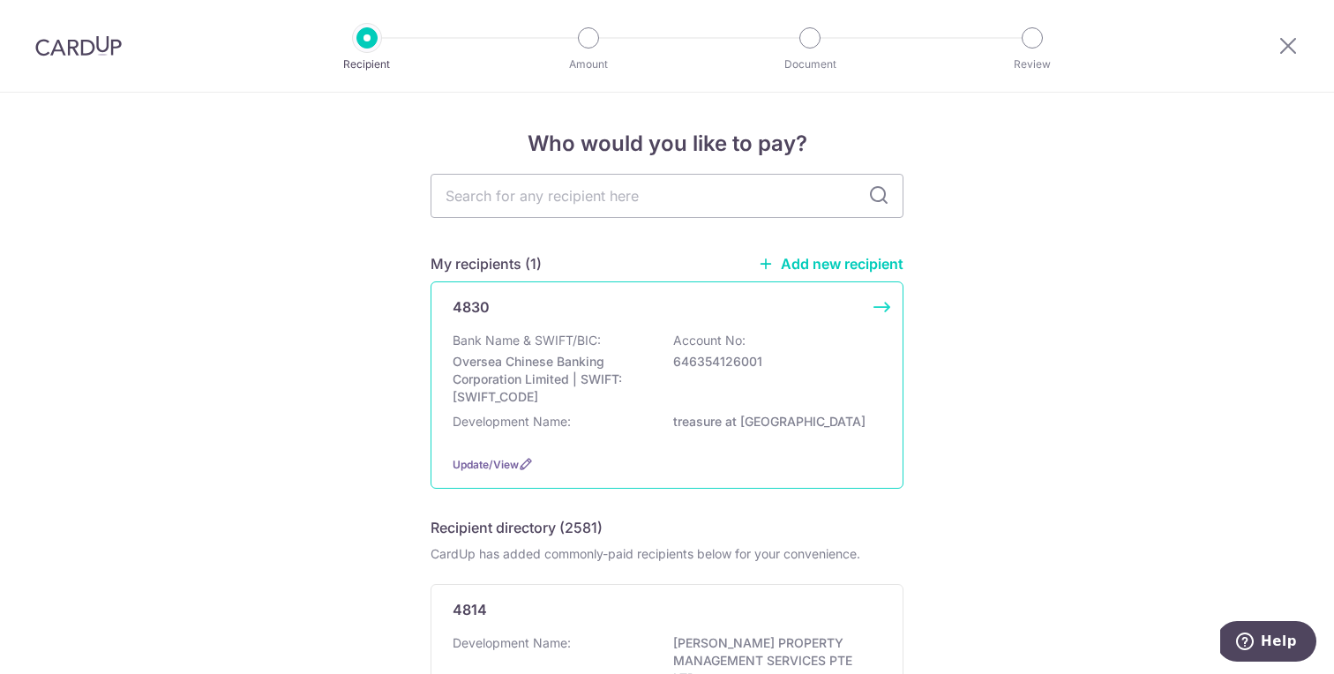
click at [823, 387] on div "Bank Name & SWIFT/BIC: Oversea Chinese Banking Corporation Limited | SWIFT: OCB…" at bounding box center [667, 369] width 429 height 74
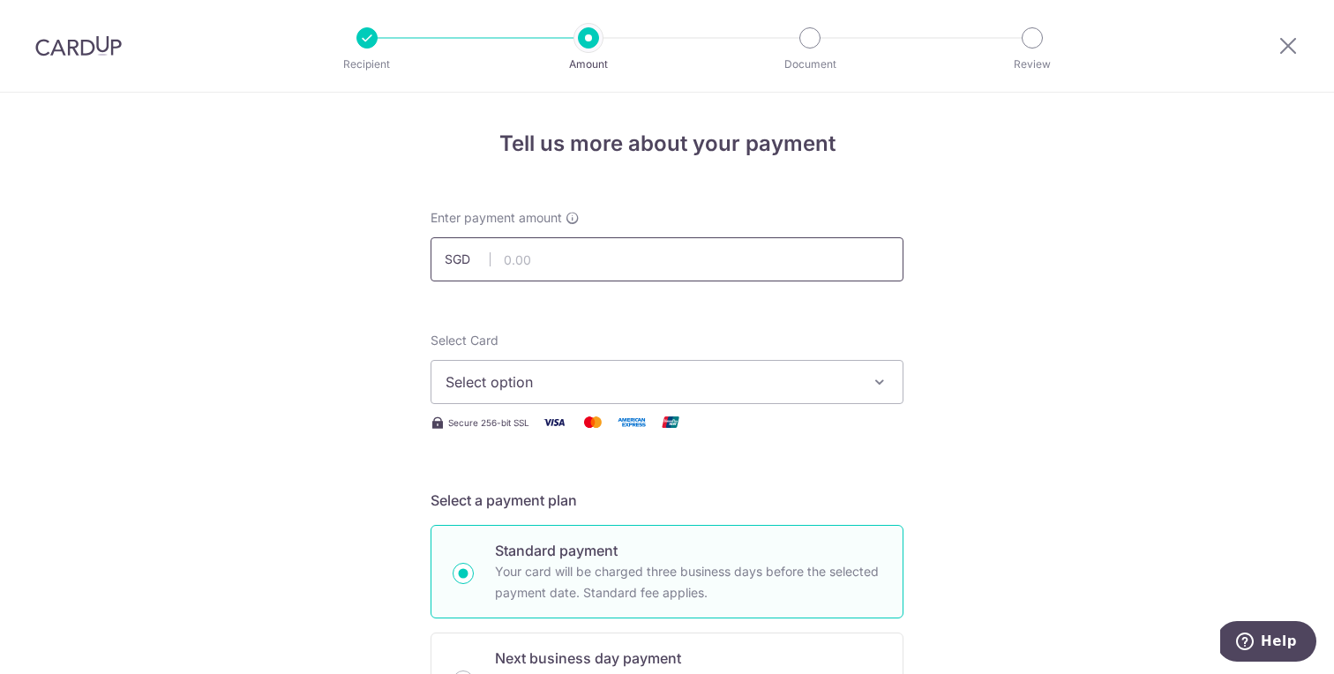
click at [622, 271] on input "text" at bounding box center [667, 259] width 473 height 44
type input "5,535.64"
click at [578, 390] on span "Select option" at bounding box center [651, 381] width 411 height 21
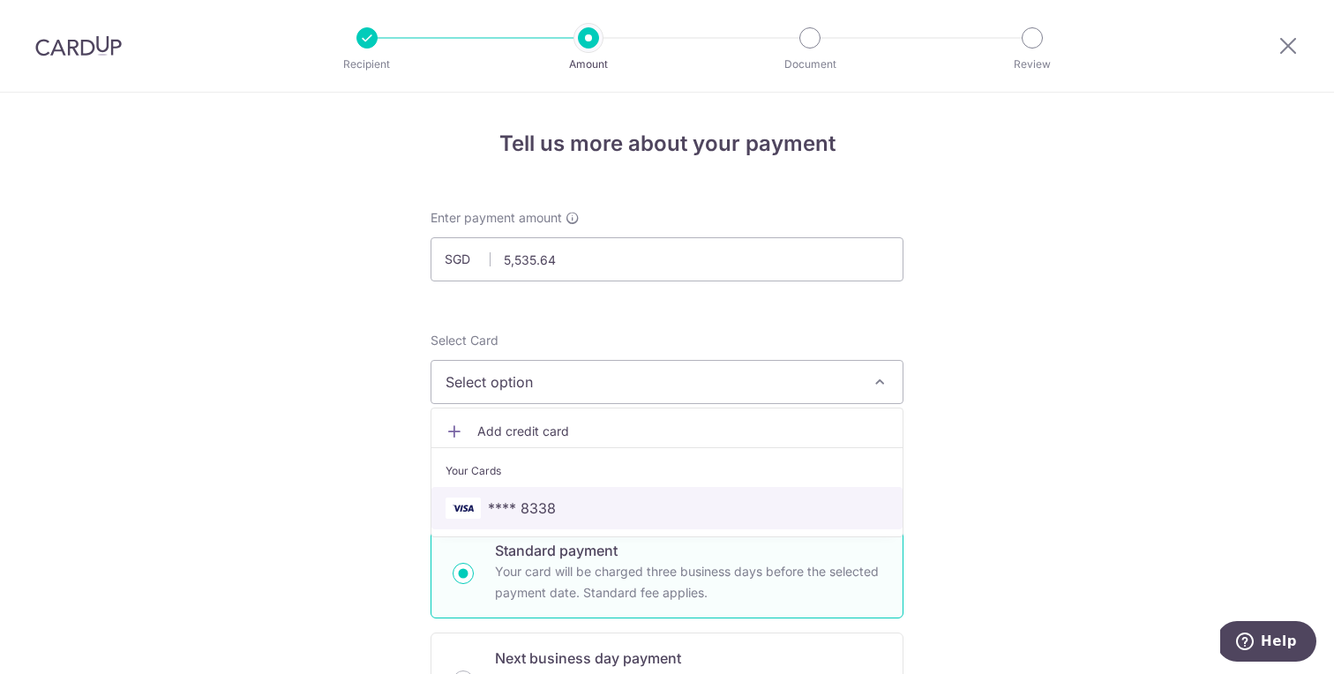
click at [561, 498] on span "**** 8338" at bounding box center [667, 508] width 443 height 21
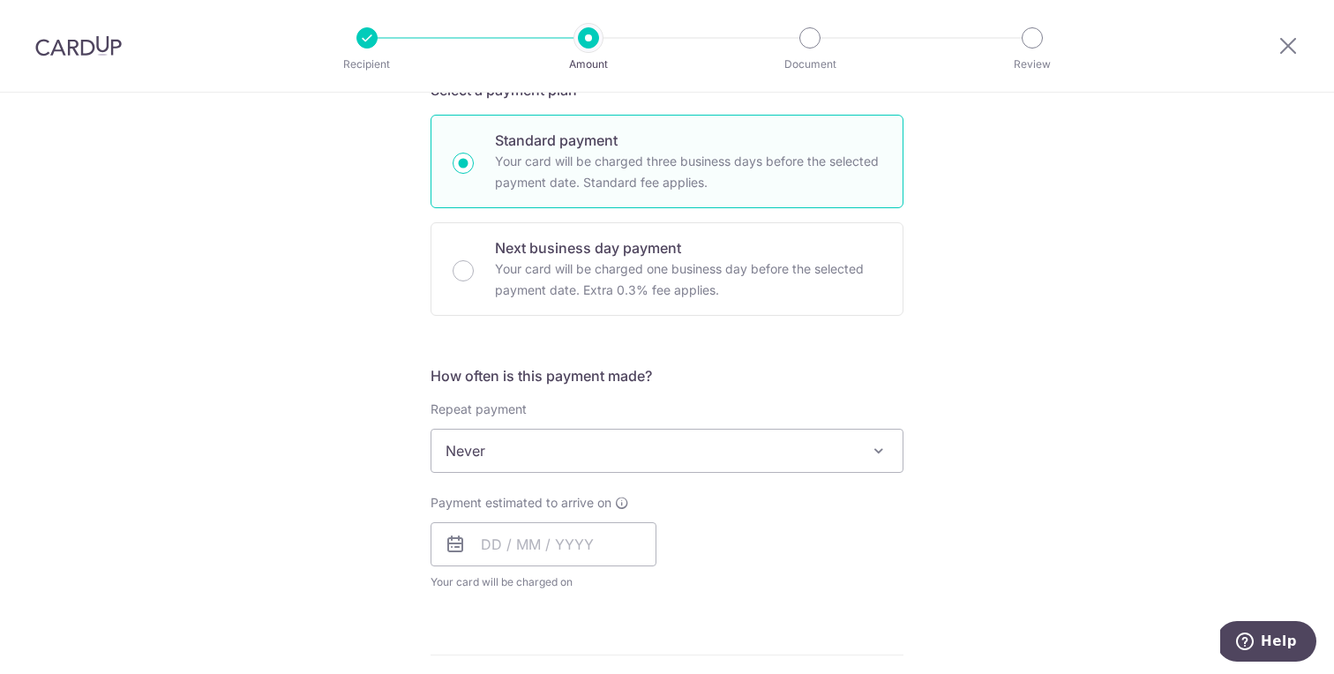
scroll to position [407, 0]
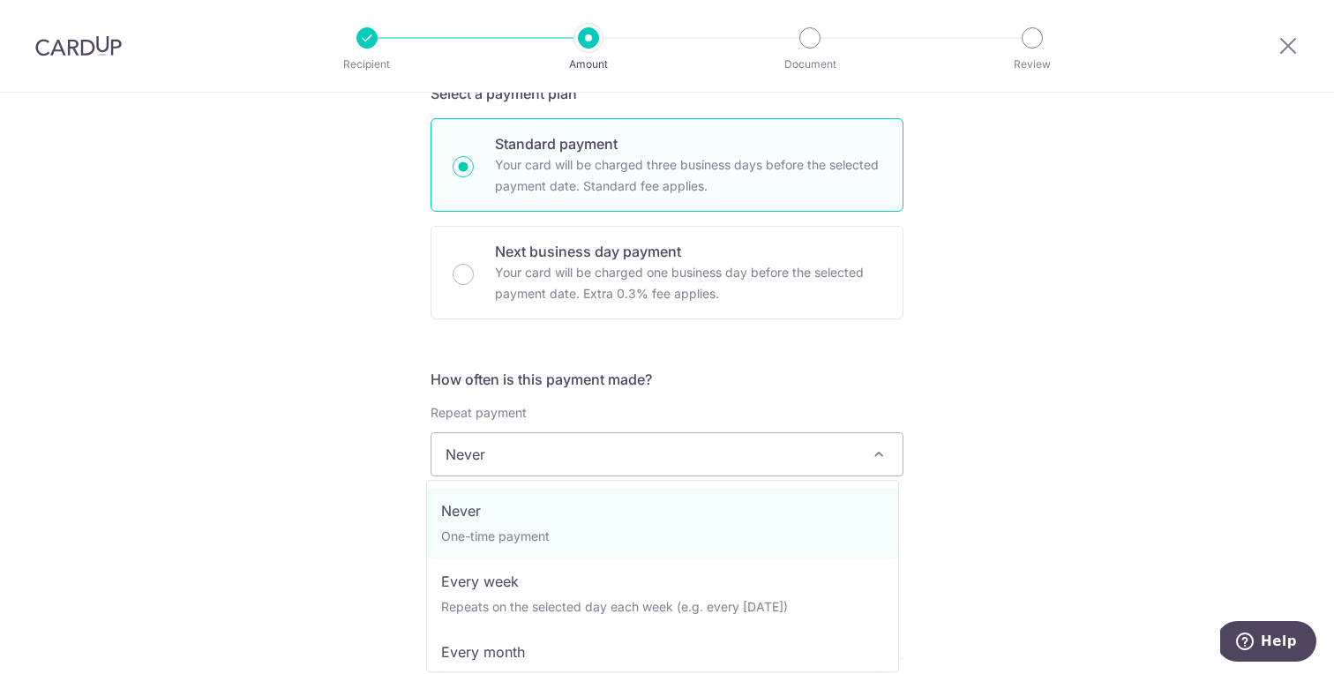
click at [659, 448] on span "Never" at bounding box center [666, 454] width 471 height 42
select select "3"
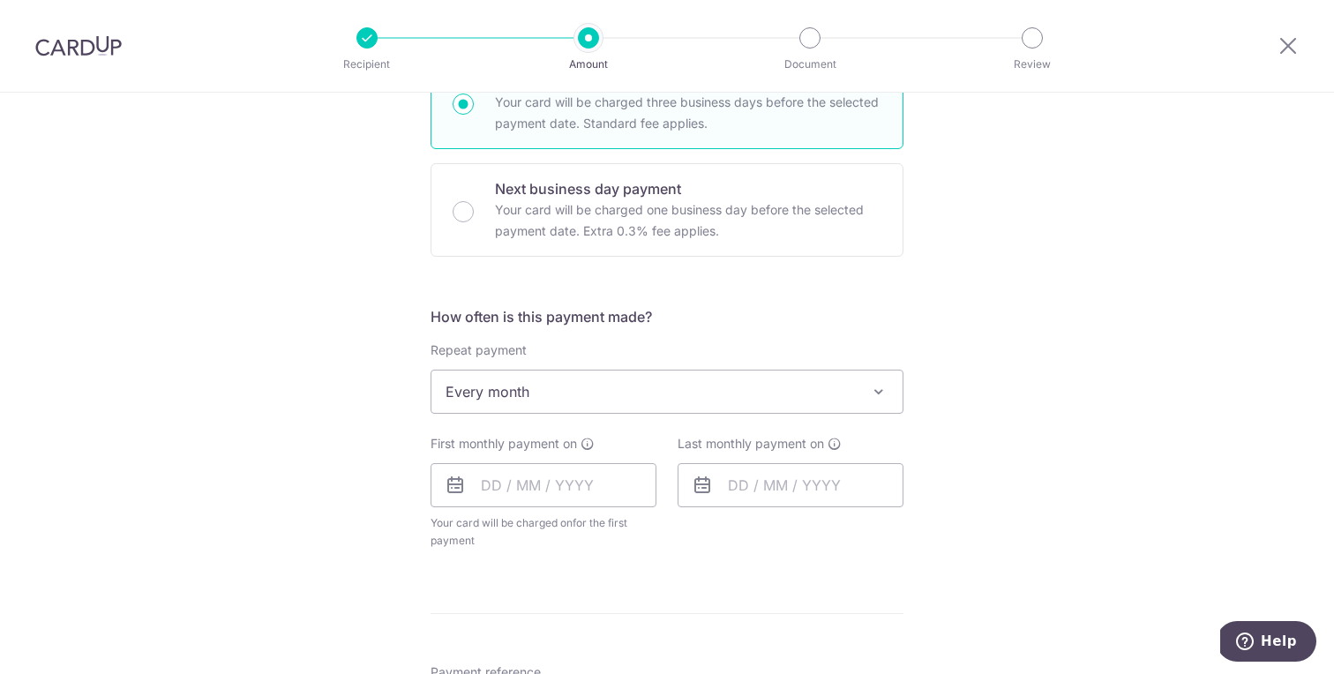
scroll to position [742, 0]
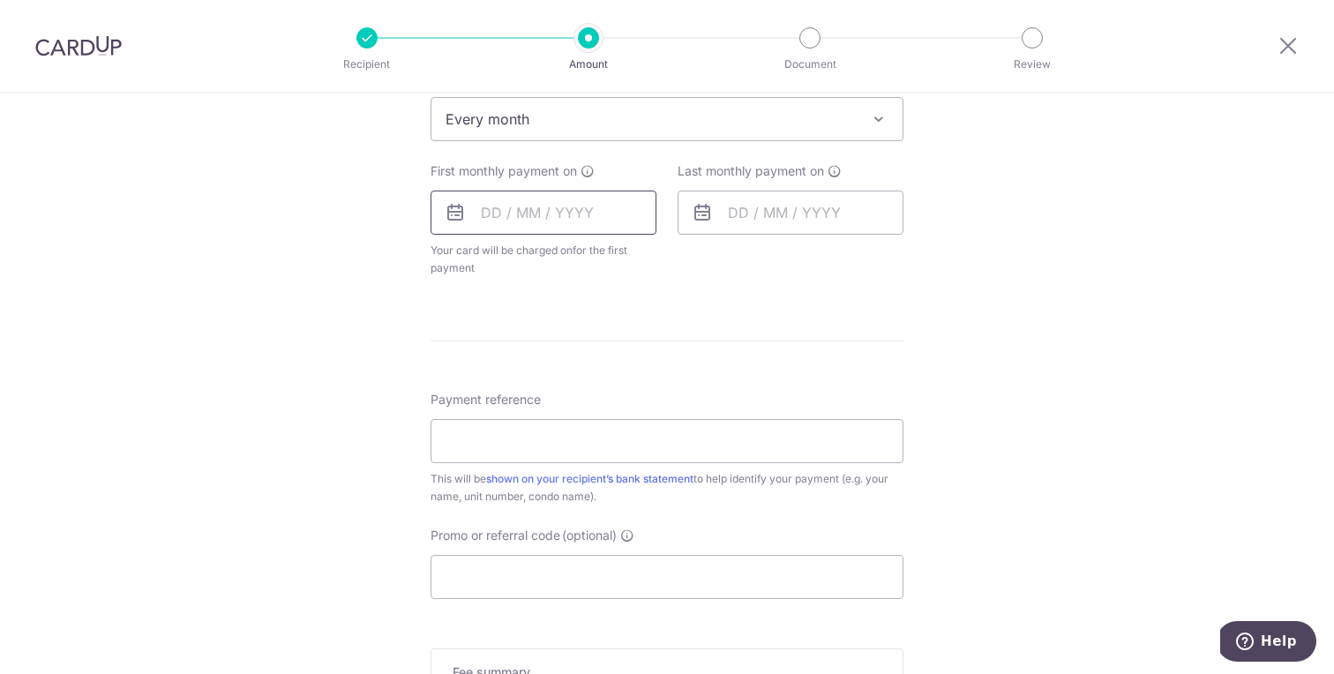
click at [569, 204] on input "text" at bounding box center [544, 213] width 226 height 44
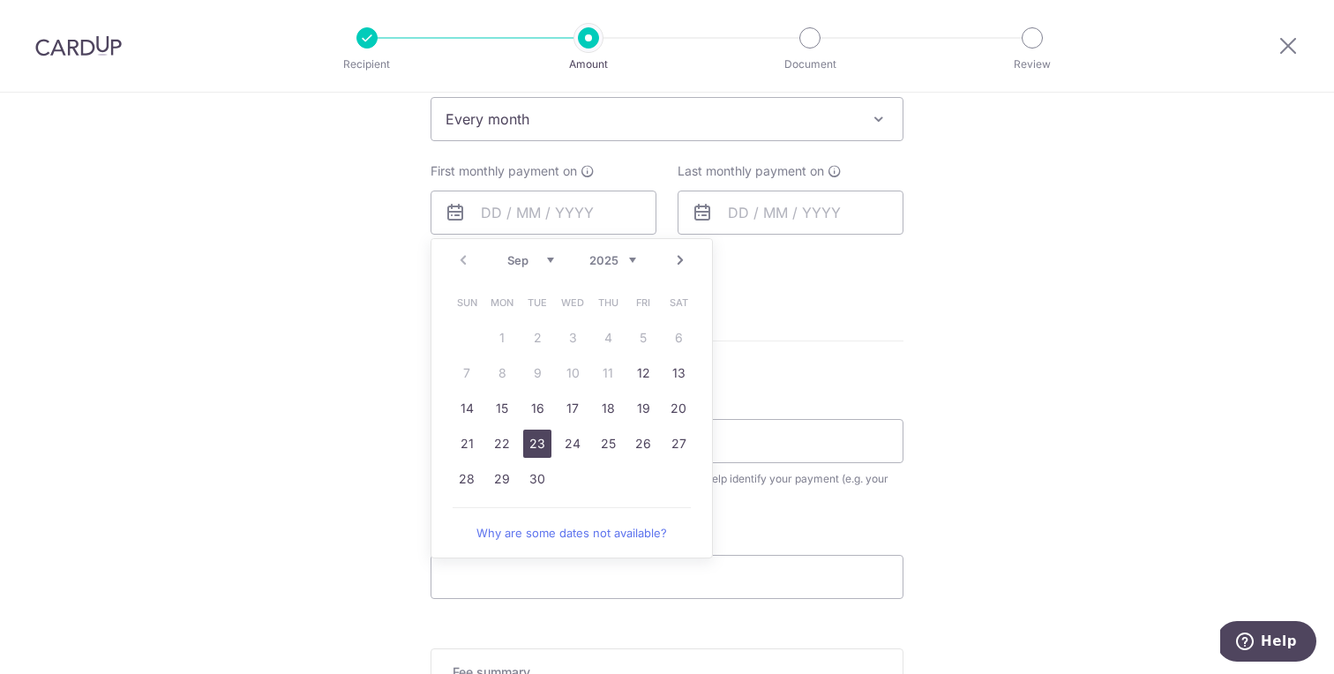
click at [513, 443] on td "22" at bounding box center [501, 443] width 35 height 35
type input "22/09/2025"
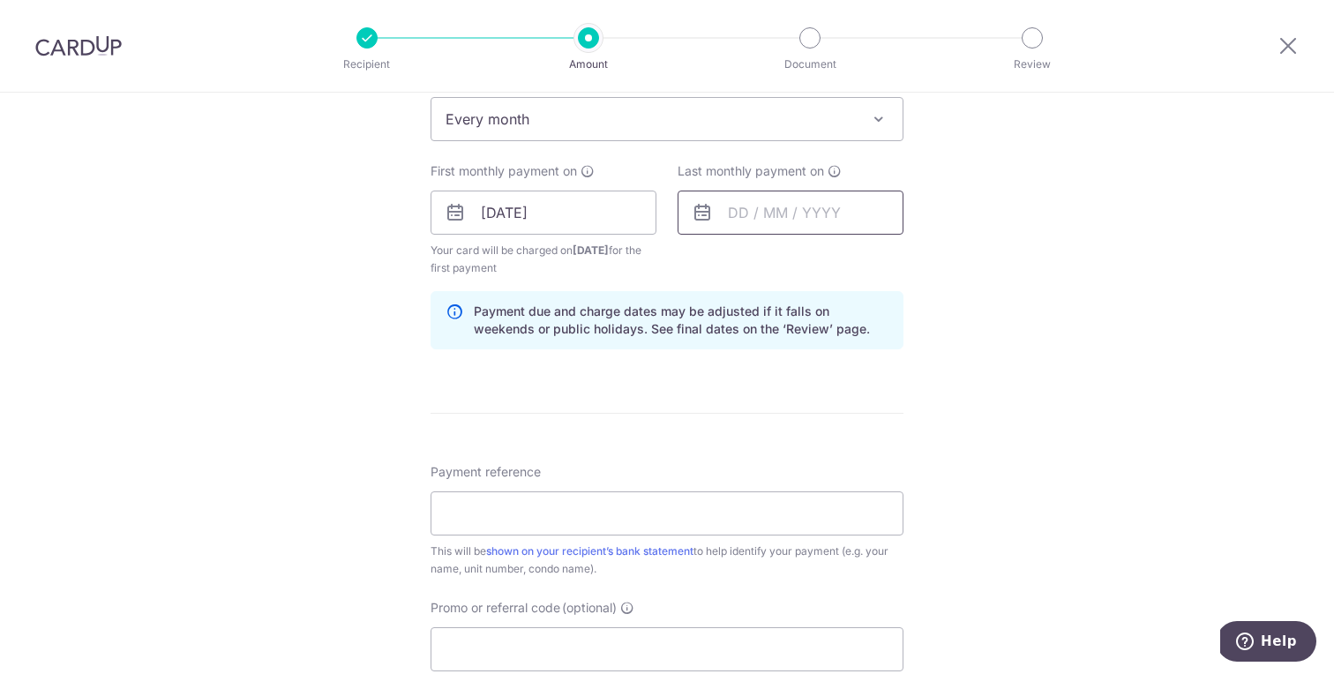
click at [762, 219] on input "text" at bounding box center [791, 213] width 226 height 44
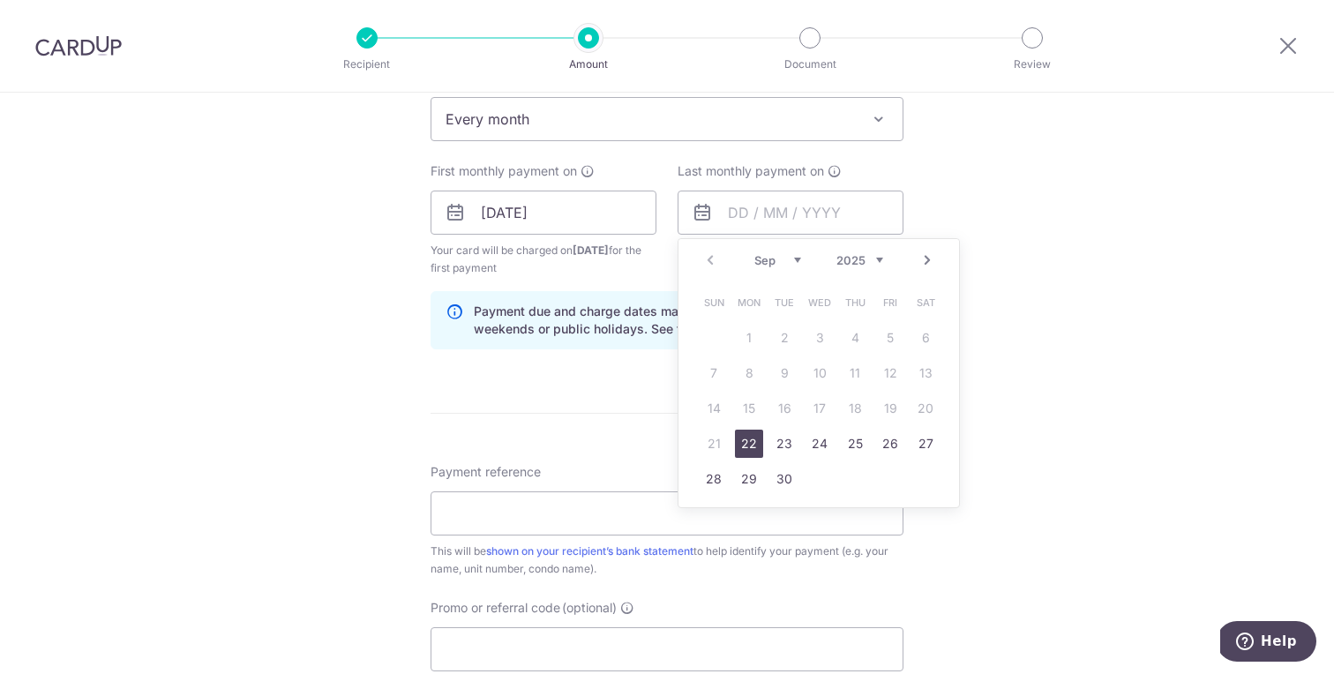
click at [754, 441] on link "22" at bounding box center [749, 444] width 28 height 28
type input "22/09/2025"
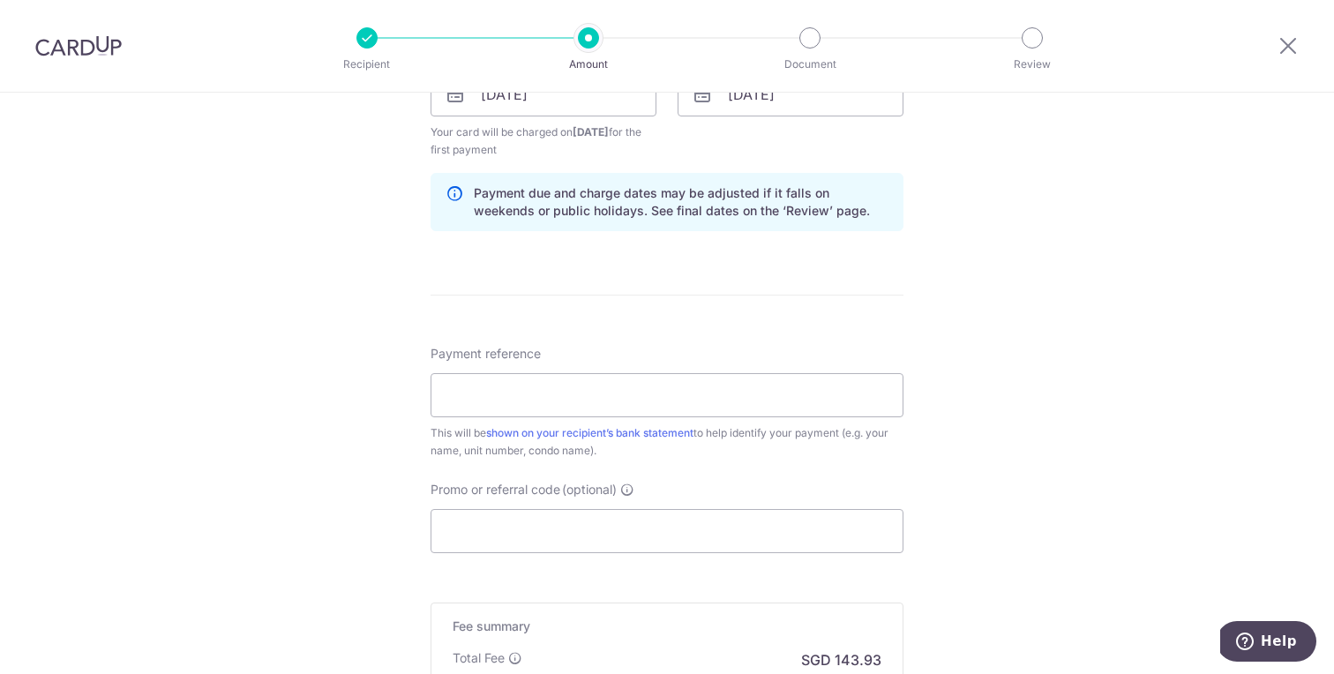
scroll to position [1105, 0]
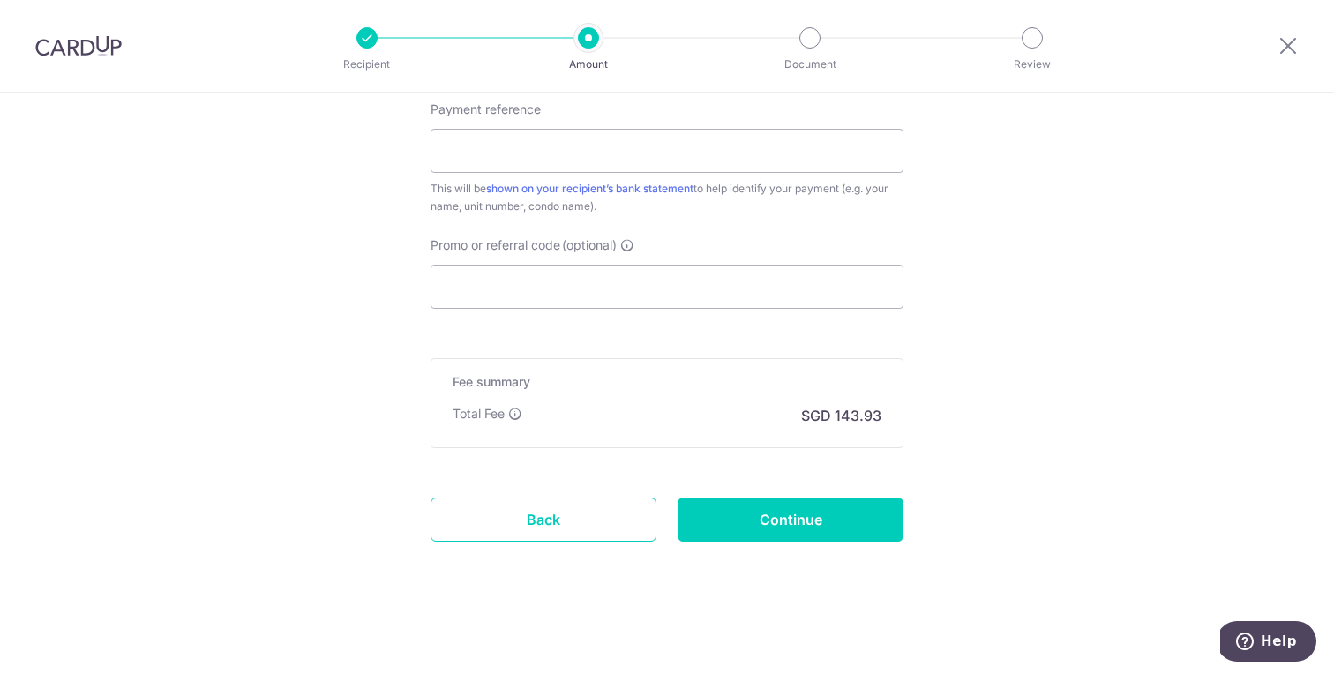
click at [731, 164] on input "Payment reference" at bounding box center [667, 151] width 473 height 44
type input "S9420193D"
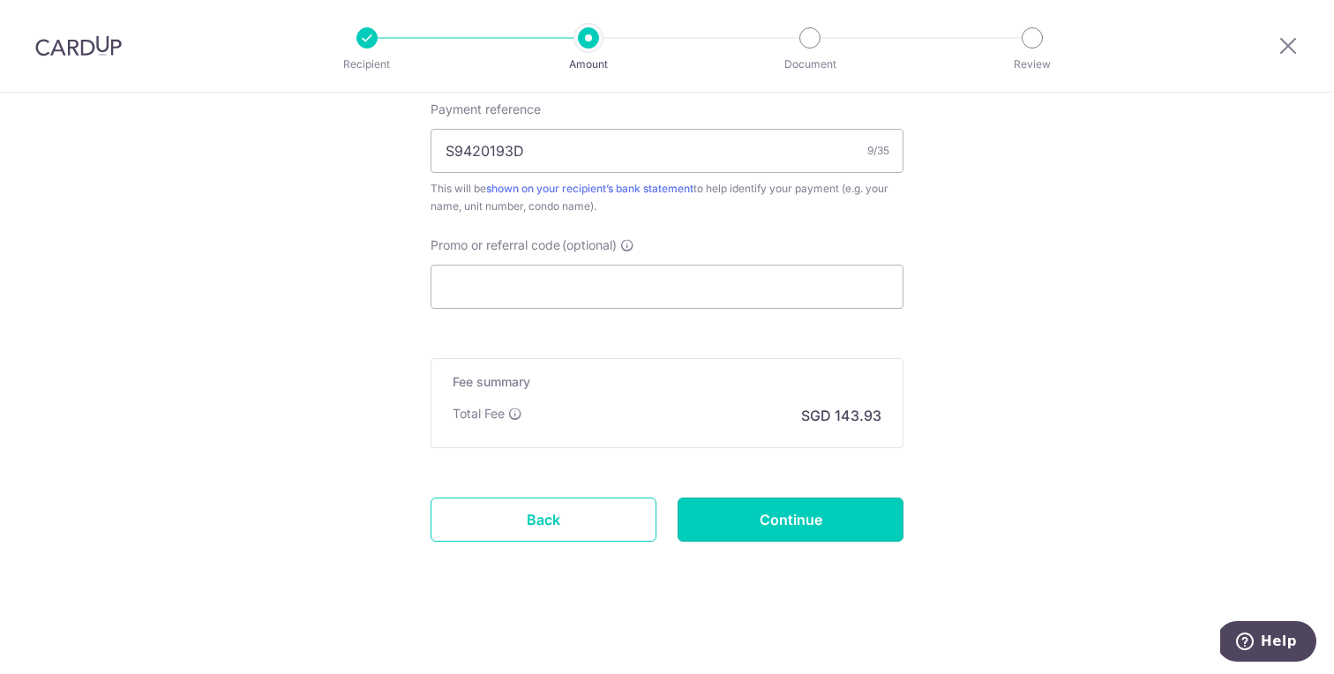
click at [846, 533] on input "Continue" at bounding box center [791, 520] width 226 height 44
type input "Create Schedule"
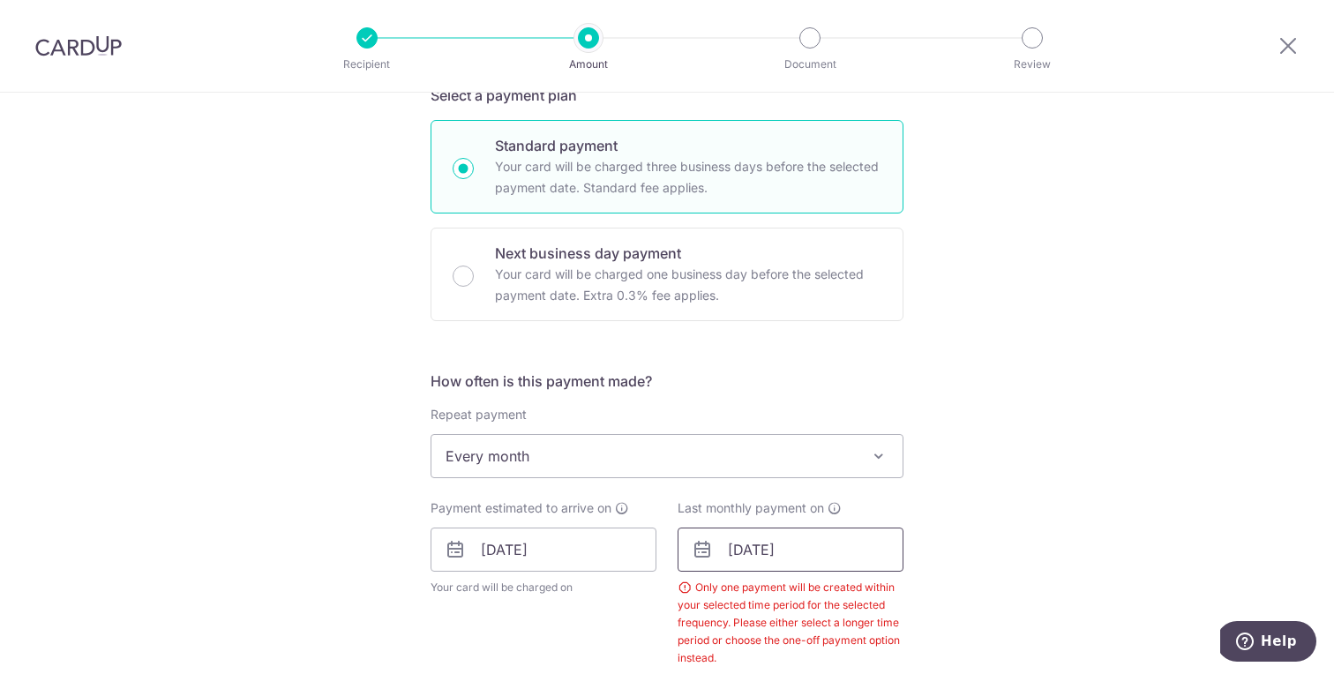
scroll to position [424, 0]
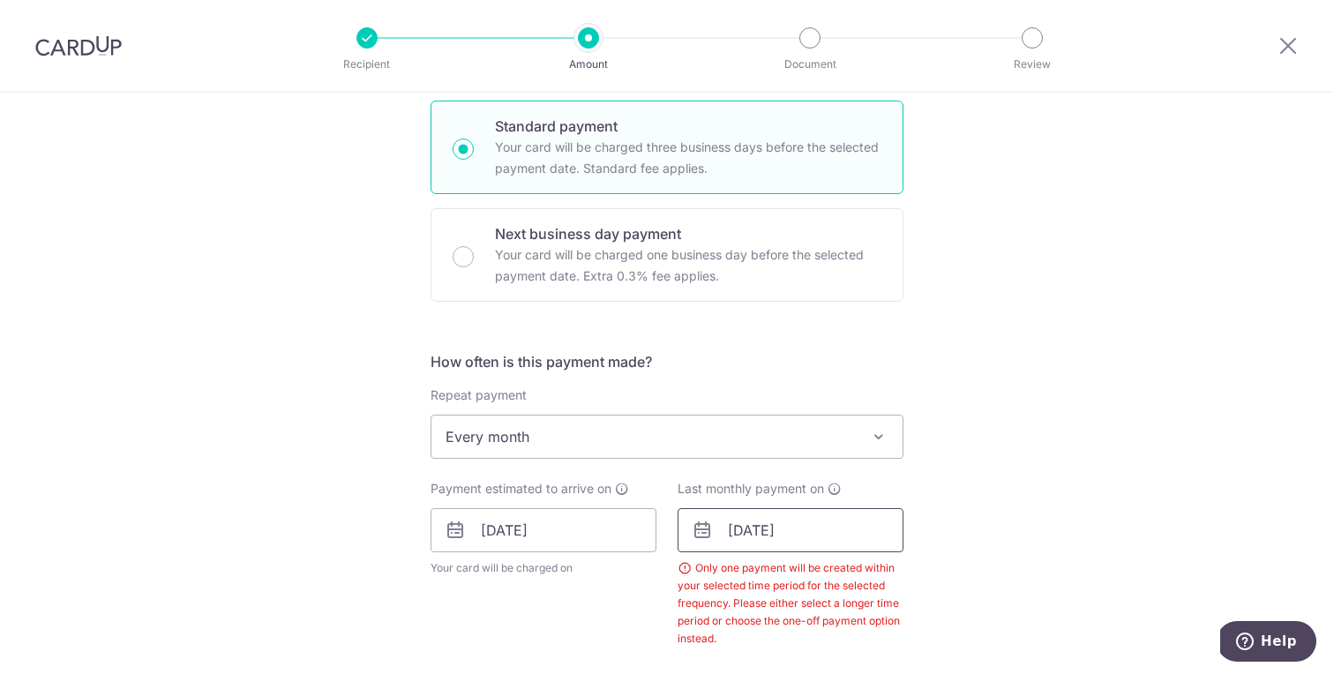
click at [837, 531] on input "[DATE]" at bounding box center [791, 530] width 226 height 44
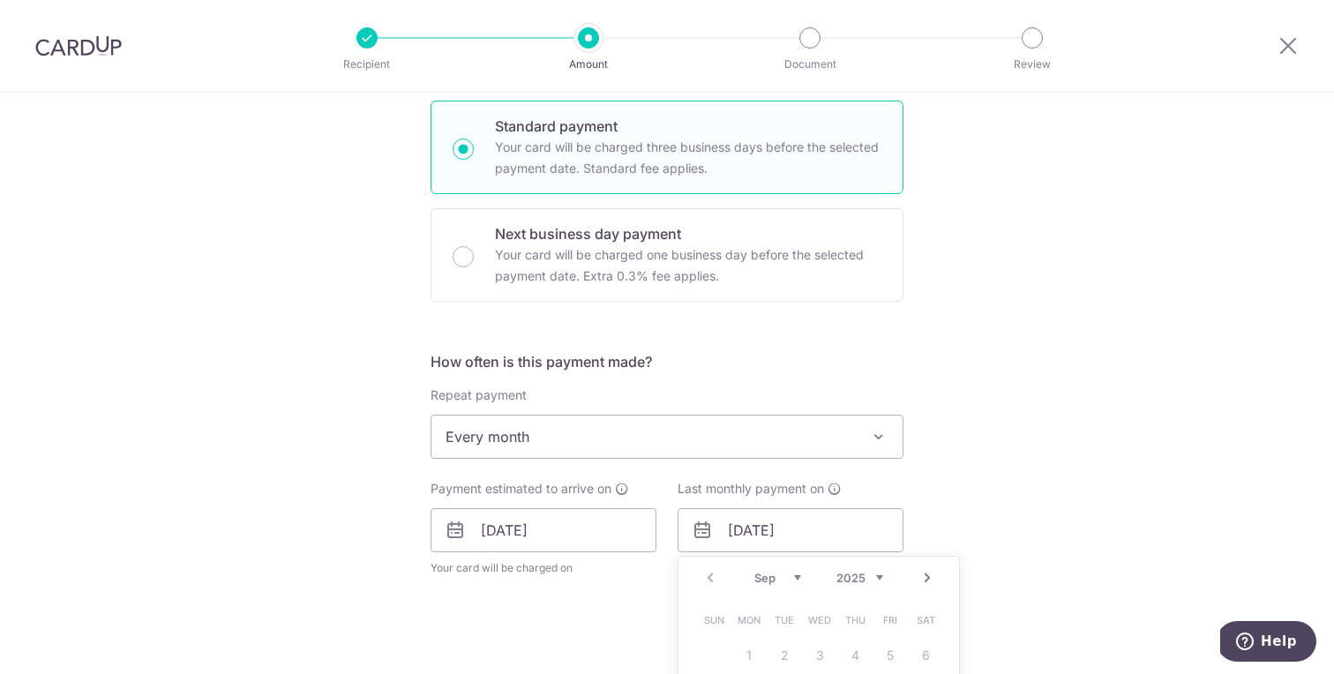
click at [924, 576] on link "Next" at bounding box center [927, 577] width 21 height 21
click at [867, 574] on select "2025 2026 2027 2028 2029 2030 2031 2032 2033 2034 2035" at bounding box center [860, 578] width 47 height 14
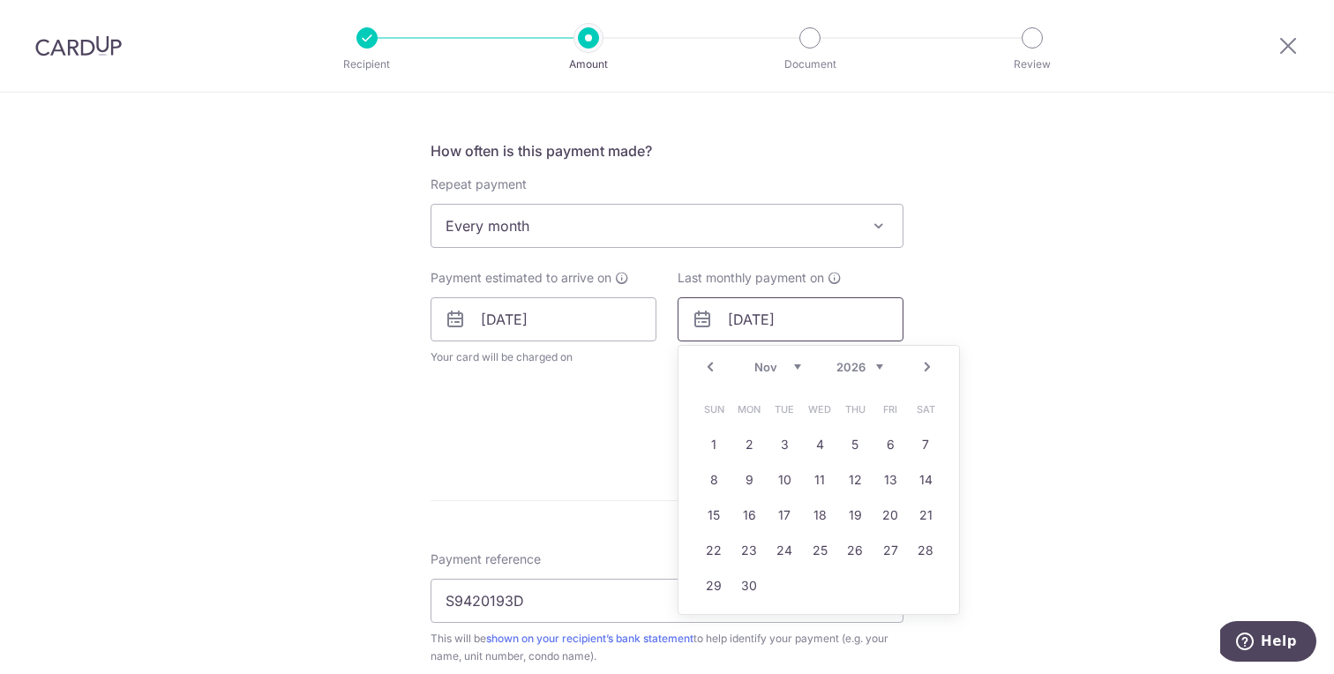
scroll to position [710, 0]
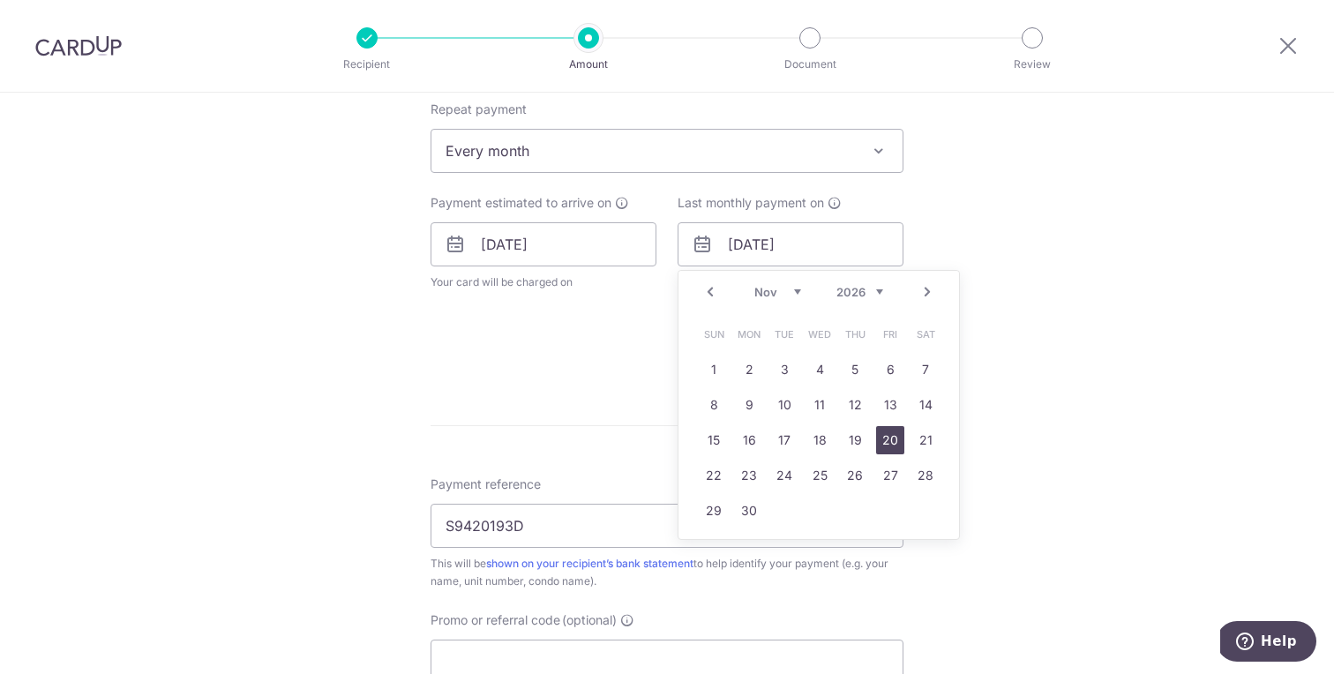
click at [883, 440] on link "20" at bounding box center [890, 440] width 28 height 28
type input "[DATE]"
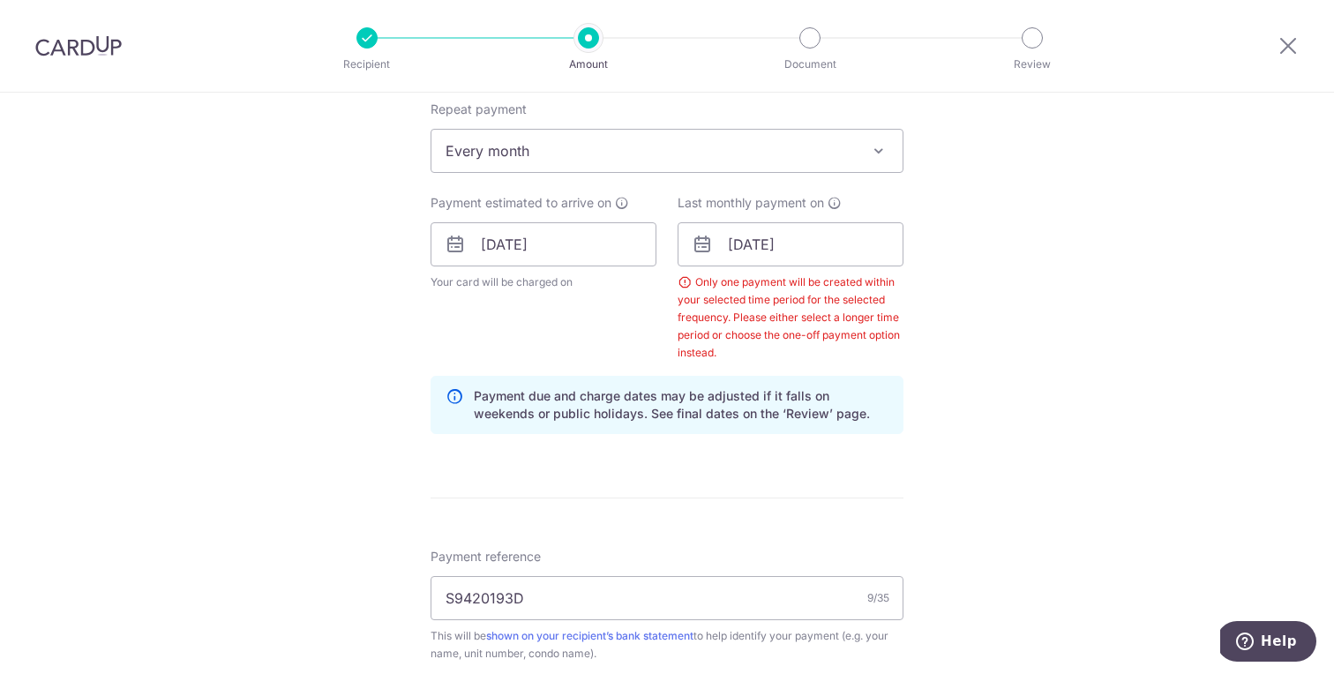
click at [1065, 412] on div "Tell us more about your payment Enter payment amount SGD 5,535.64 5535.64 Selec…" at bounding box center [667, 251] width 1334 height 1739
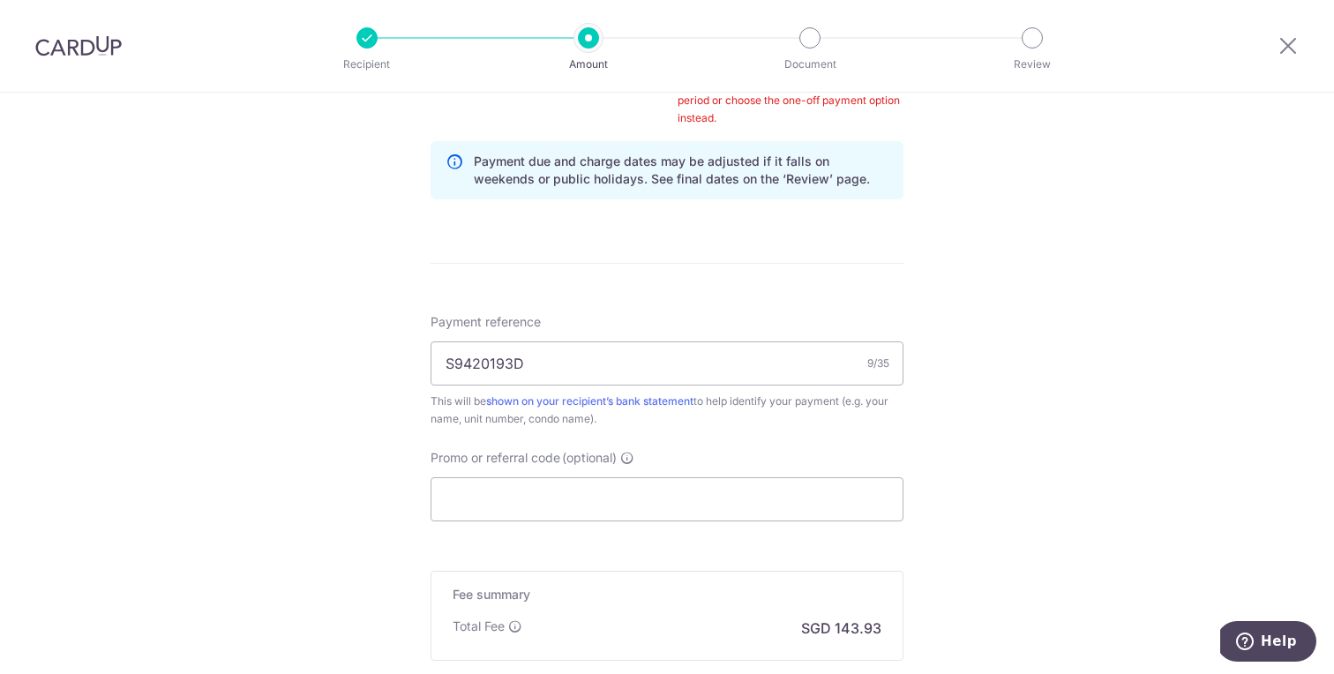
scroll to position [1158, 0]
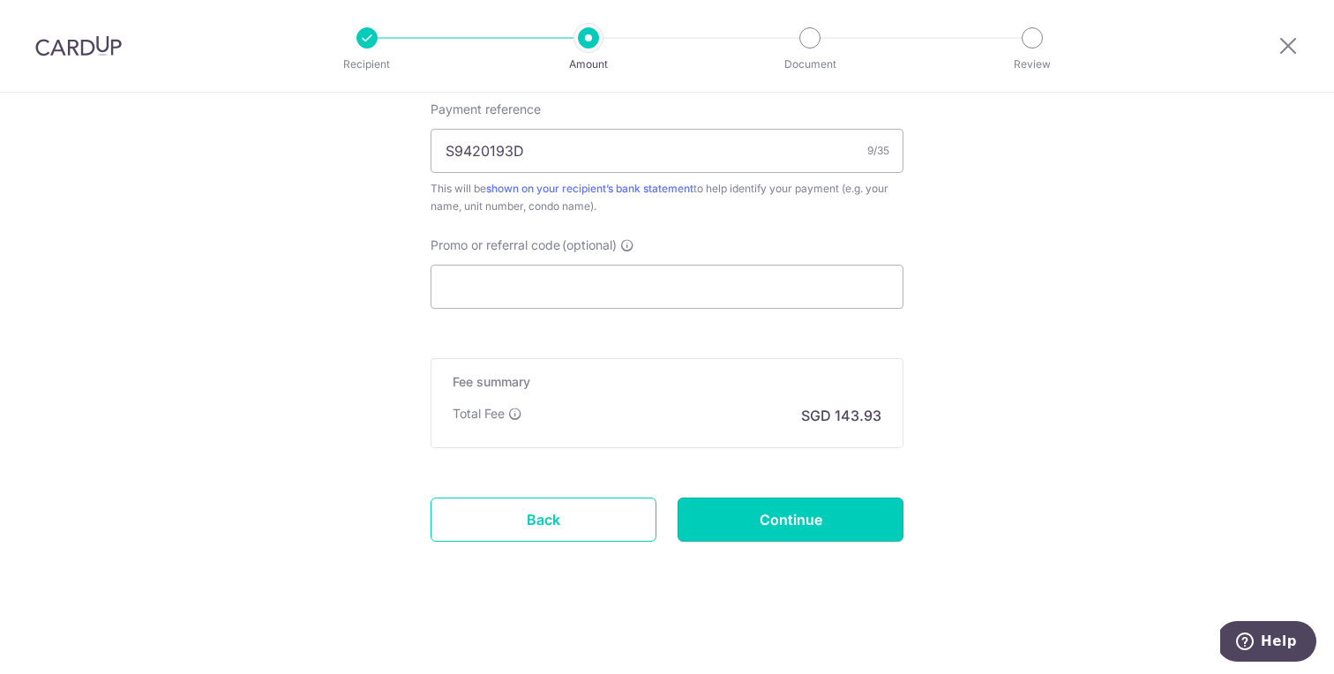
click at [894, 499] on input "Continue" at bounding box center [791, 520] width 226 height 44
type input "Create Schedule"
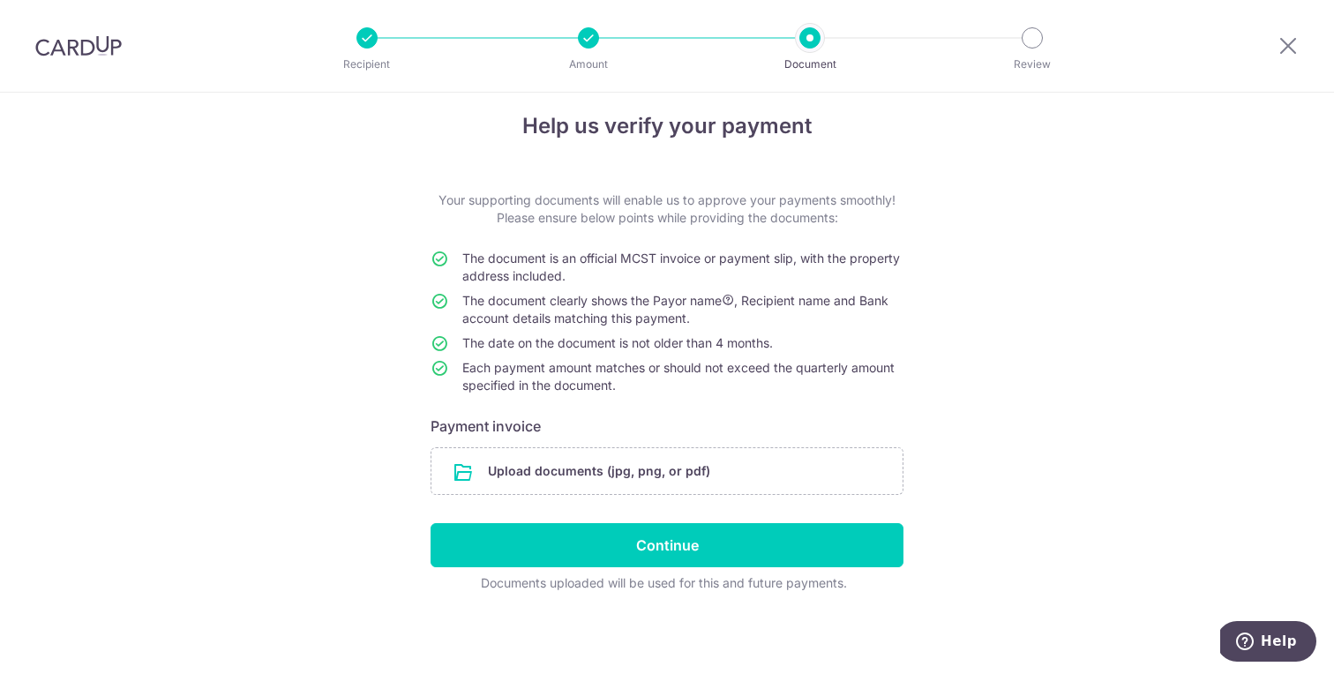
scroll to position [19, 0]
